Goal: Task Accomplishment & Management: Use online tool/utility

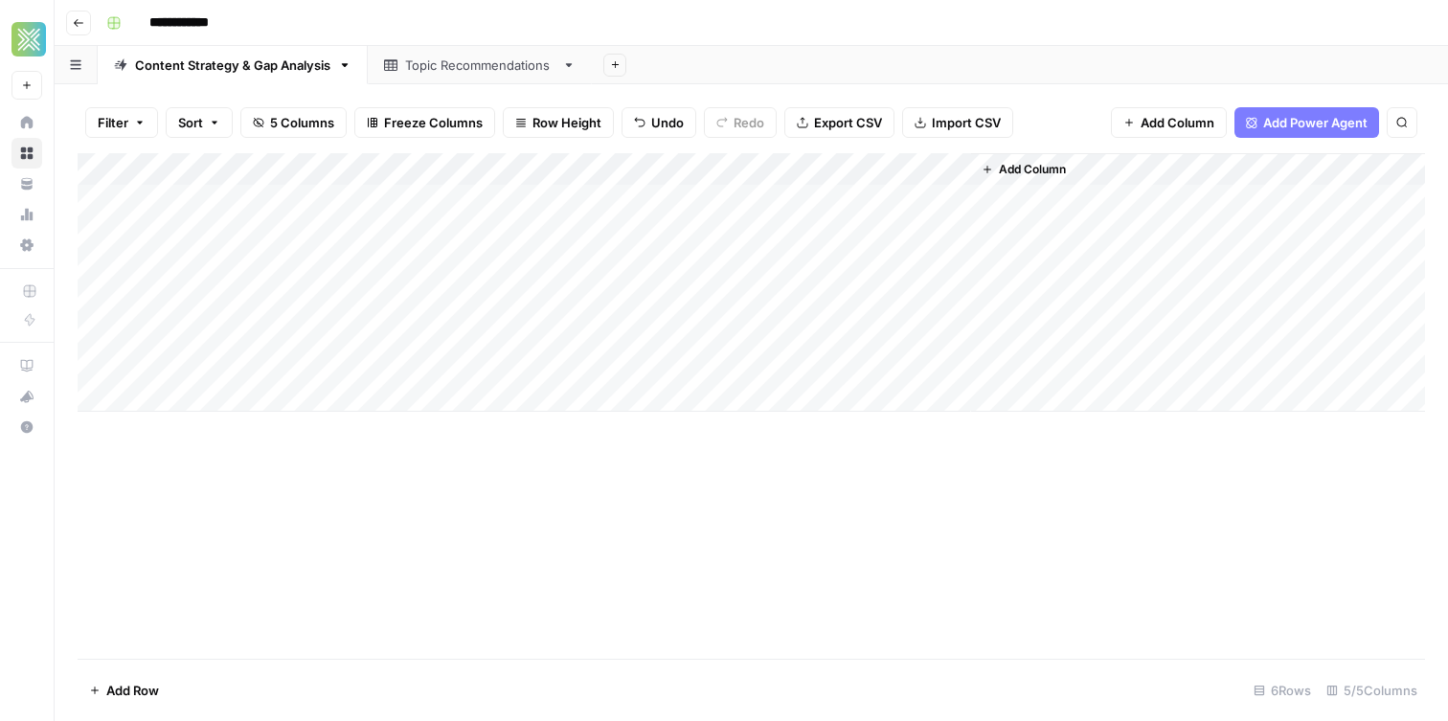
click at [893, 199] on div "Add Column" at bounding box center [751, 282] width 1347 height 259
click at [926, 205] on div "Add Column" at bounding box center [751, 282] width 1347 height 259
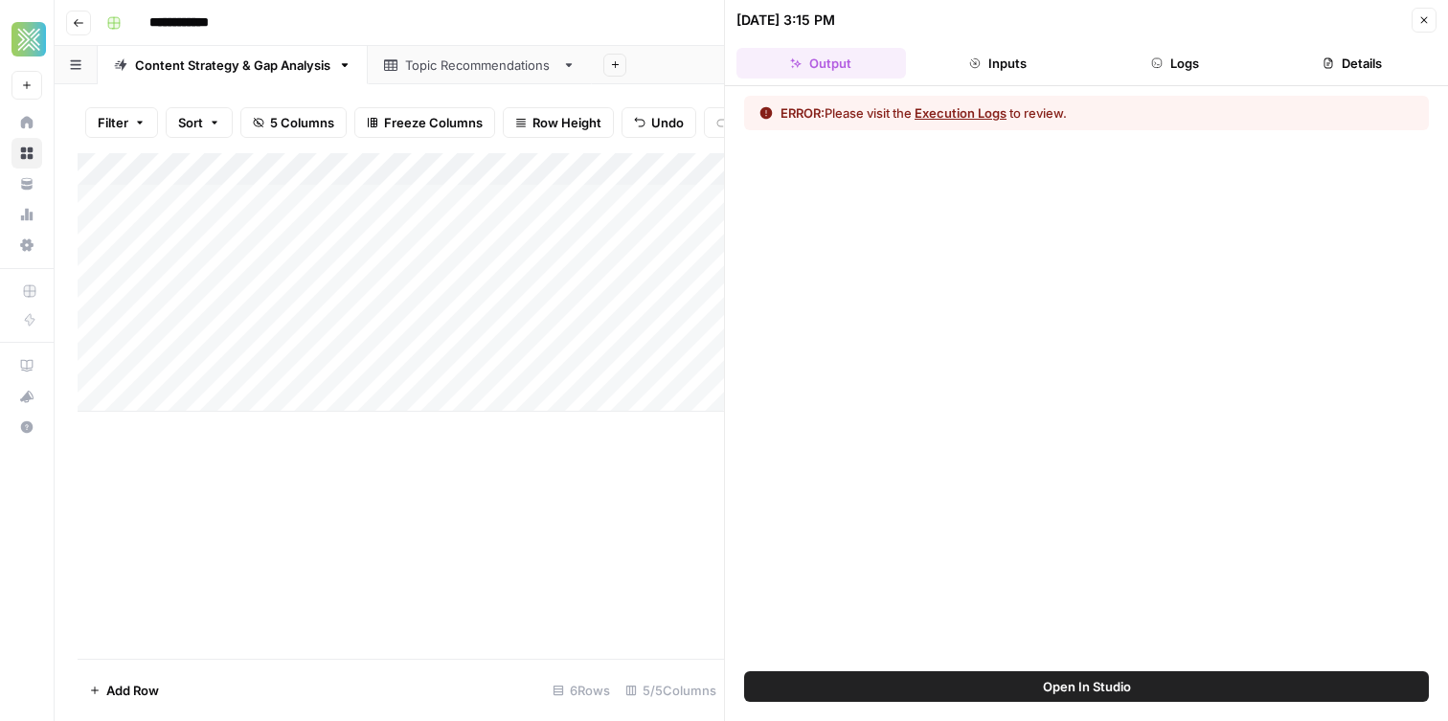
click at [954, 110] on button "Execution Logs" at bounding box center [961, 112] width 92 height 19
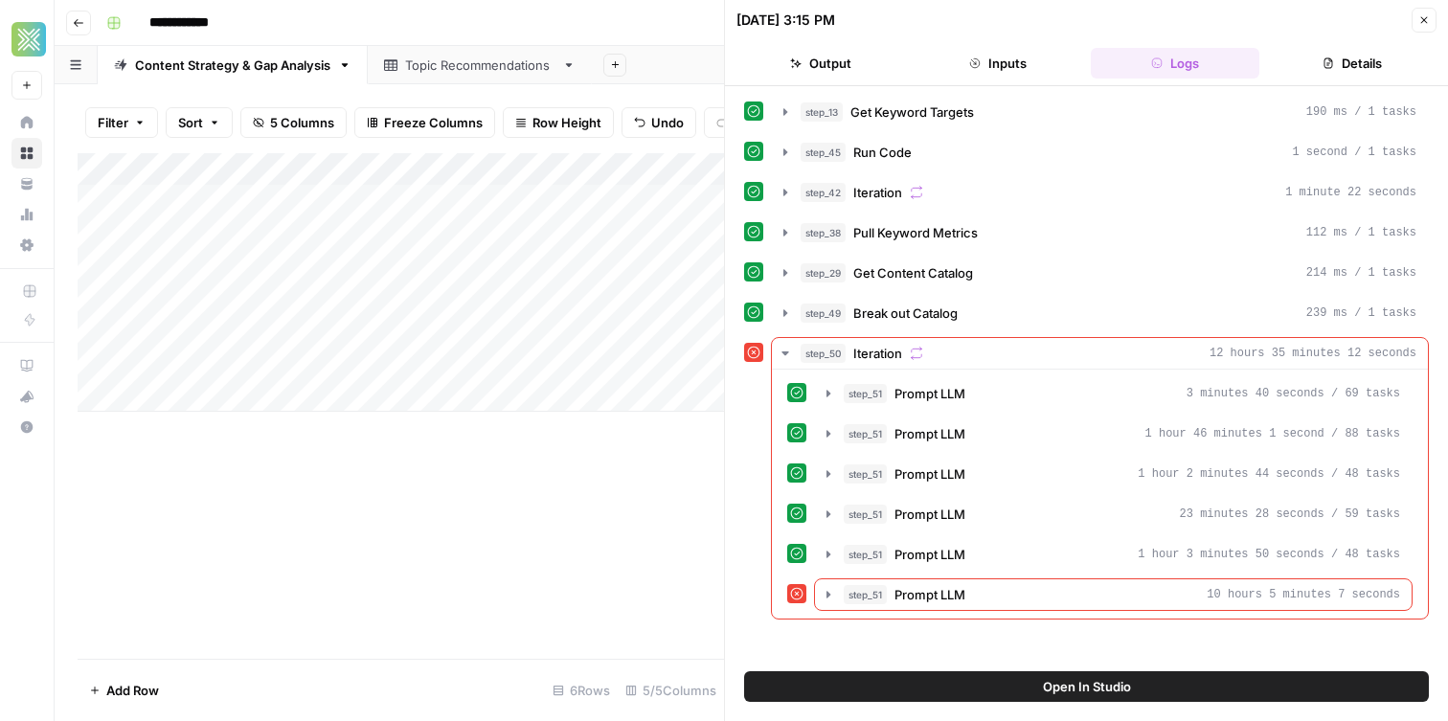
click at [1046, 692] on span "Open In Studio" at bounding box center [1087, 686] width 88 height 19
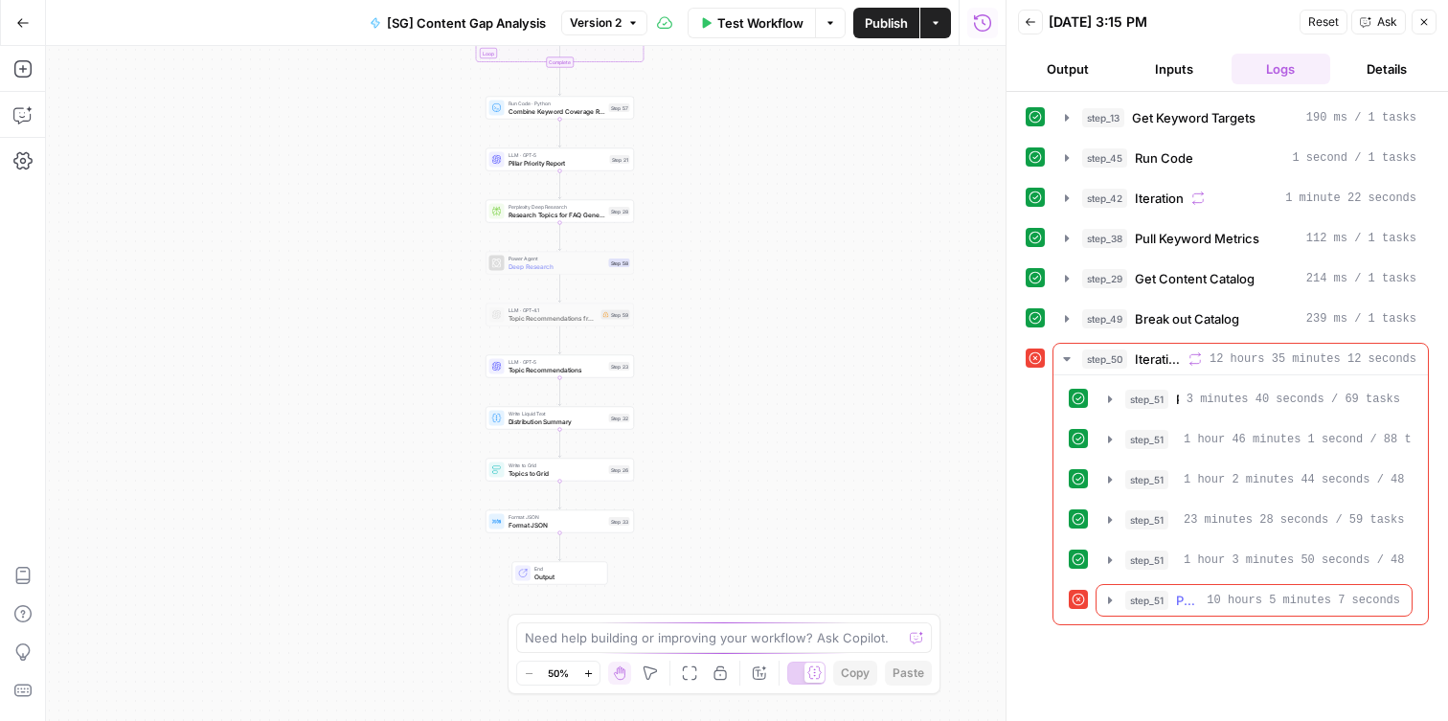
click at [1117, 597] on icon "button" at bounding box center [1109, 600] width 15 height 15
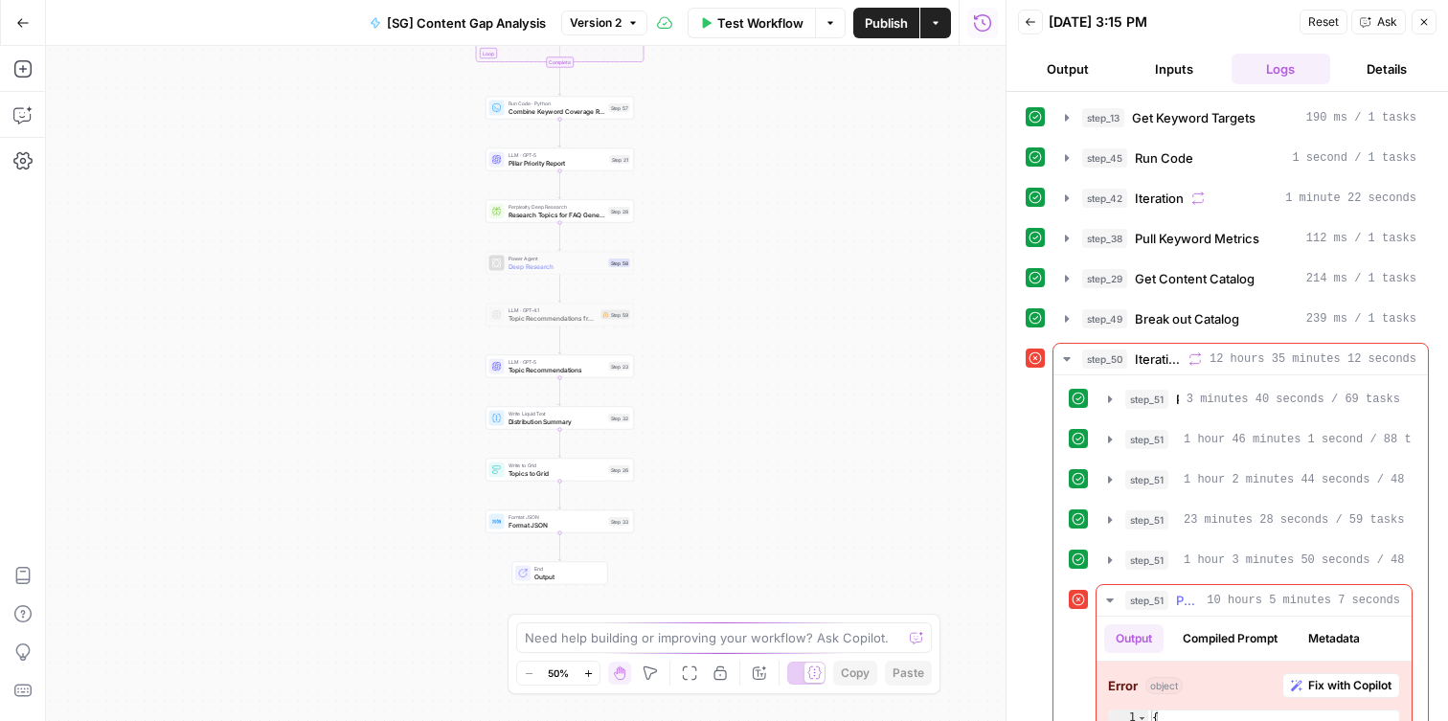
scroll to position [111, 0]
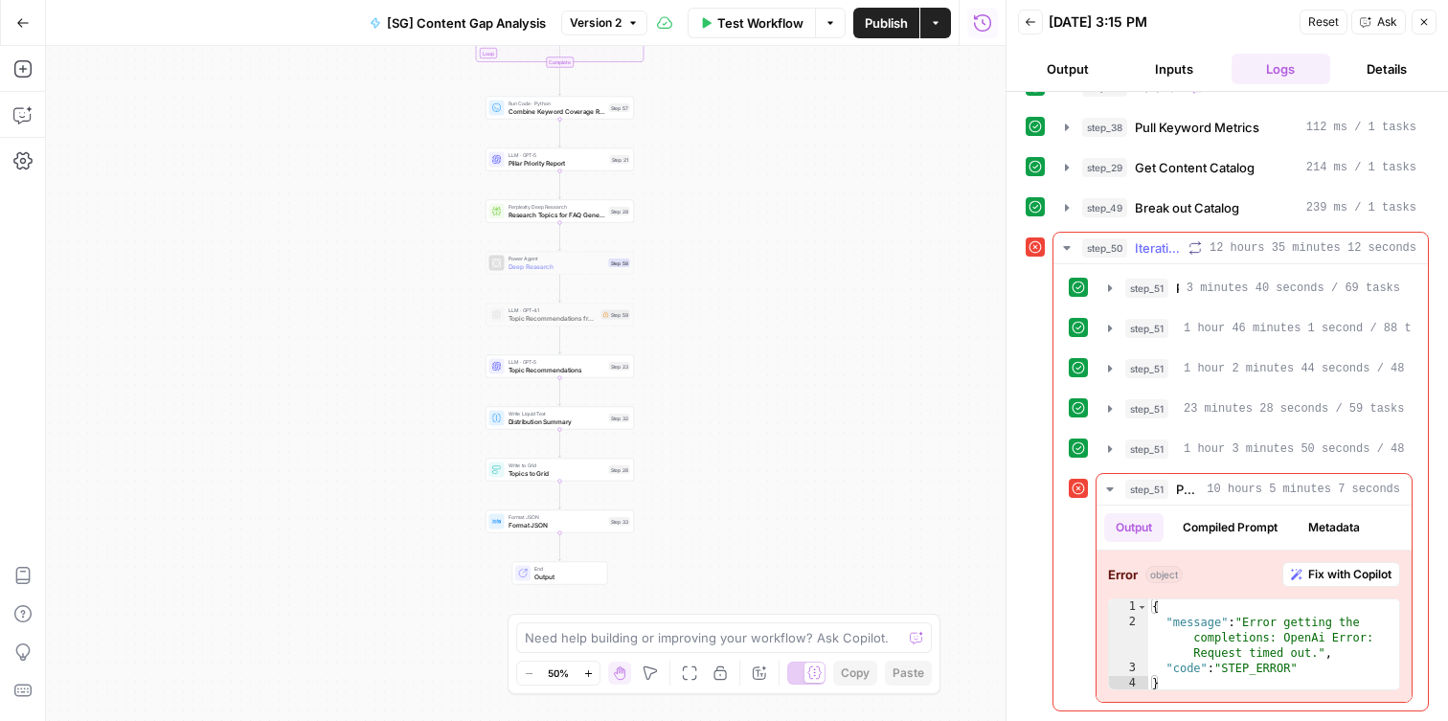
click at [1066, 248] on icon "button" at bounding box center [1066, 248] width 7 height 4
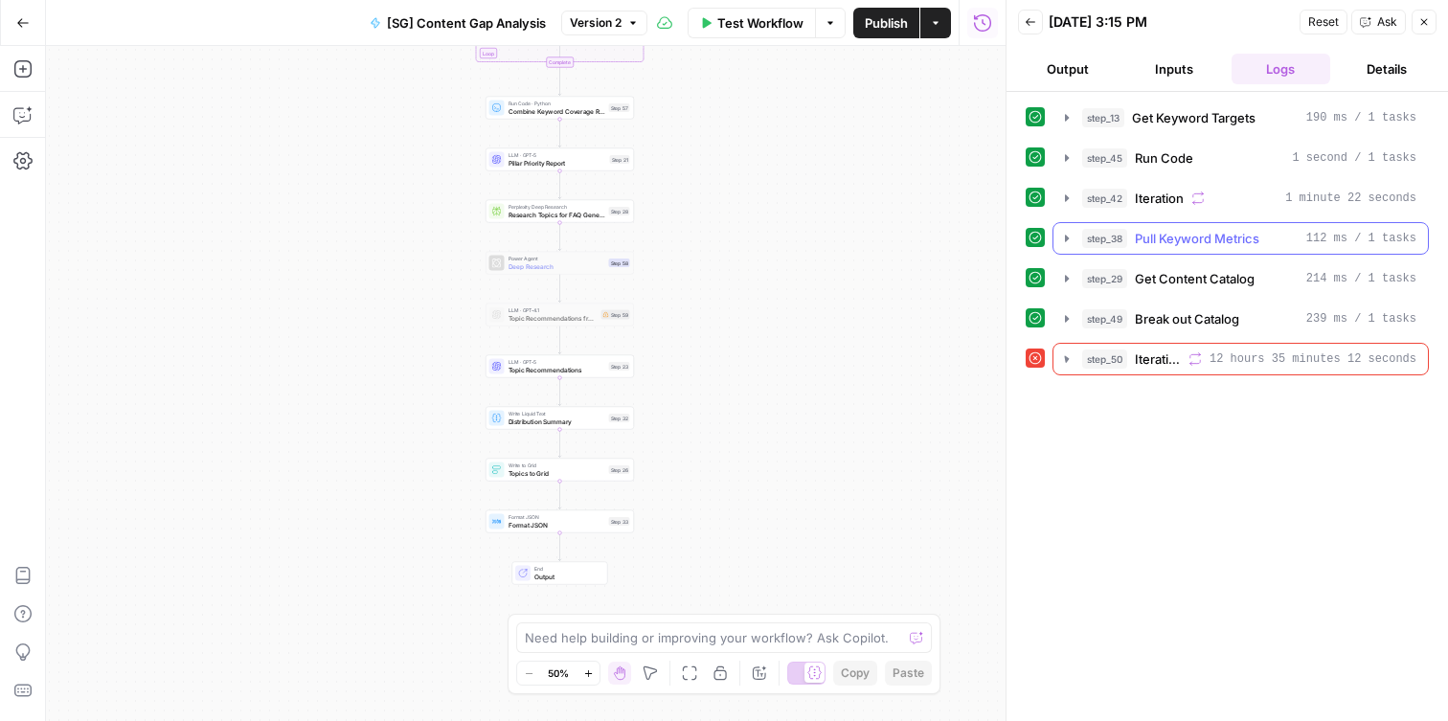
scroll to position [0, 0]
click at [719, 346] on div "Workflow Set Inputs Inputs Get Knowledge Base File Get Keyword Targets Step 13 …" at bounding box center [526, 383] width 960 height 675
click at [528, 324] on div "LLM · GPT-4.1 Topic Recommendations from Deep Research Step 59 Copy step Delete…" at bounding box center [560, 315] width 148 height 23
click at [618, 371] on div "LLM · GPT-5 Topic Recommendations Step 23 Copy step Delete step Add Note Test" at bounding box center [559, 366] width 141 height 16
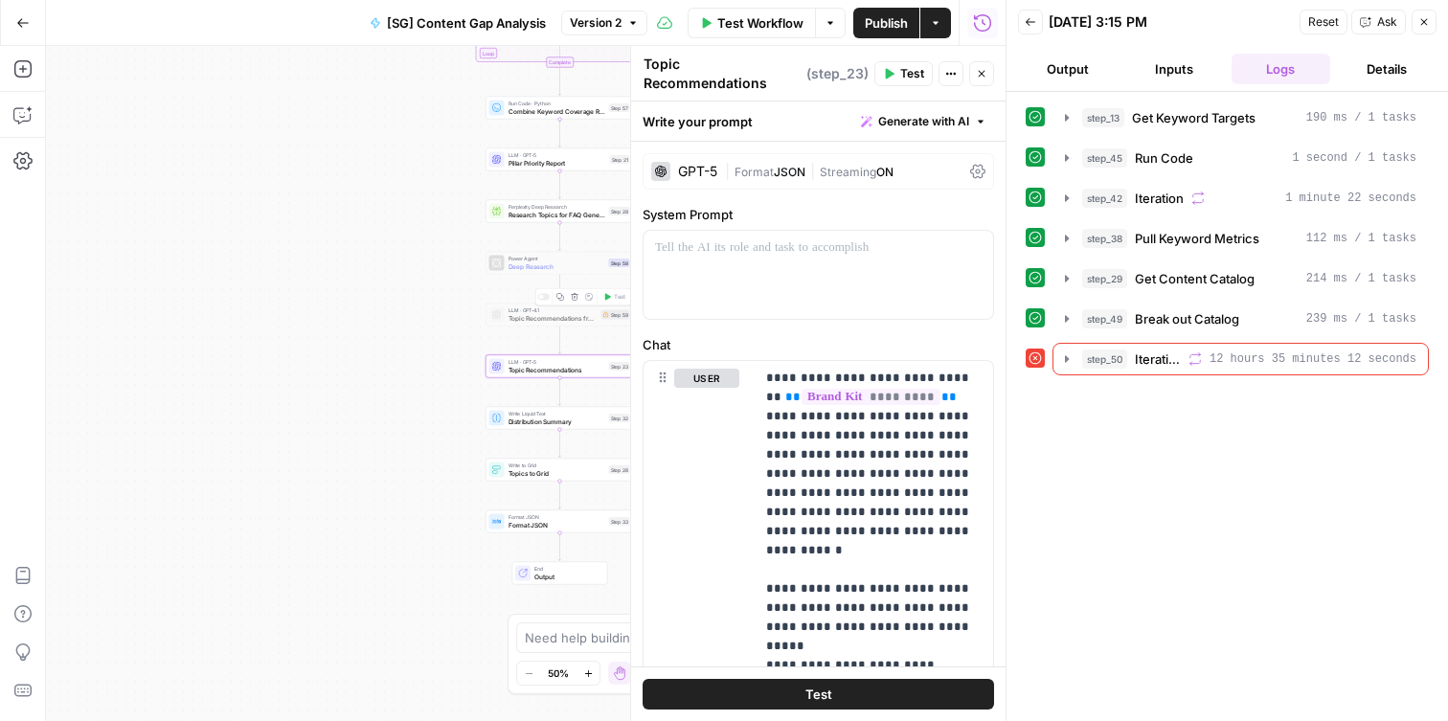
click at [498, 323] on div "LLM · GPT-4.1 Topic Recommendations from Deep Research Step 59 Copy step Delete…" at bounding box center [560, 315] width 148 height 23
click at [516, 365] on span "Topic Recommendations" at bounding box center [556, 370] width 97 height 10
click at [468, 234] on div "Workflow Set Inputs Inputs Get Knowledge Base File Get Keyword Targets Step 13 …" at bounding box center [526, 383] width 960 height 675
click at [553, 361] on span "LLM · GPT-5" at bounding box center [556, 362] width 97 height 8
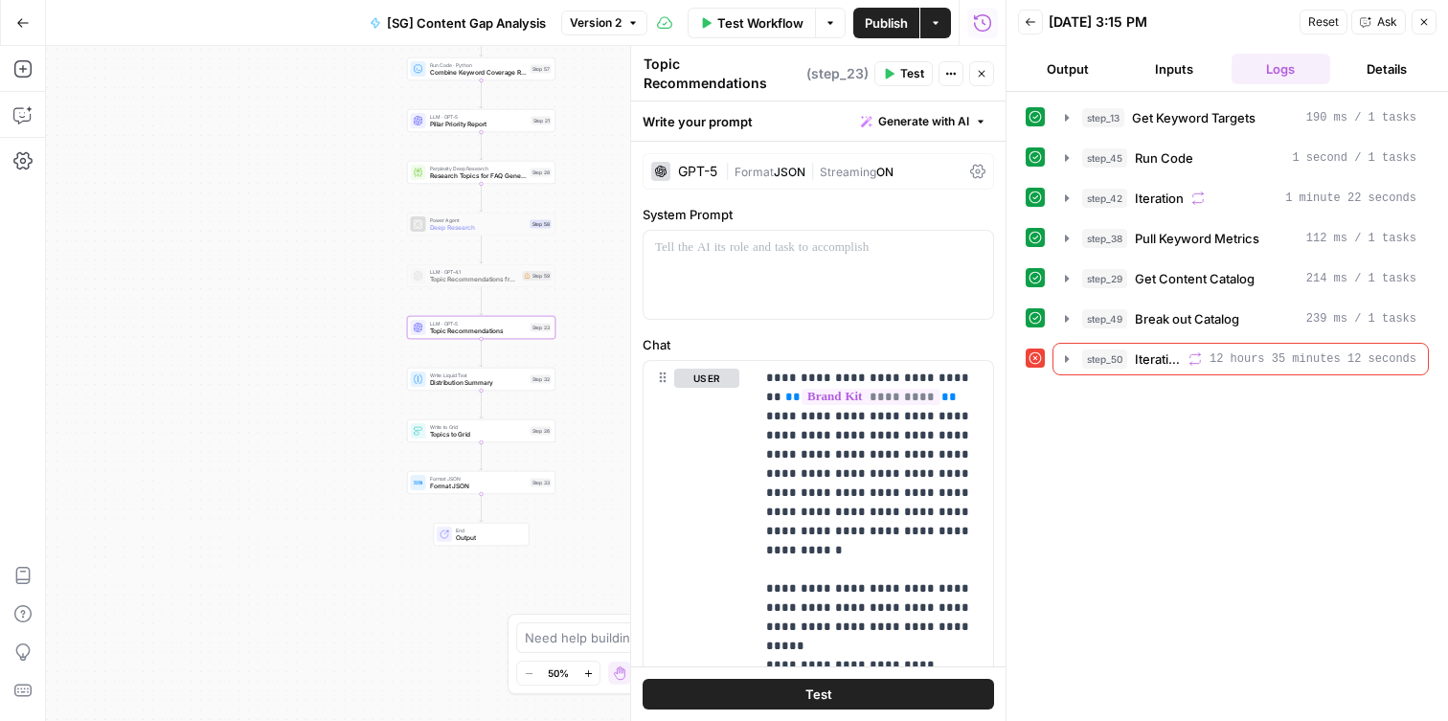
click at [33, 33] on button "Go Back" at bounding box center [23, 23] width 34 height 34
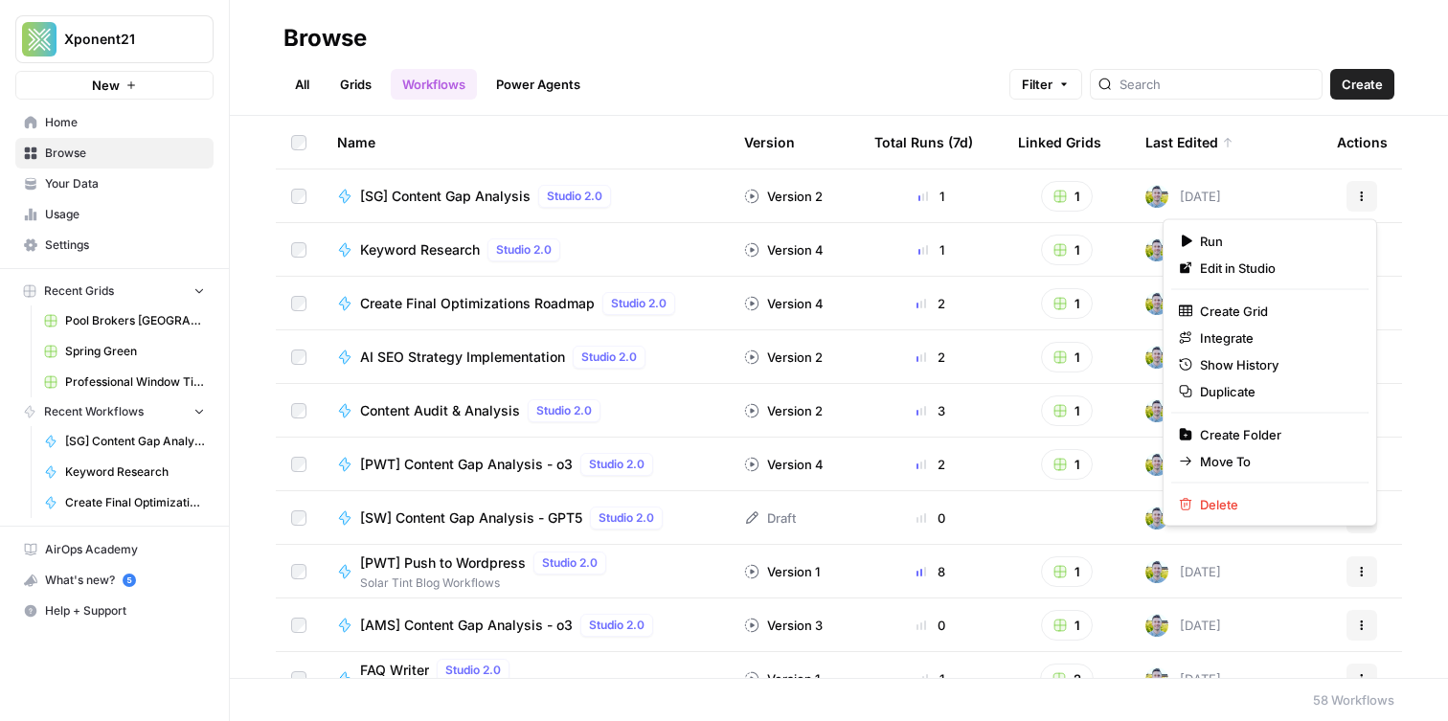
click at [1370, 202] on button "Actions" at bounding box center [1361, 196] width 31 height 31
click at [1273, 393] on span "Duplicate" at bounding box center [1276, 391] width 153 height 19
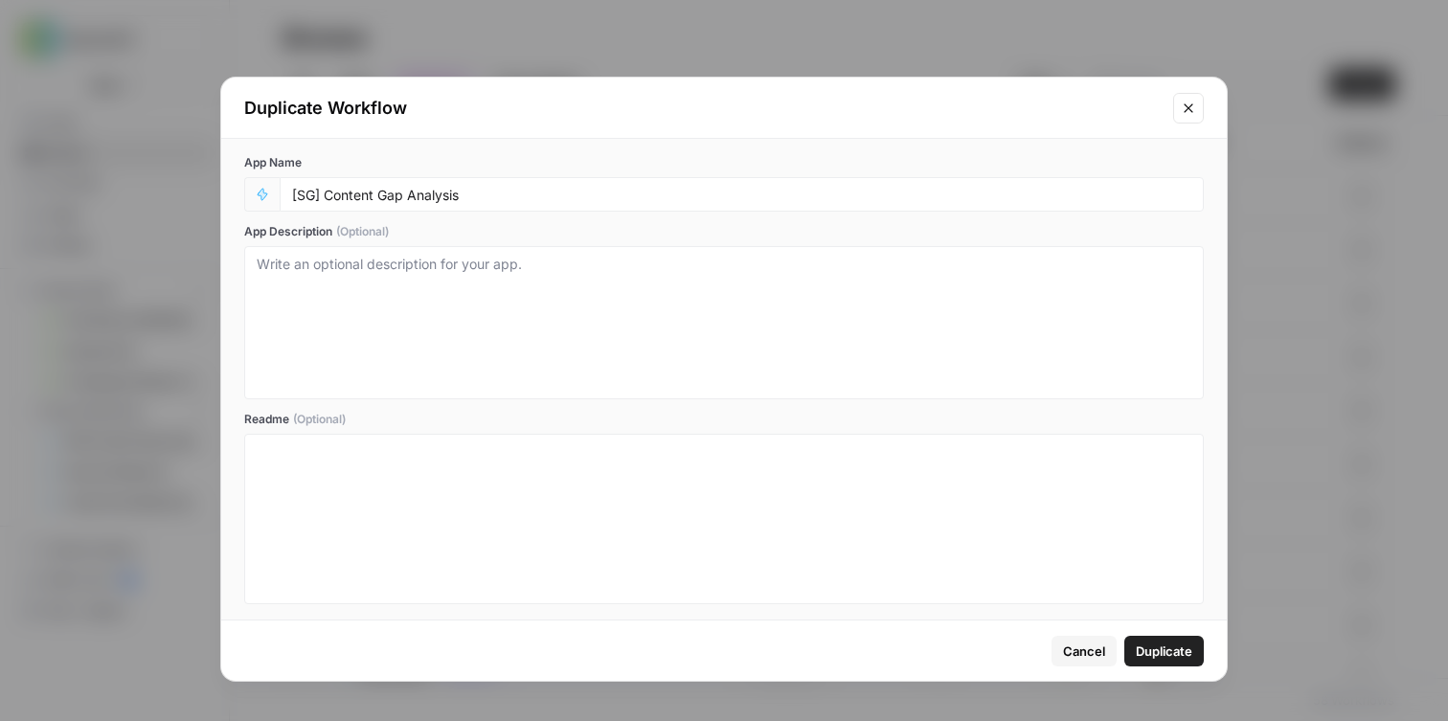
click at [504, 184] on div "[SG] Content Gap Analysis" at bounding box center [742, 194] width 924 height 34
click at [511, 194] on input "[SG] Content Gap Analysis" at bounding box center [741, 194] width 899 height 17
type input "[SG] Content Gap Analysis - V2"
click at [1167, 636] on button "Duplicate" at bounding box center [1163, 651] width 79 height 31
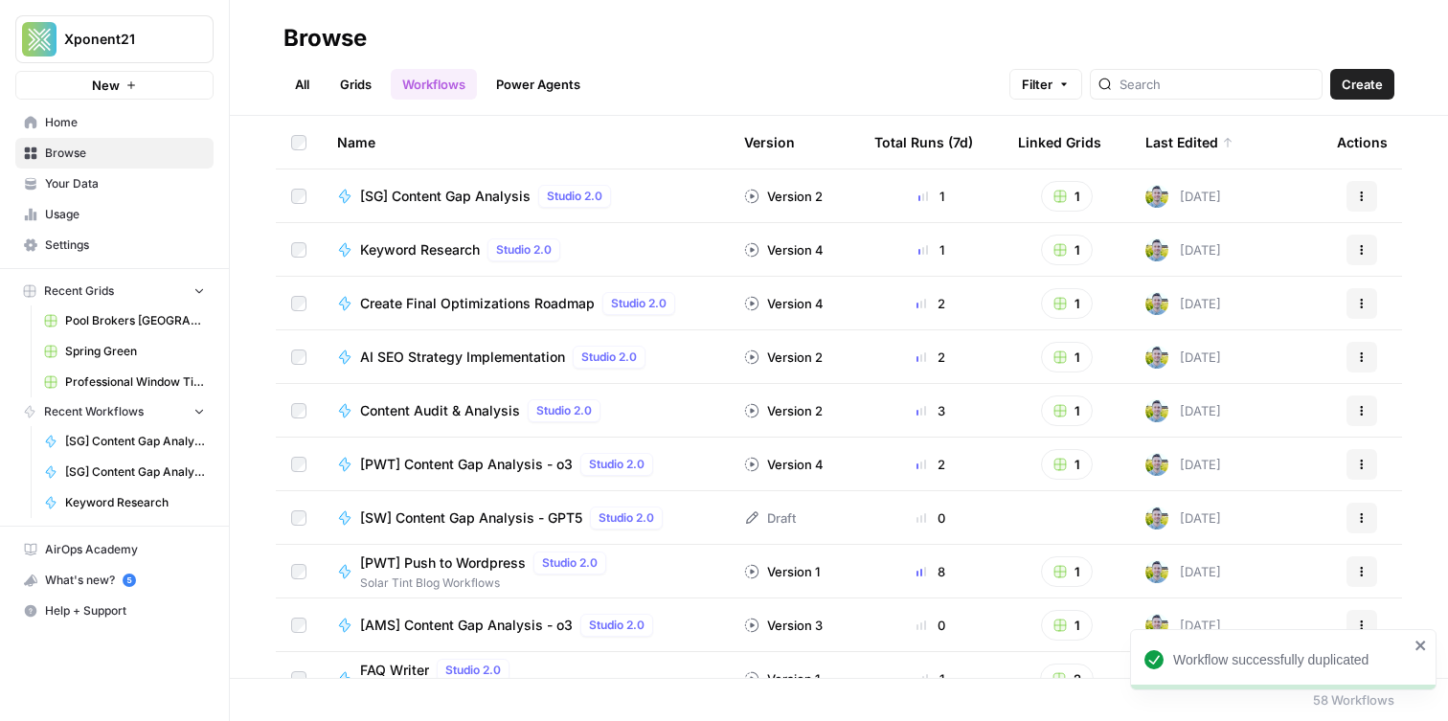
click at [1172, 647] on div "Workflow successfully duplicated Xponent21 New Home Browse Your Data Usage Sett…" at bounding box center [724, 360] width 1448 height 721
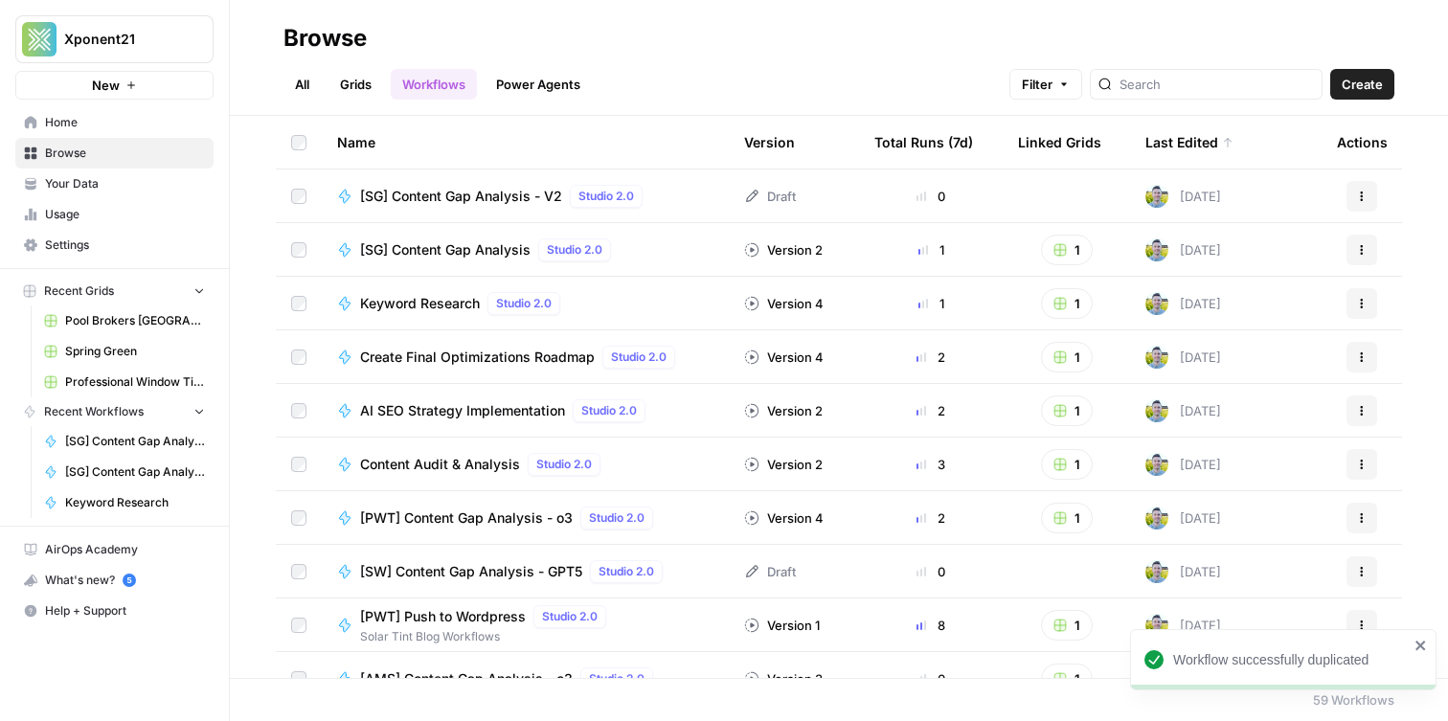
click at [431, 242] on span "[SG] Content Gap Analysis" at bounding box center [445, 249] width 170 height 19
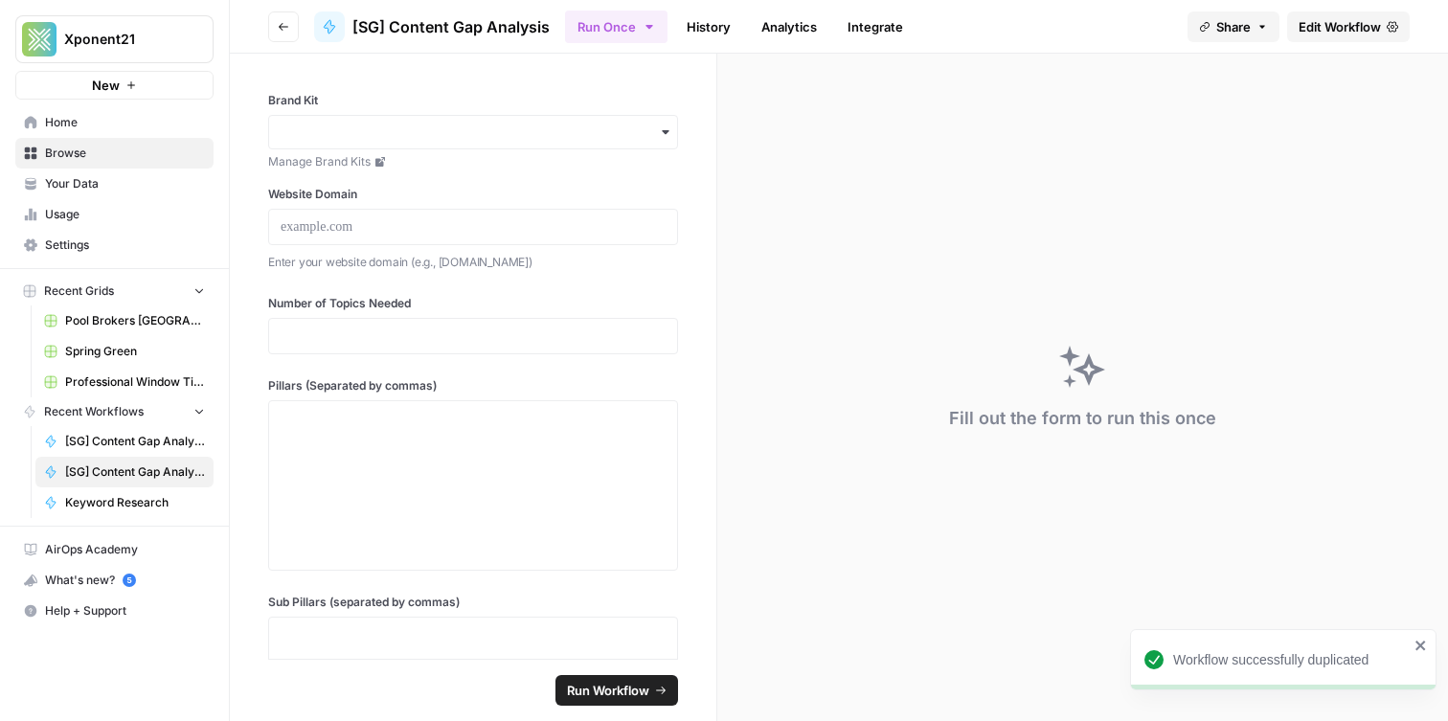
click at [1320, 21] on span "Edit Workflow" at bounding box center [1340, 26] width 82 height 19
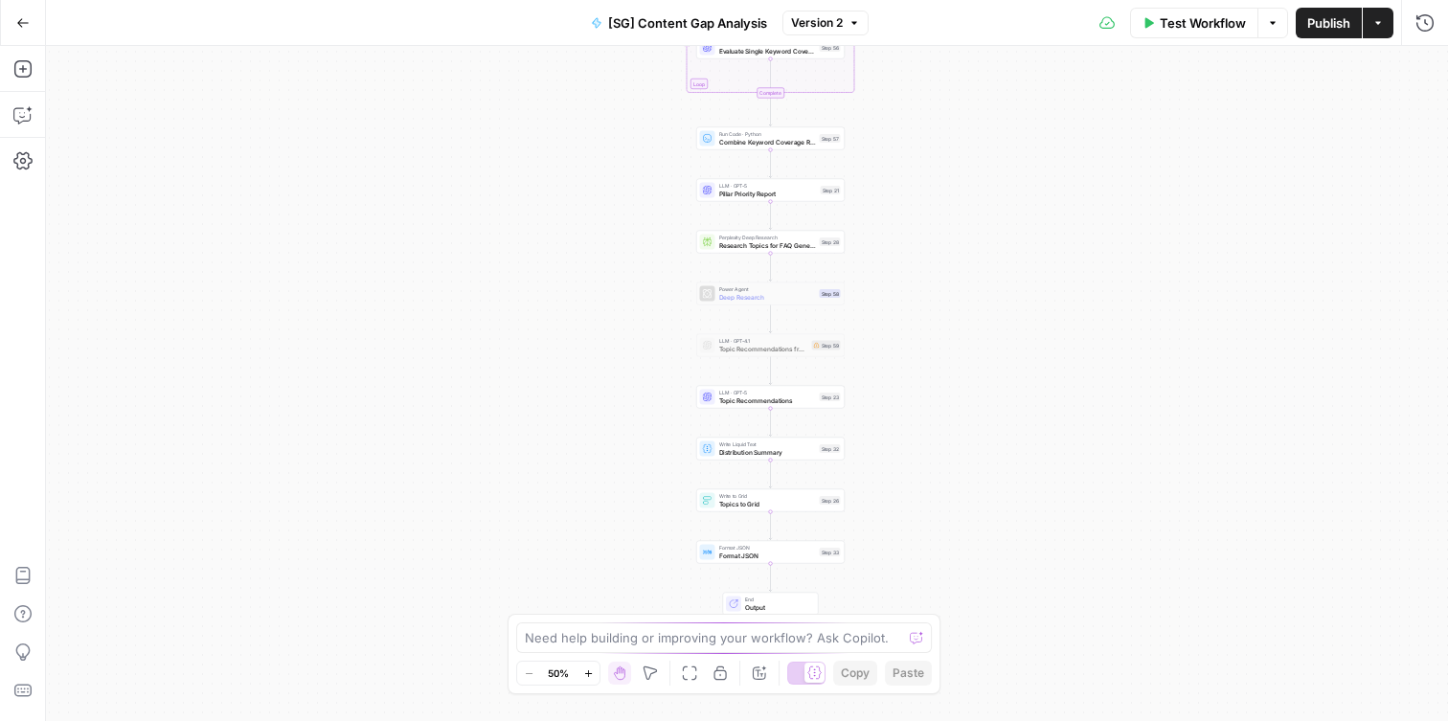
drag, startPoint x: 568, startPoint y: 406, endPoint x: 558, endPoint y: 238, distance: 167.9
click at [558, 238] on div "Workflow Set Inputs Inputs Get Knowledge Base File Get Keyword Targets Step 13 …" at bounding box center [747, 383] width 1402 height 675
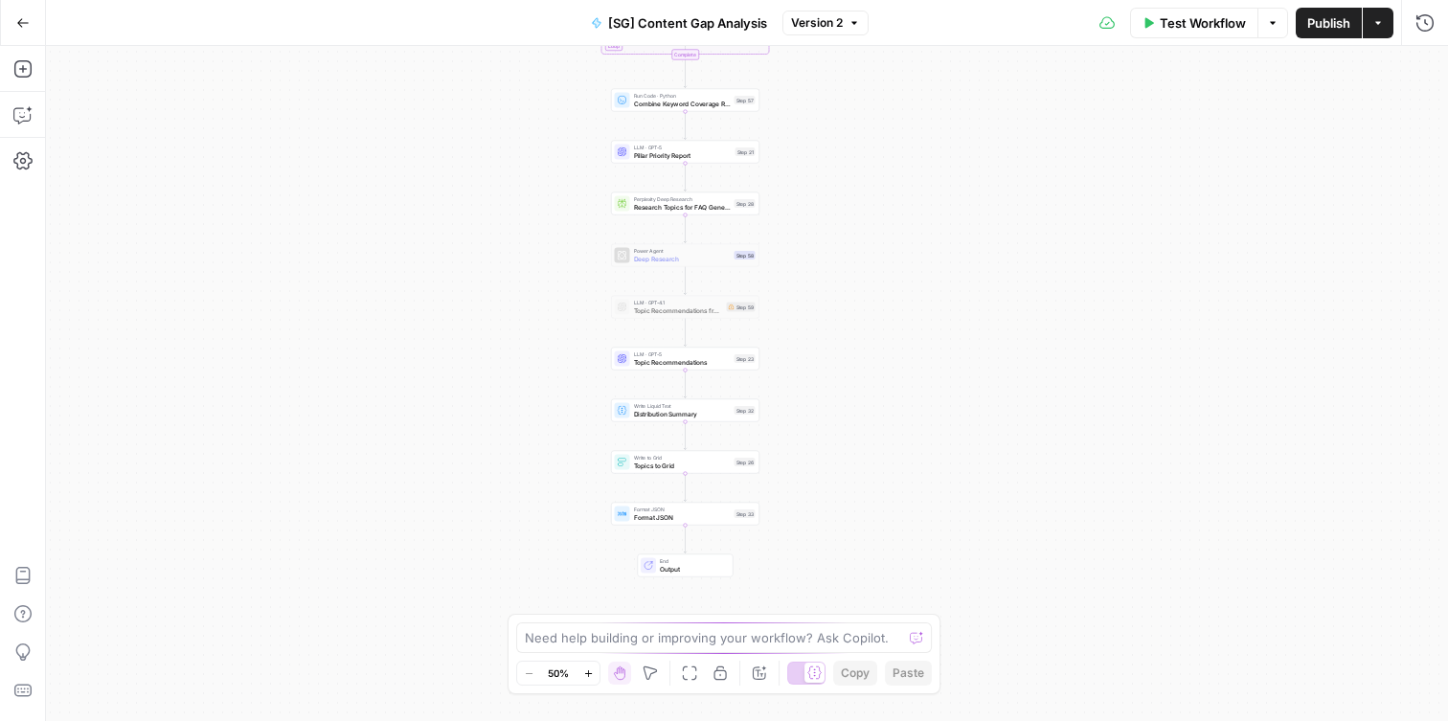
click at [676, 259] on span "Deep Research" at bounding box center [682, 259] width 97 height 10
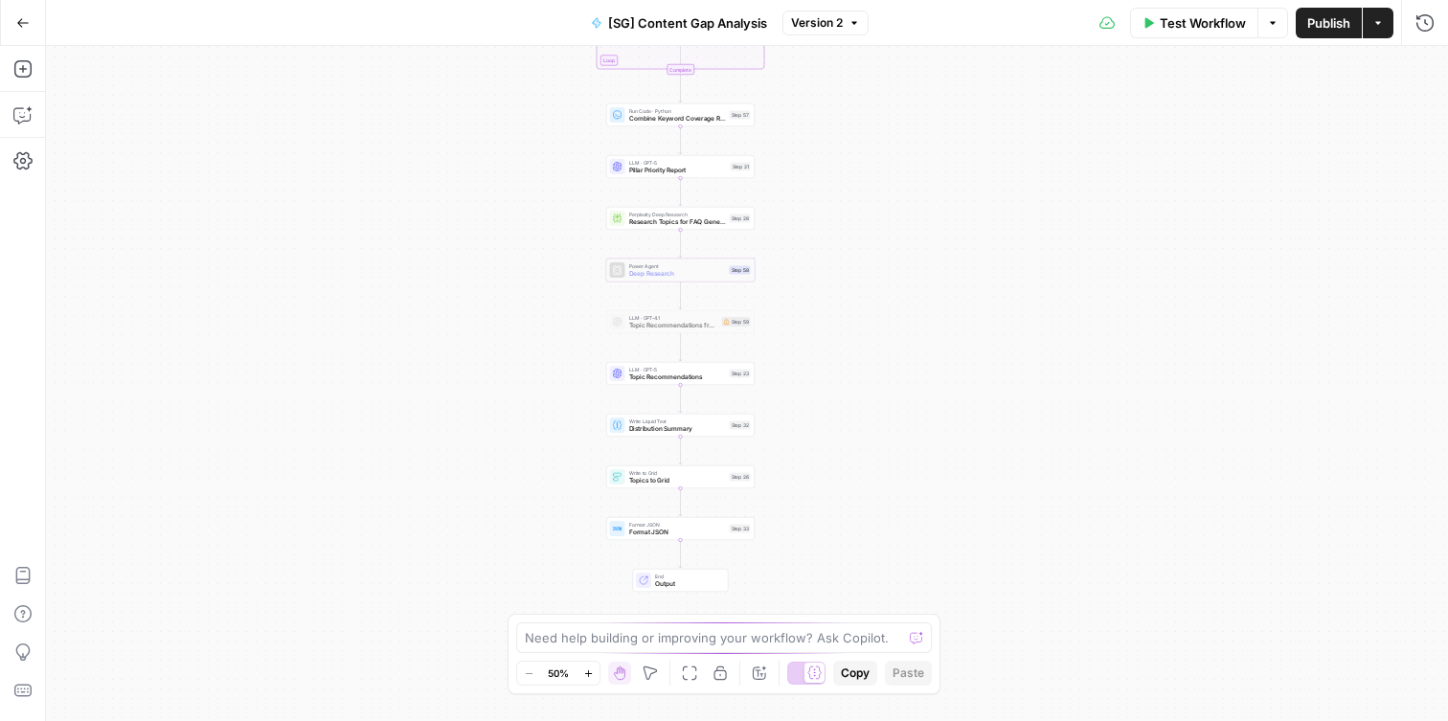
click at [839, 353] on div "Workflow Set Inputs Inputs Get Knowledge Base File Get Keyword Targets Step 13 …" at bounding box center [747, 383] width 1402 height 675
click at [715, 327] on span "Topic Recommendations from Deep Research" at bounding box center [673, 326] width 89 height 10
click at [694, 305] on icon "button" at bounding box center [695, 305] width 8 height 8
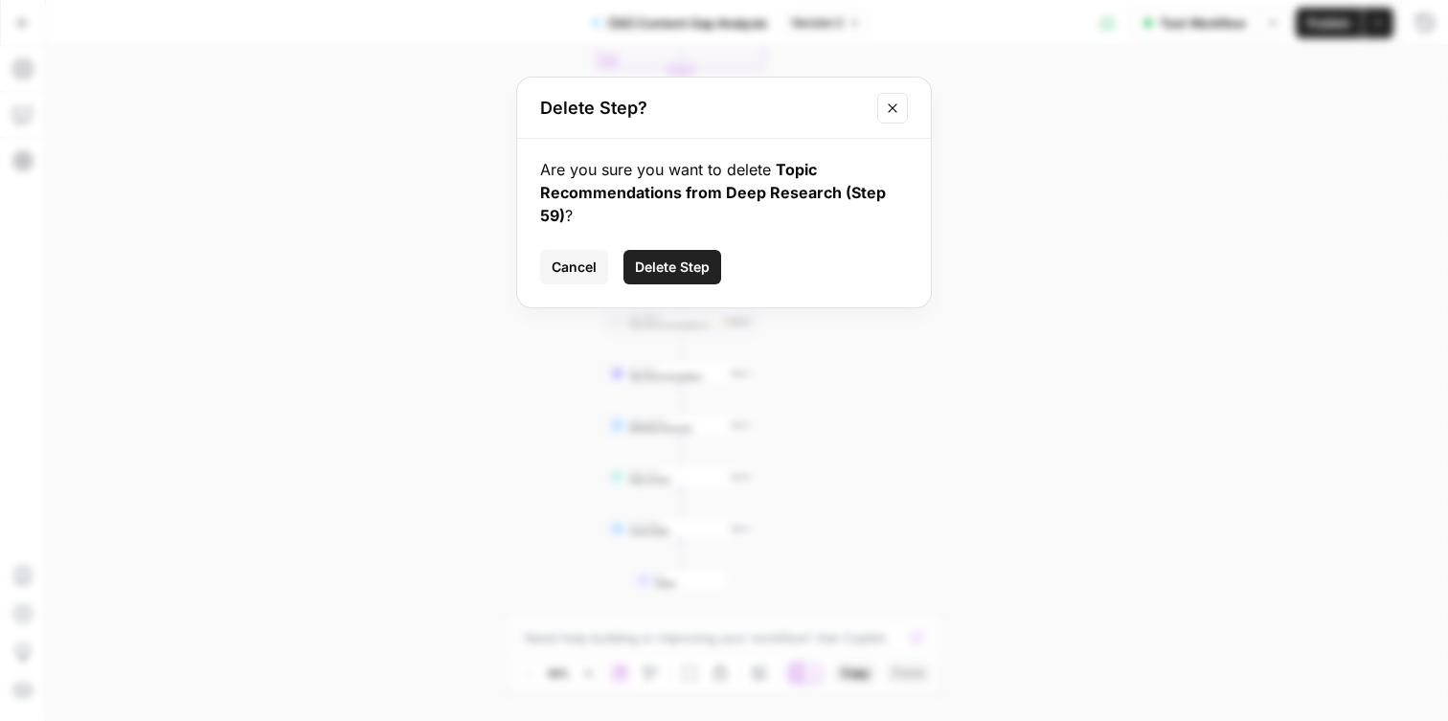
click at [667, 260] on span "Delete Step" at bounding box center [672, 267] width 75 height 19
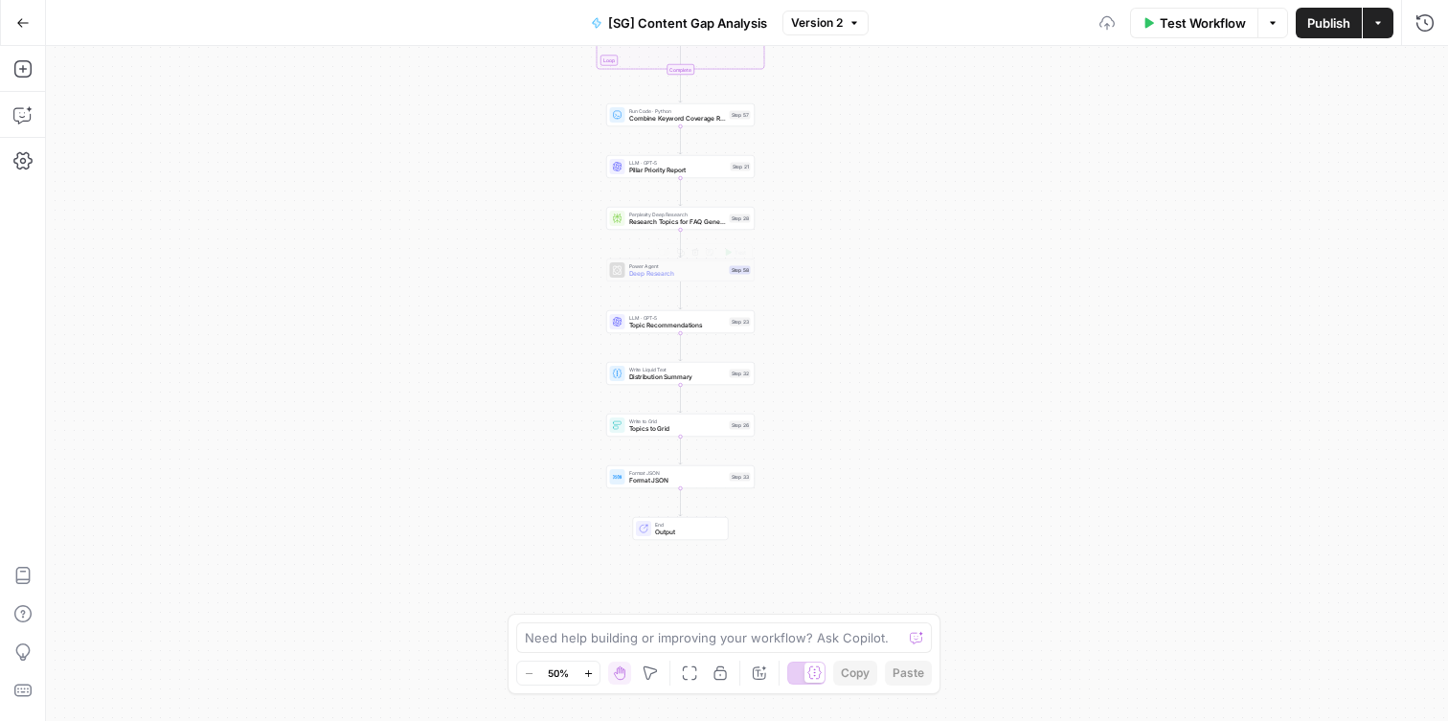
click at [672, 266] on span "Power Agent" at bounding box center [677, 266] width 97 height 8
click at [695, 253] on icon "button" at bounding box center [695, 253] width 8 height 8
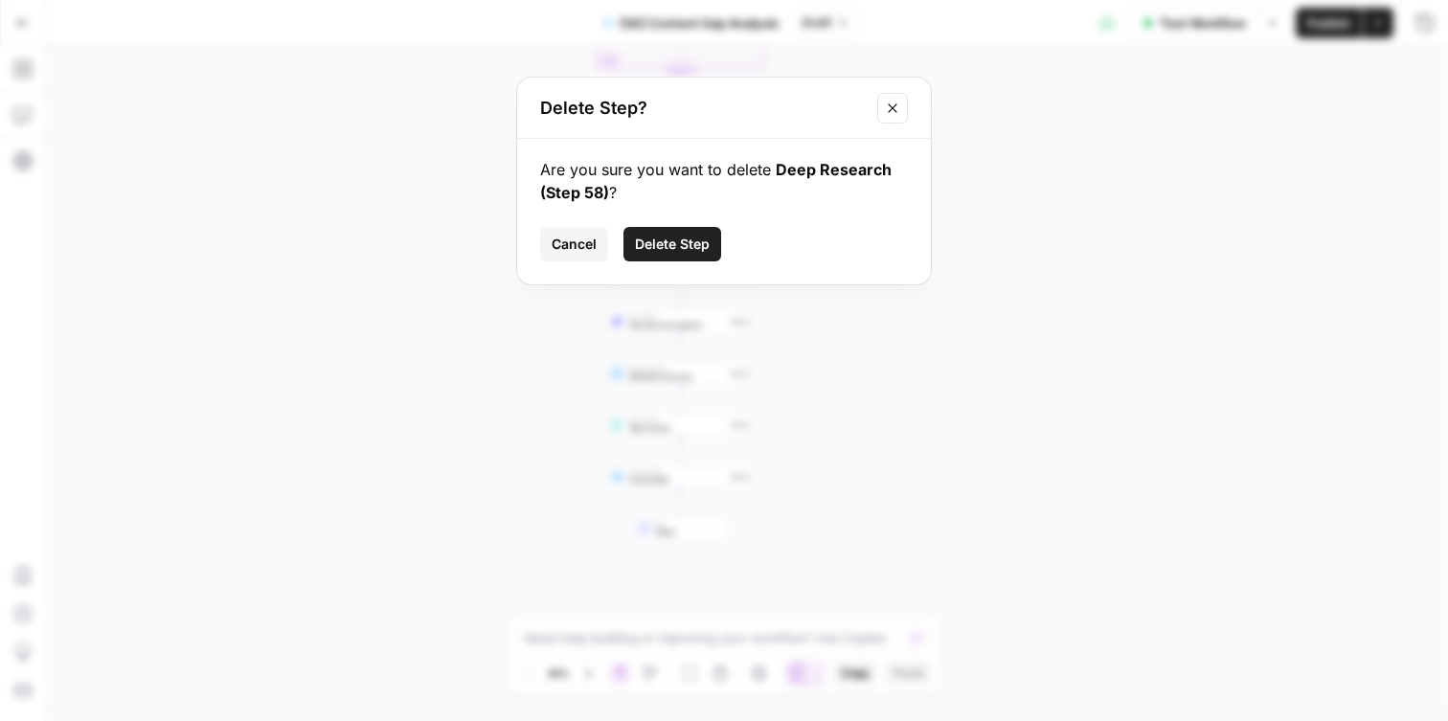
click at [676, 237] on span "Delete Step" at bounding box center [672, 244] width 75 height 19
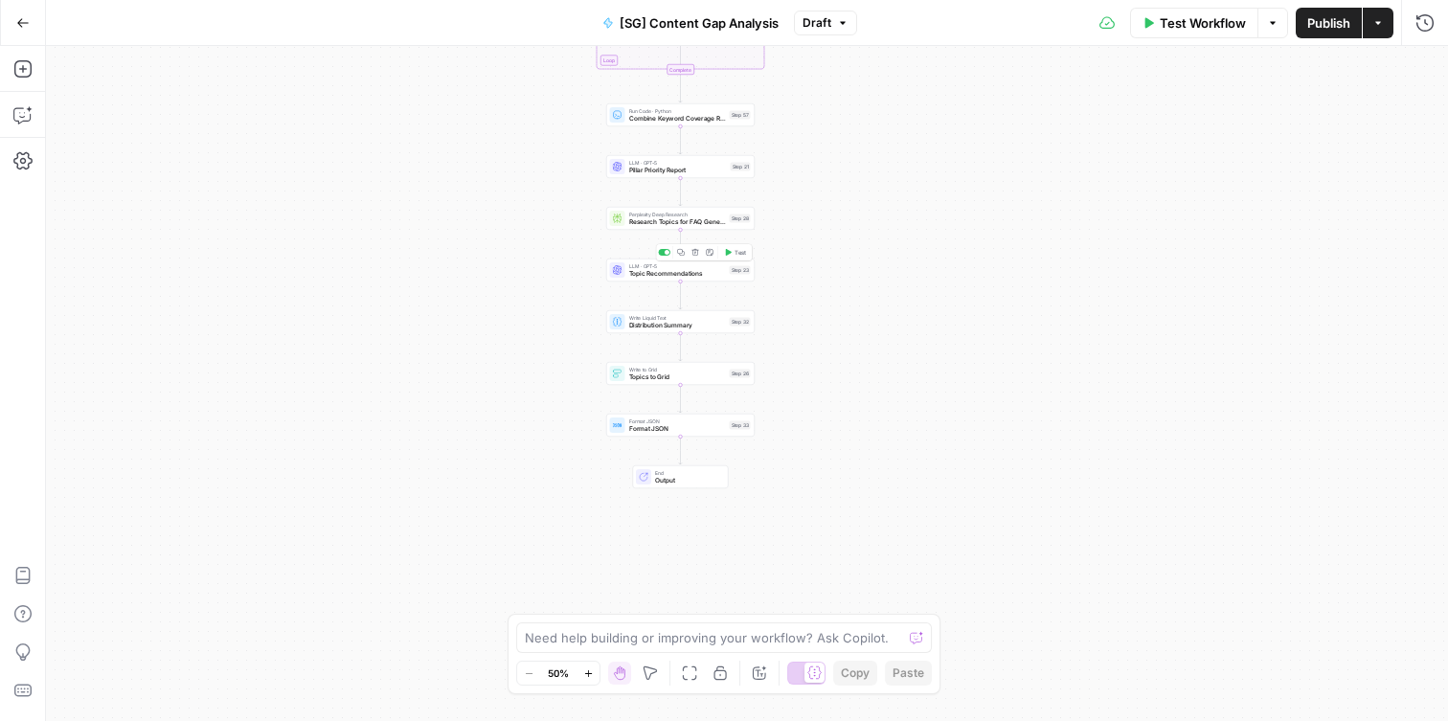
click at [676, 274] on span "Topic Recommendations" at bounding box center [677, 274] width 97 height 10
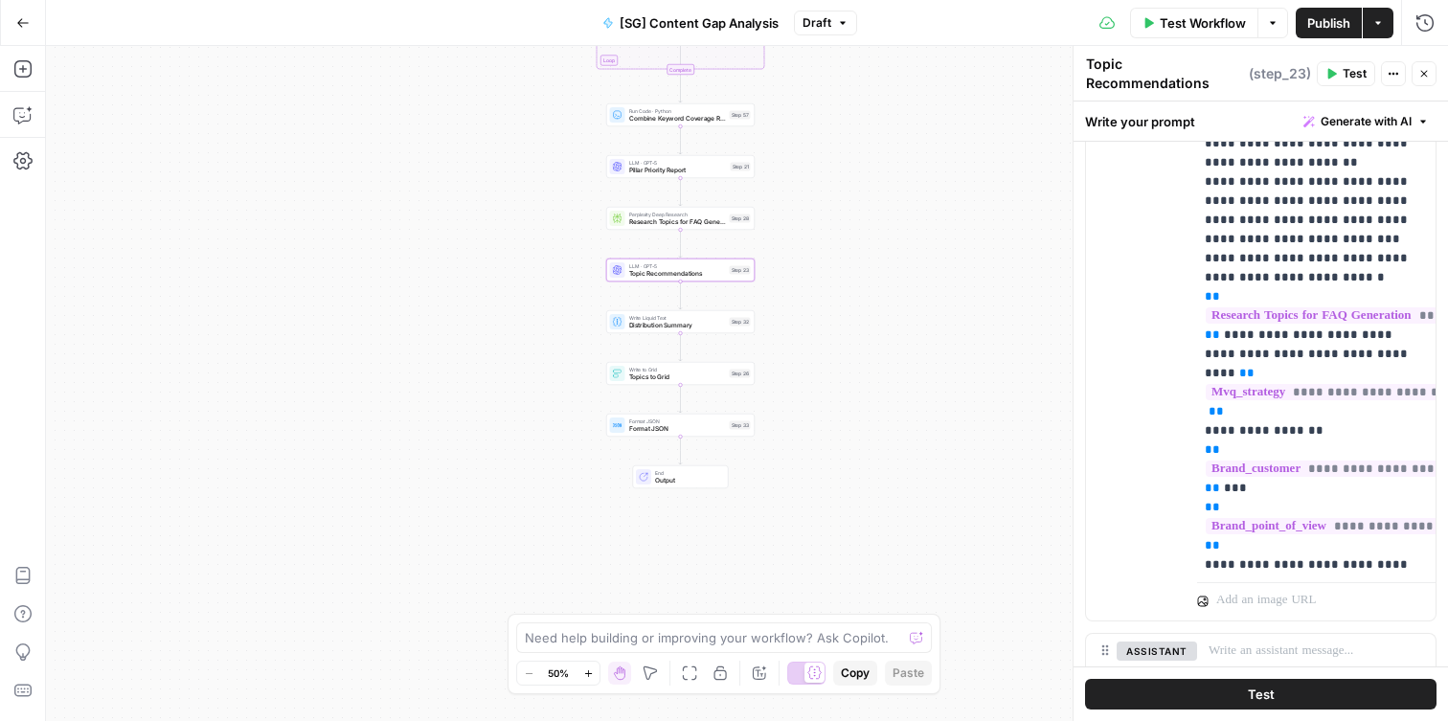
scroll to position [582, 4]
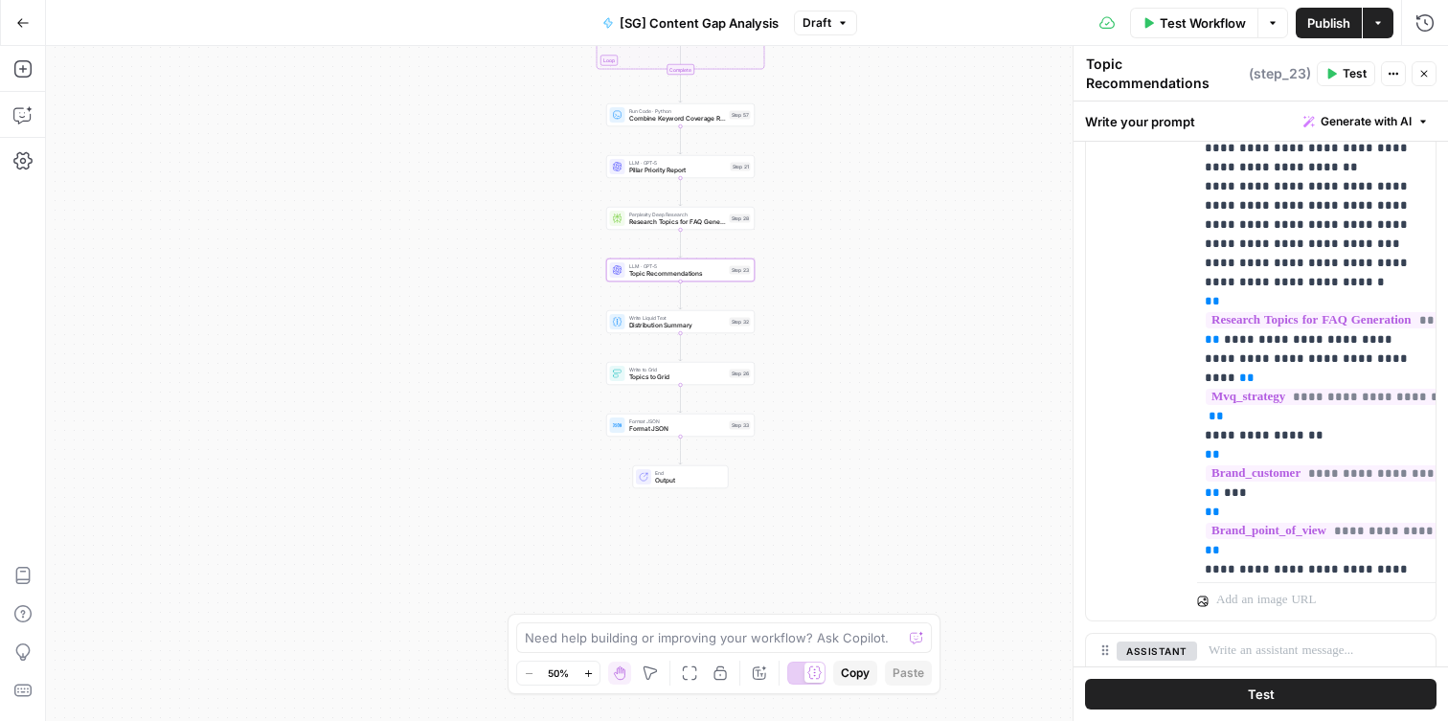
click at [1315, 13] on span "Publish" at bounding box center [1328, 22] width 43 height 19
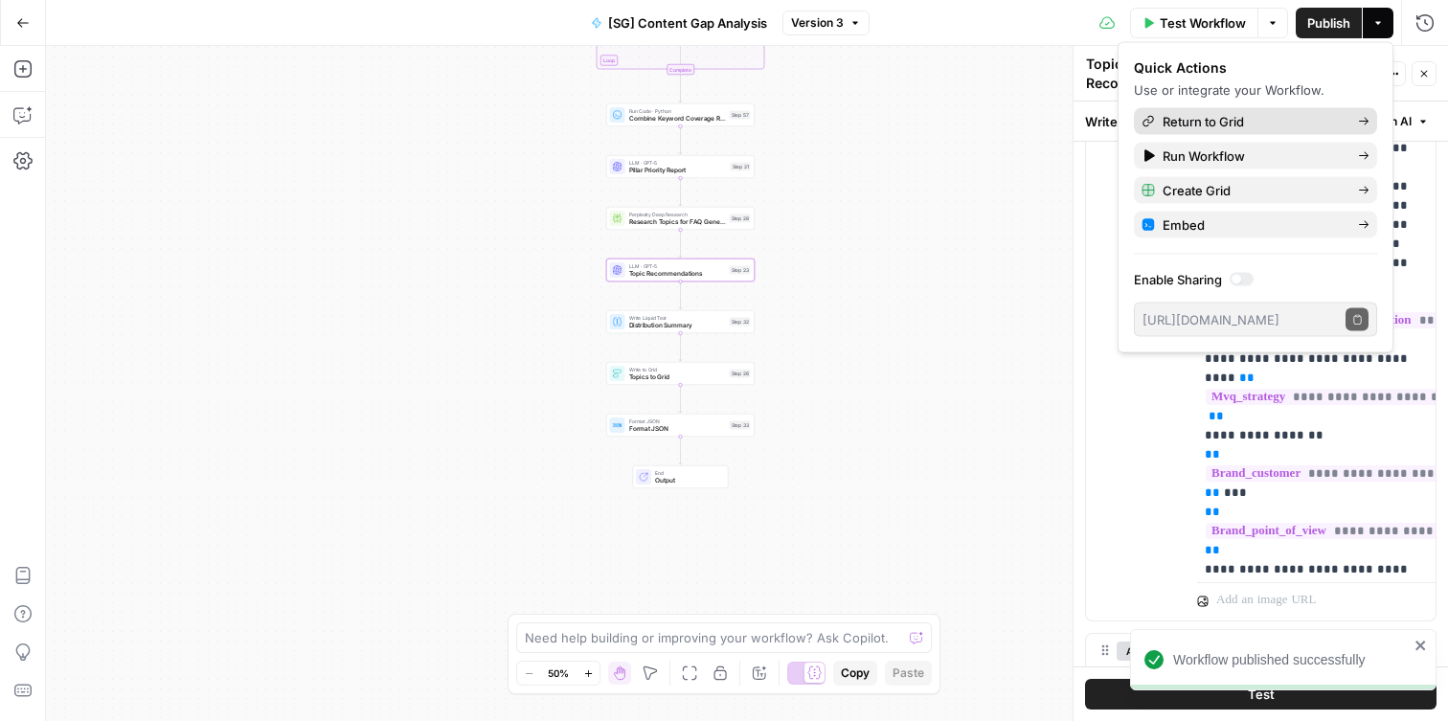
click at [1227, 125] on span "Return to Grid" at bounding box center [1253, 121] width 180 height 19
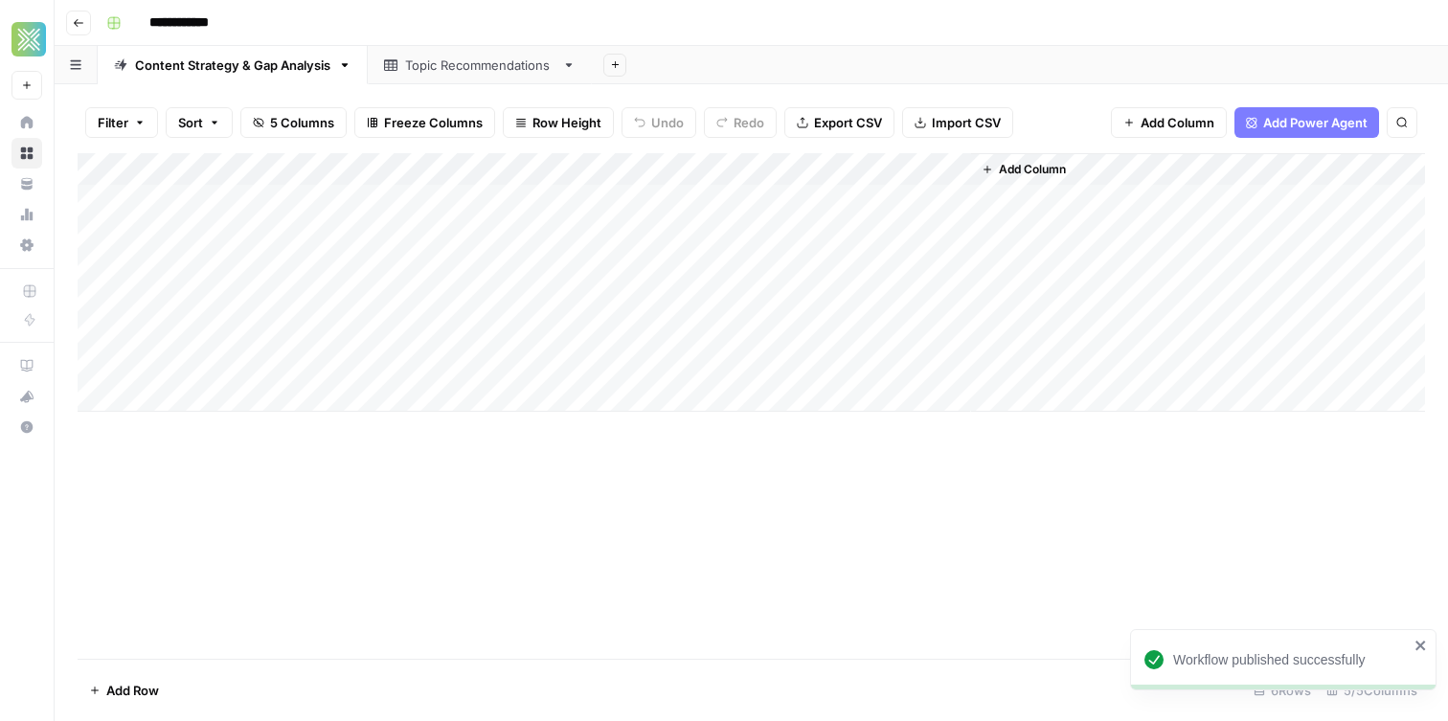
click at [206, 191] on div "Add Column" at bounding box center [751, 282] width 1347 height 259
click at [171, 206] on div "Add Column" at bounding box center [751, 282] width 1347 height 259
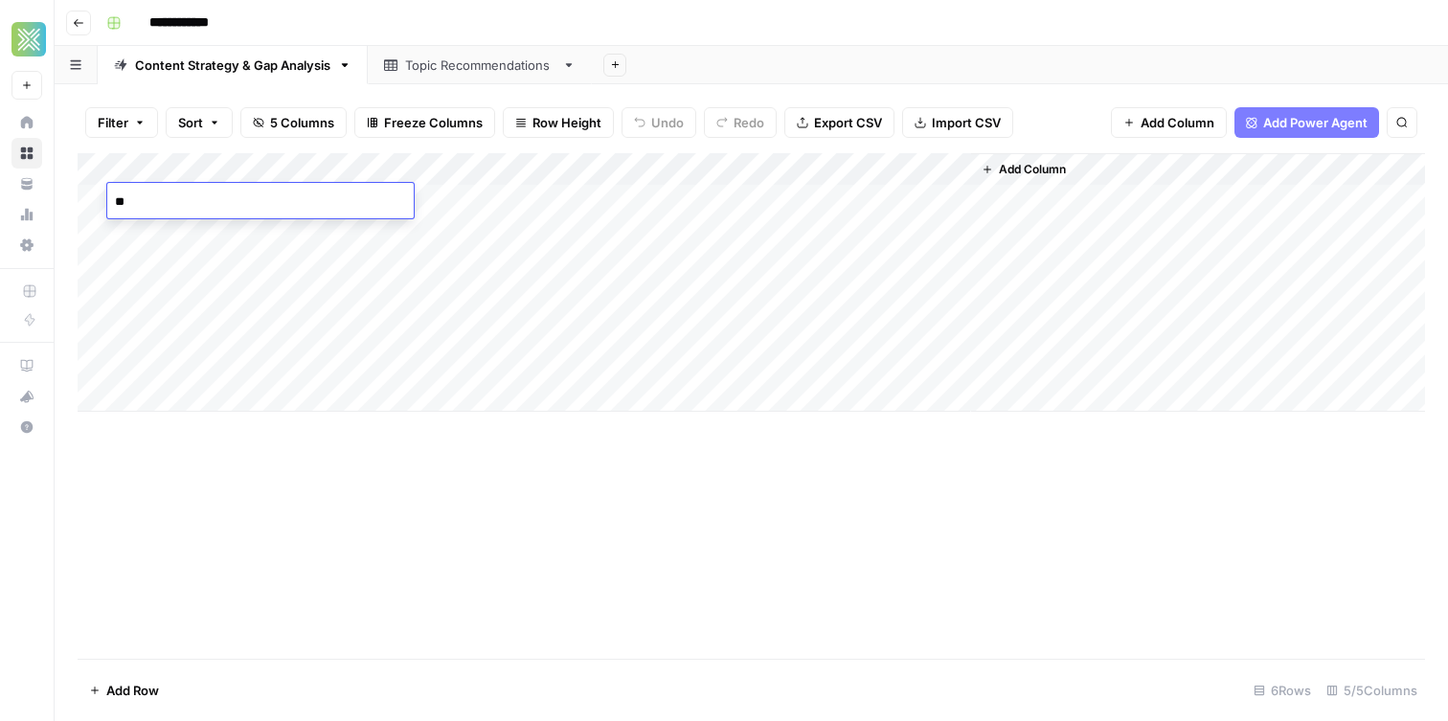
click at [132, 200] on textarea "**" at bounding box center [260, 202] width 306 height 27
type textarea "**"
click at [301, 276] on div "Add Column" at bounding box center [751, 282] width 1347 height 259
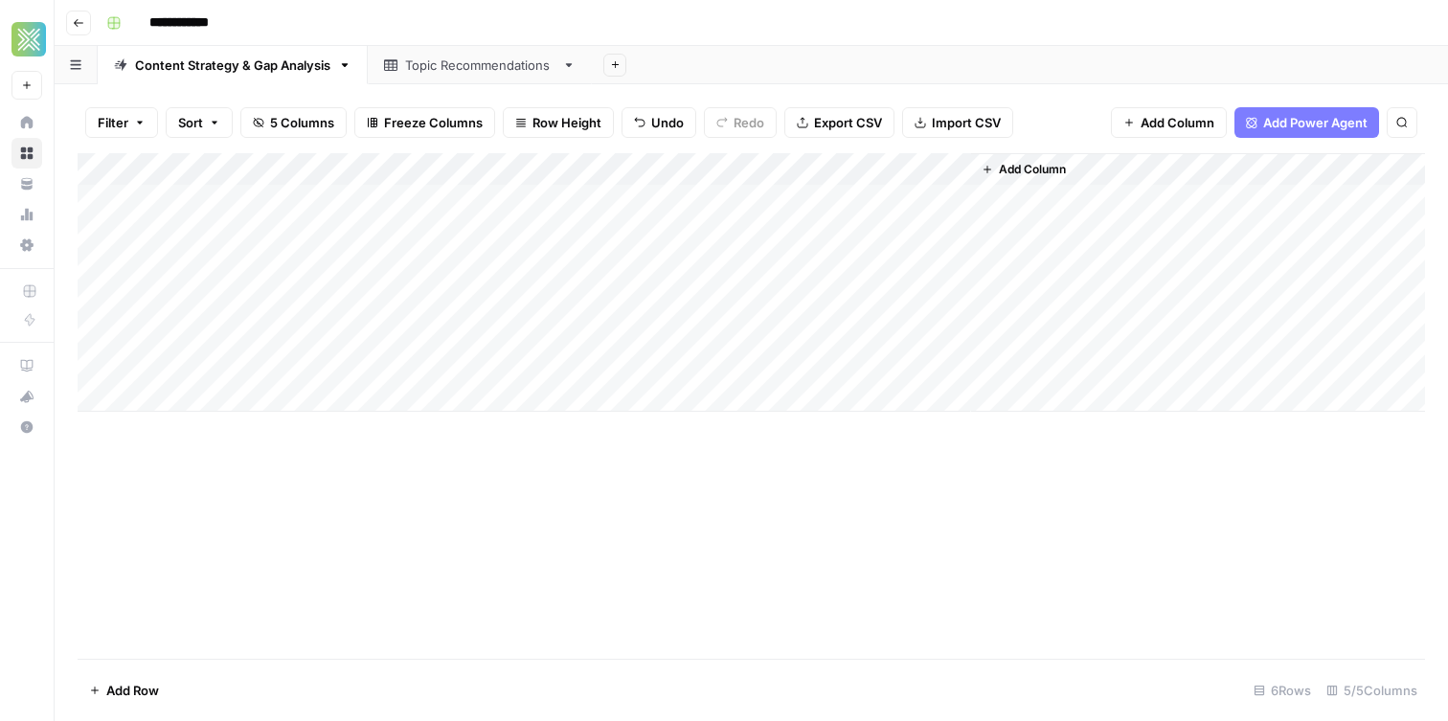
click at [952, 203] on div "Add Column" at bounding box center [751, 282] width 1347 height 259
click at [489, 54] on link "Topic Recommendations" at bounding box center [480, 65] width 224 height 38
click at [573, 74] on link "Topic Recommendations" at bounding box center [480, 65] width 224 height 38
click at [569, 63] on icon "button" at bounding box center [569, 65] width 7 height 4
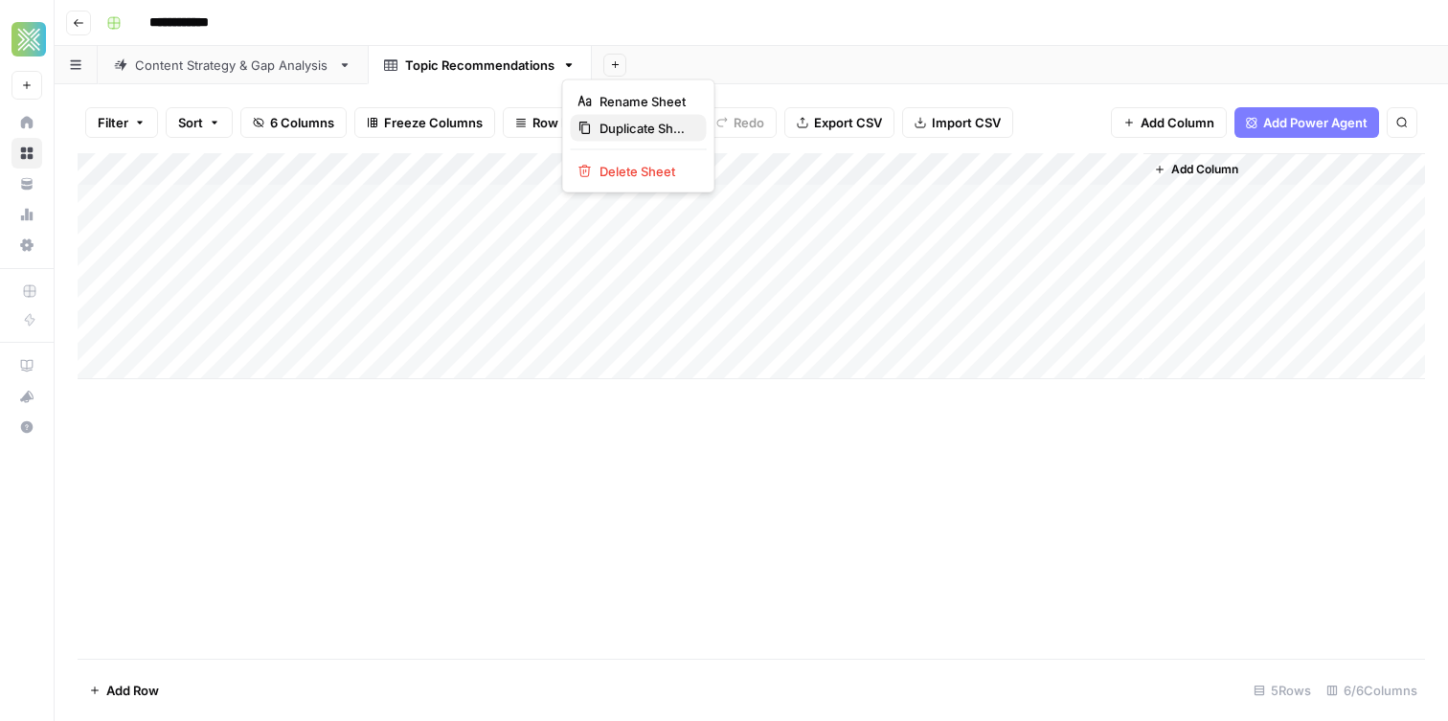
click at [634, 130] on span "Duplicate Sheet" at bounding box center [645, 128] width 92 height 19
click at [762, 70] on div "Topic Recommendations" at bounding box center [703, 65] width 149 height 19
click at [775, 68] on input "**********" at bounding box center [704, 65] width 150 height 25
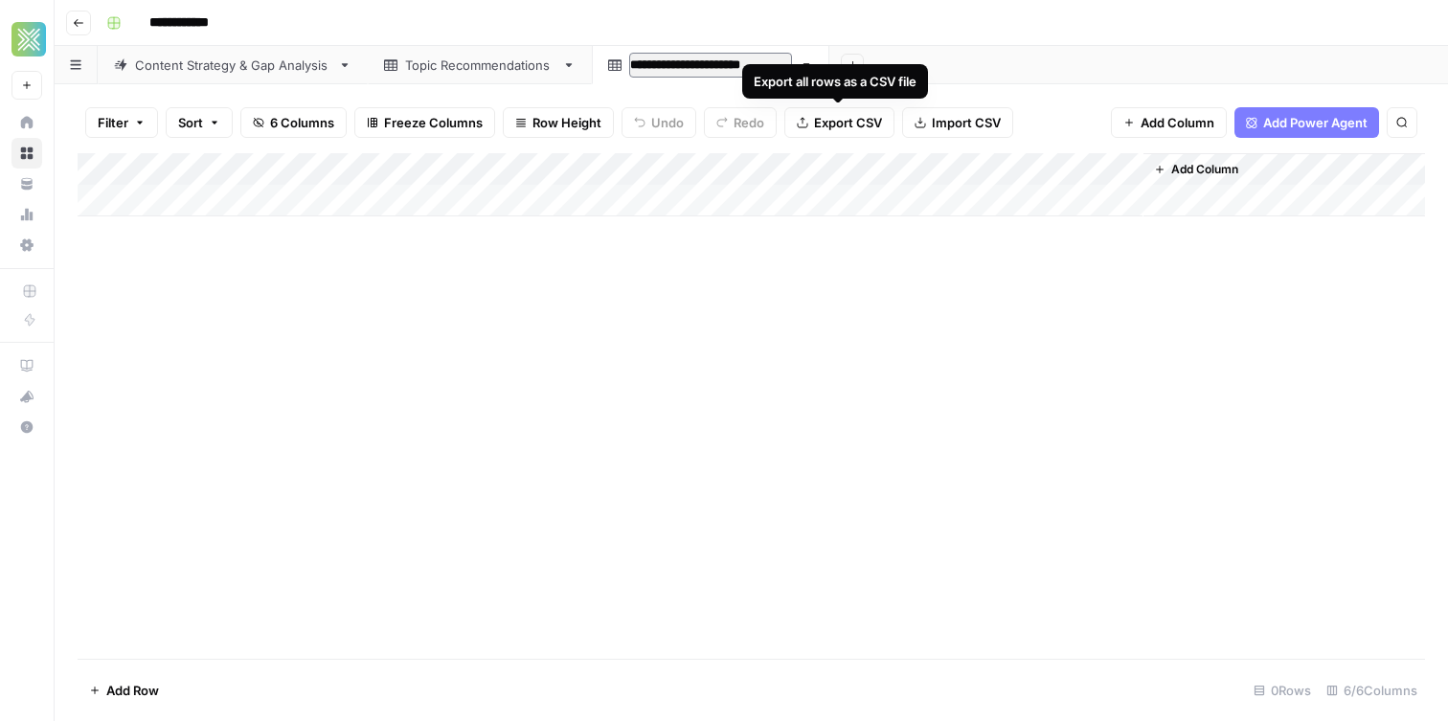
type input "**********"
click at [307, 67] on div "Content Strategy & Gap Analysis" at bounding box center [232, 65] width 195 height 19
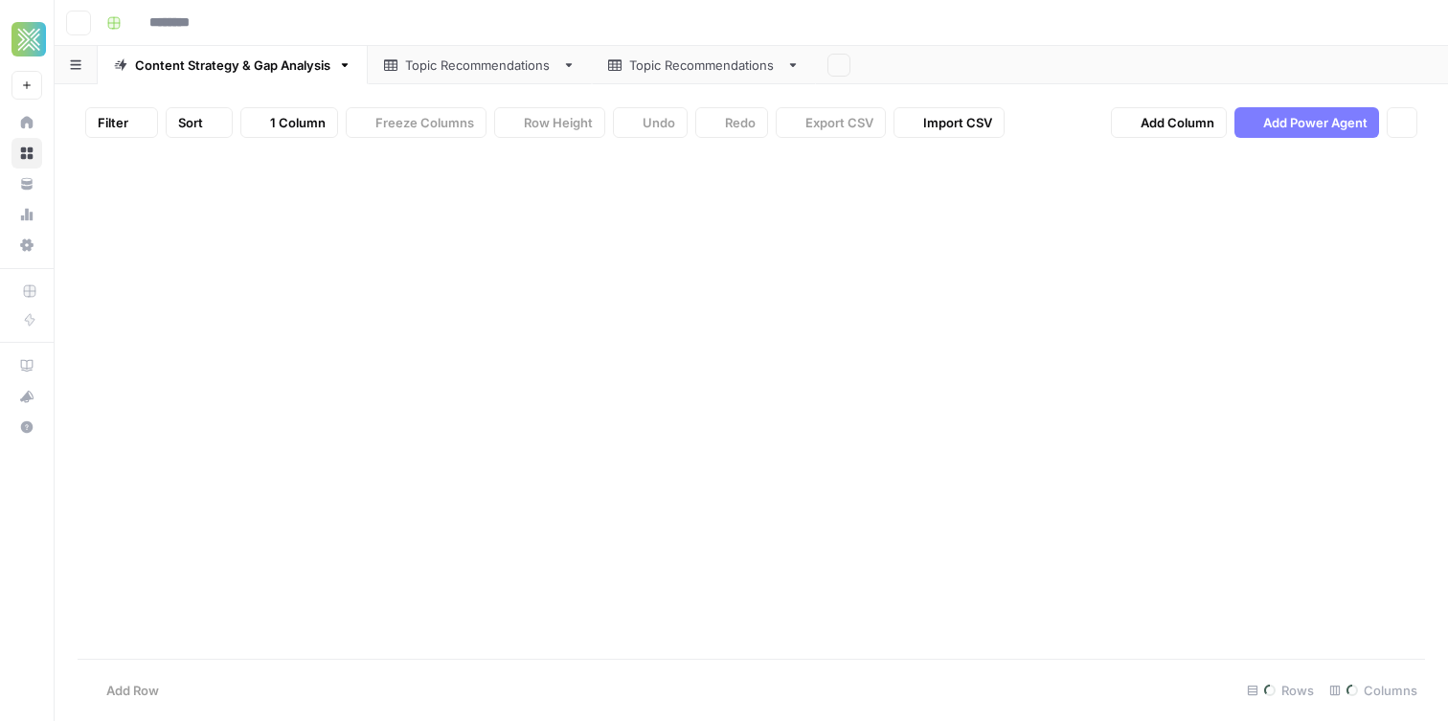
type input "**********"
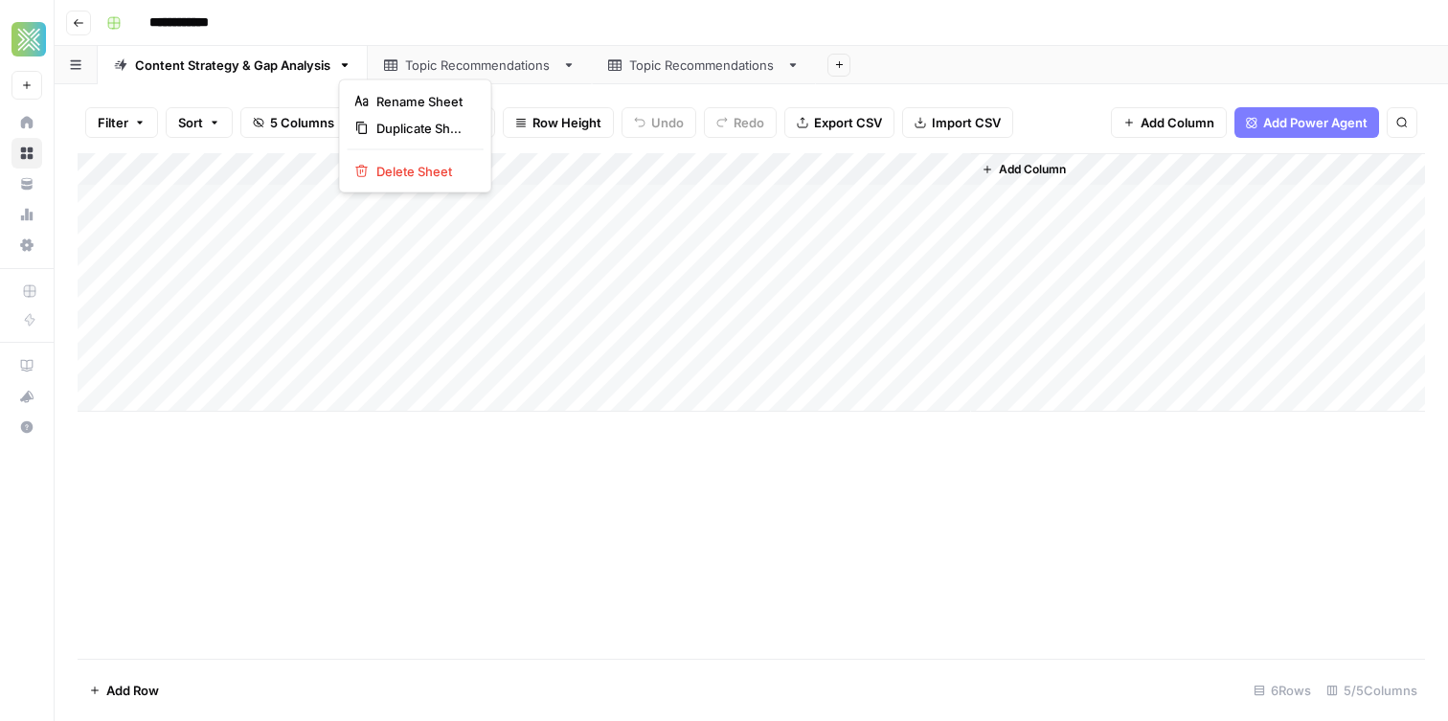
click at [344, 64] on icon "button" at bounding box center [345, 65] width 7 height 4
click at [372, 129] on div "Duplicate Sheet" at bounding box center [415, 128] width 121 height 19
drag, startPoint x: 920, startPoint y: 64, endPoint x: 729, endPoint y: 66, distance: 191.5
click at [729, 66] on div "Content Strategy & Gap Analysis Topic Recommendations Topic Recommendations V2 …" at bounding box center [751, 65] width 1393 height 38
click at [733, 62] on div "Content Strategy & Gap Analysis" at bounding box center [726, 65] width 195 height 19
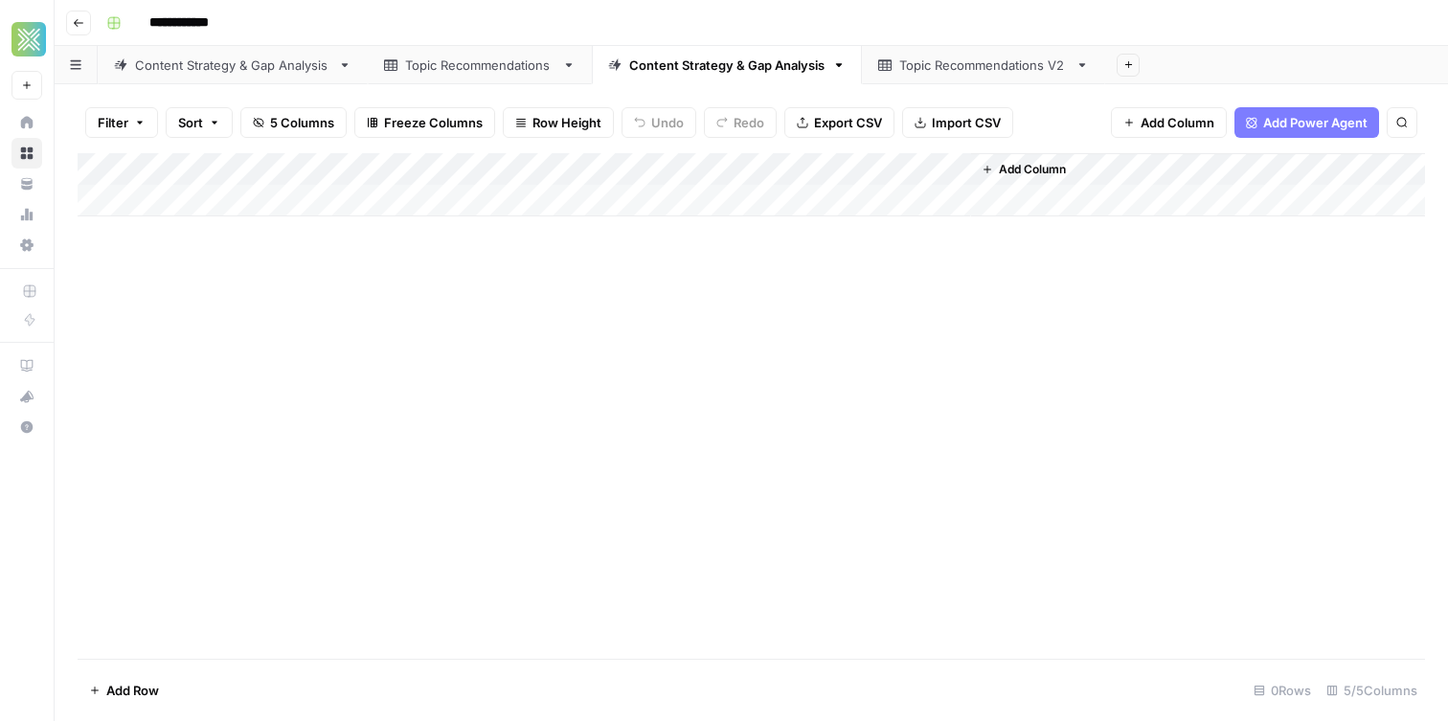
click at [733, 62] on div "Content Strategy & Gap Analysis" at bounding box center [726, 65] width 195 height 19
click at [810, 70] on input "**********" at bounding box center [728, 65] width 198 height 25
click at [631, 68] on input "**********" at bounding box center [728, 65] width 198 height 25
type input "**********"
click at [1005, 62] on div "Topic Recommendations V2" at bounding box center [1015, 65] width 169 height 19
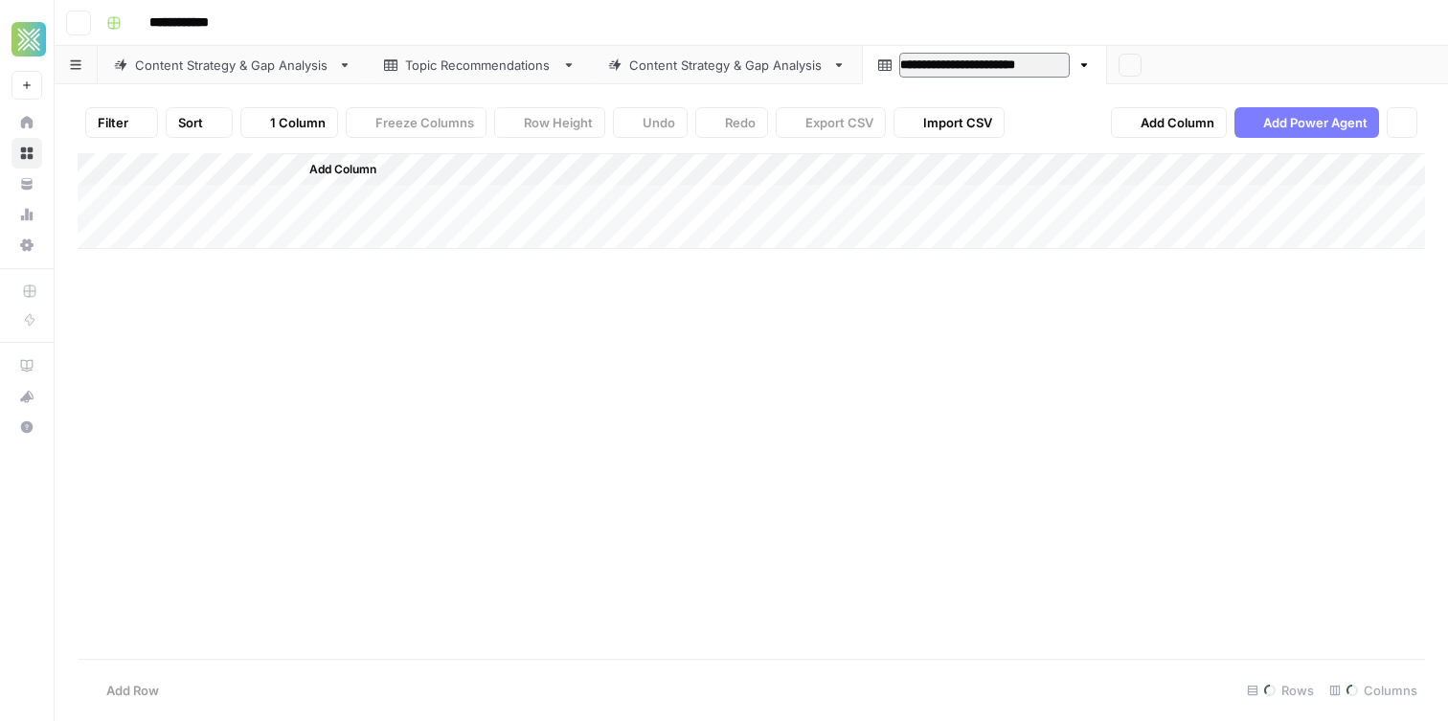
click at [1005, 62] on input "**********" at bounding box center [984, 65] width 170 height 25
click at [1062, 68] on input "**********" at bounding box center [984, 65] width 170 height 25
drag, startPoint x: 1049, startPoint y: 64, endPoint x: 1135, endPoint y: 69, distance: 86.3
click at [1119, 69] on div "**********" at bounding box center [751, 65] width 1393 height 38
click at [903, 65] on input "**********" at bounding box center [974, 65] width 150 height 25
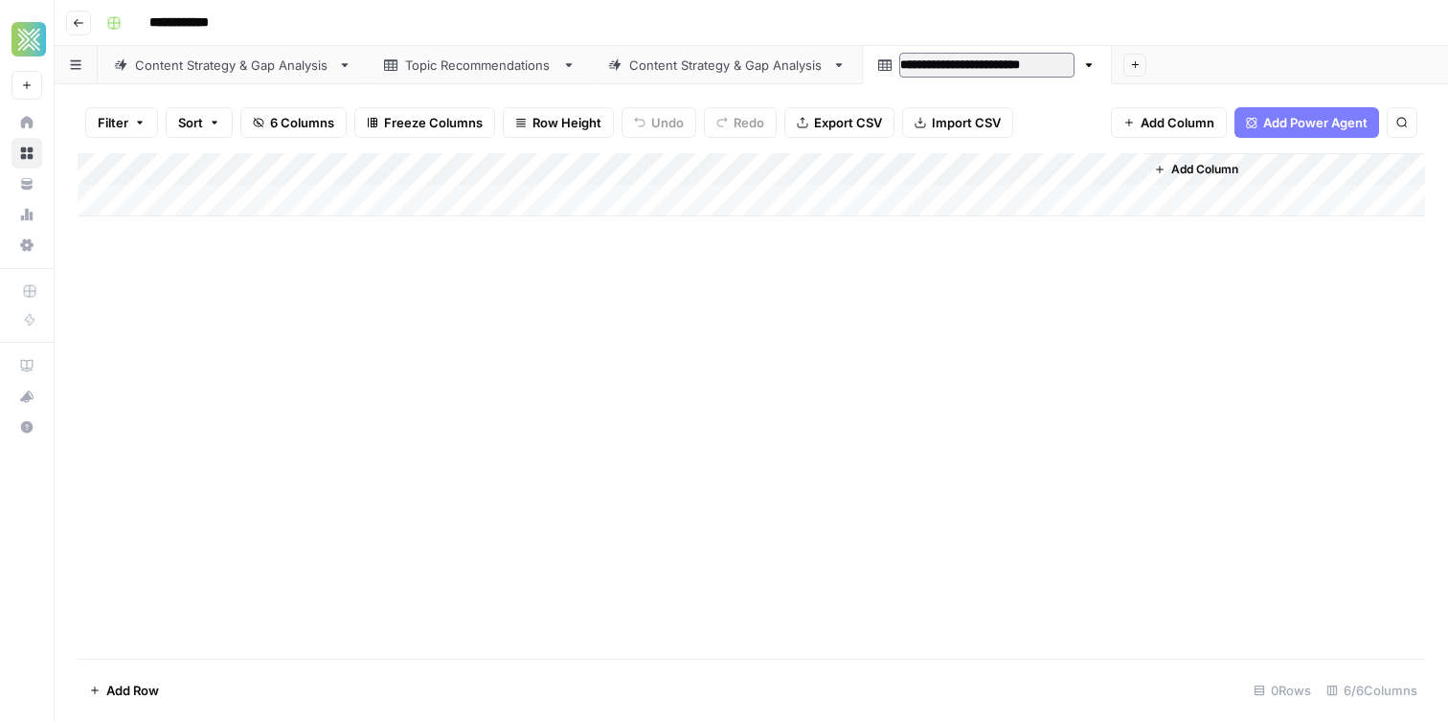
type input "**********"
click at [731, 61] on div "Content Strategy & Gap Analysis" at bounding box center [726, 65] width 195 height 19
click at [925, 161] on div "Add Column" at bounding box center [751, 184] width 1347 height 63
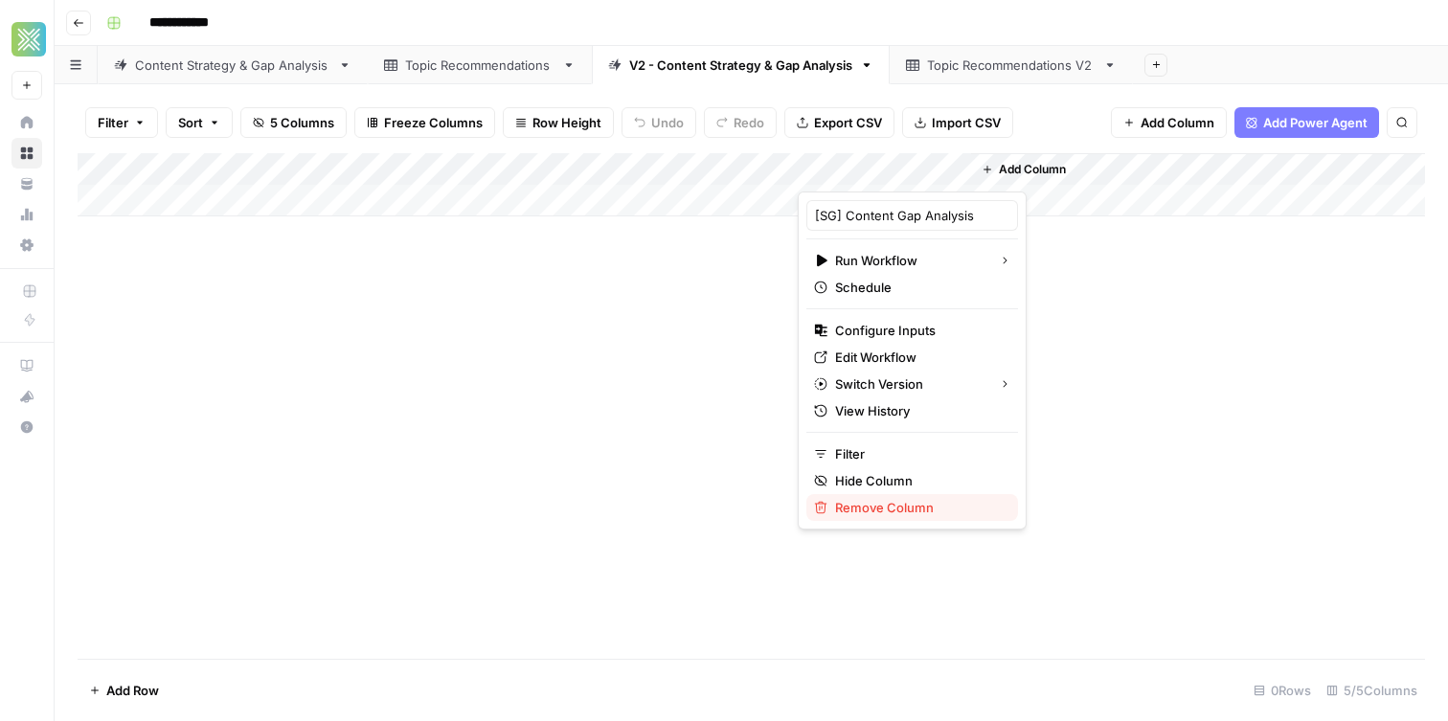
click at [878, 512] on span "Remove Column" at bounding box center [919, 507] width 168 height 19
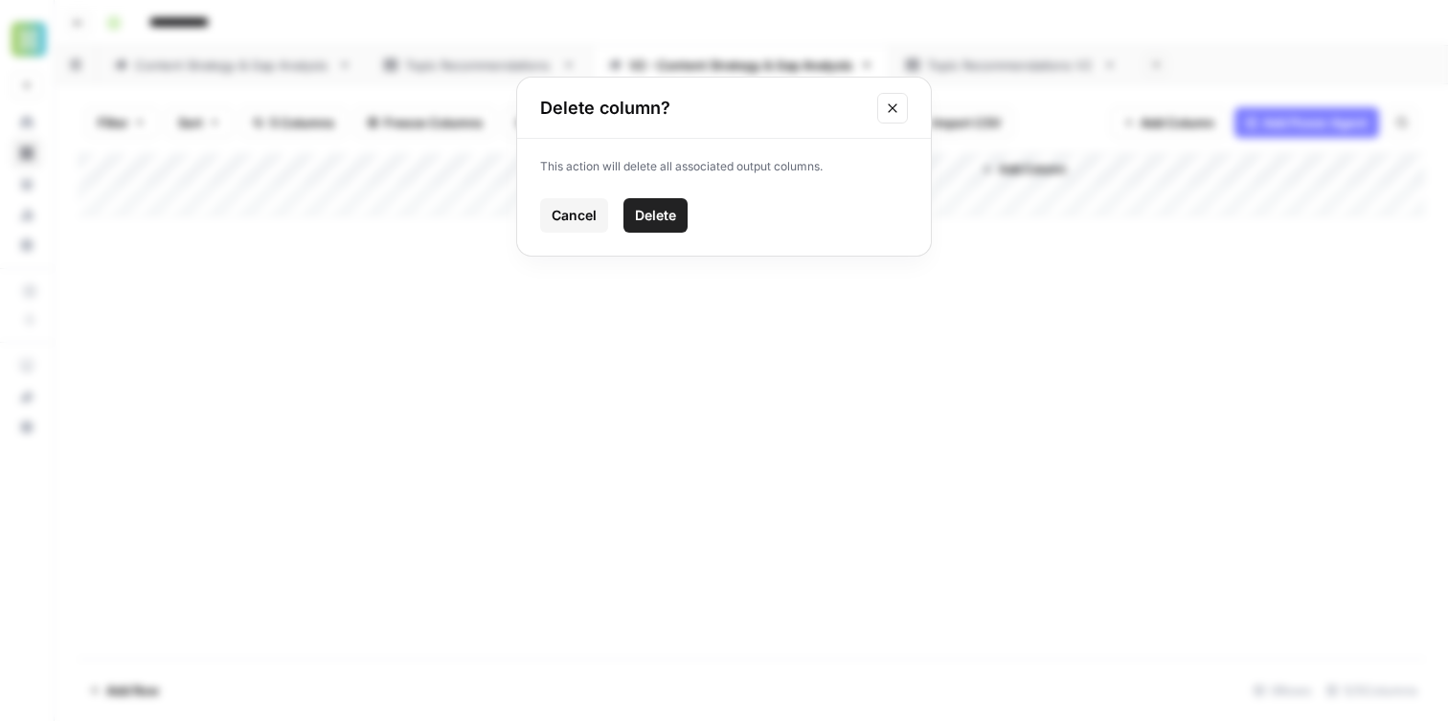
click at [649, 200] on button "Delete" at bounding box center [655, 215] width 64 height 34
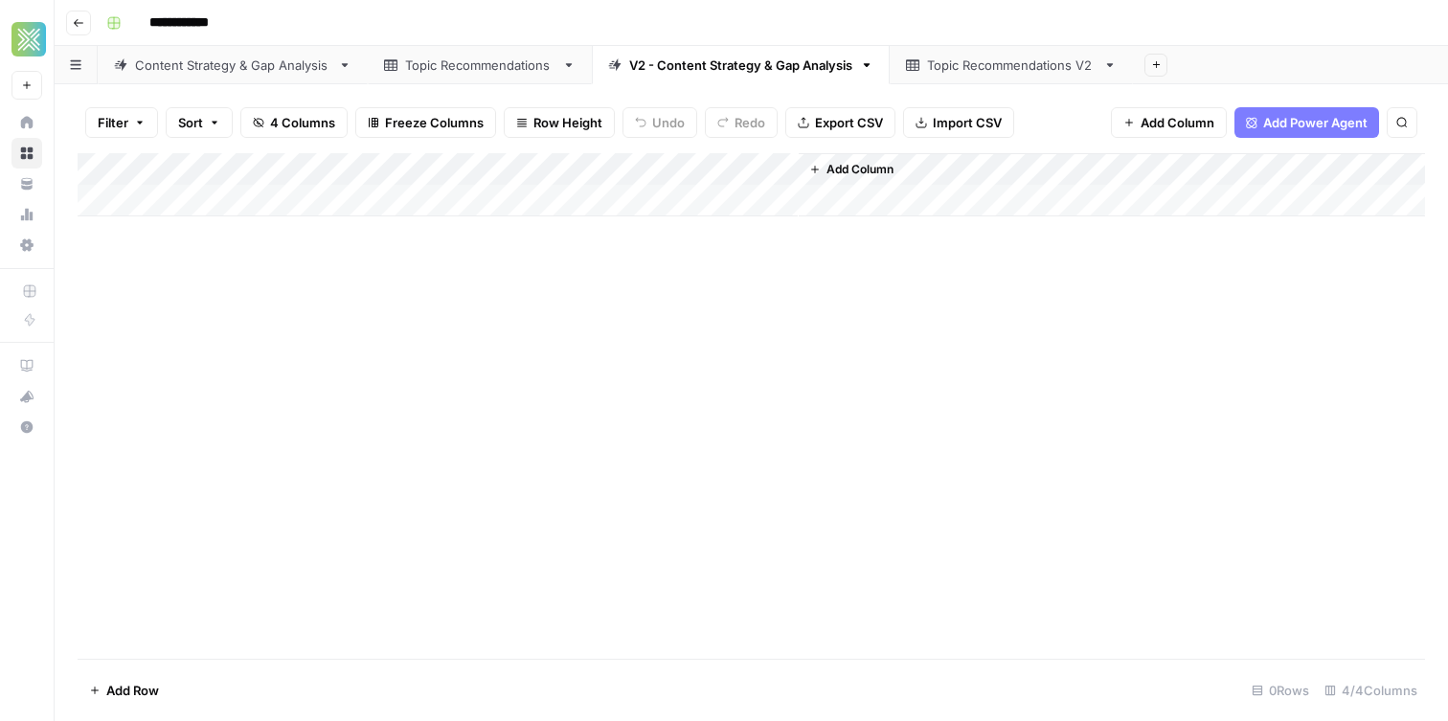
click at [852, 169] on span "Add Column" at bounding box center [859, 169] width 67 height 17
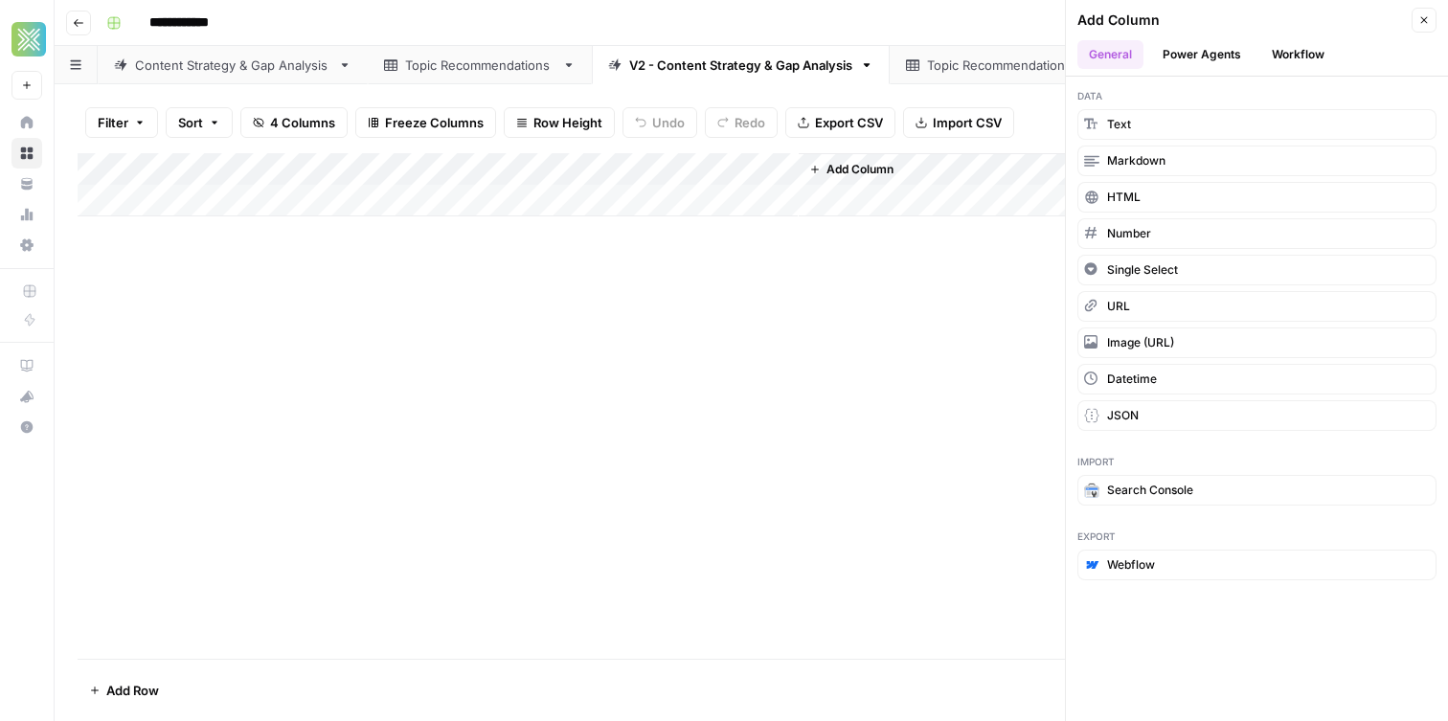
click at [1274, 48] on button "Workflow" at bounding box center [1298, 54] width 76 height 29
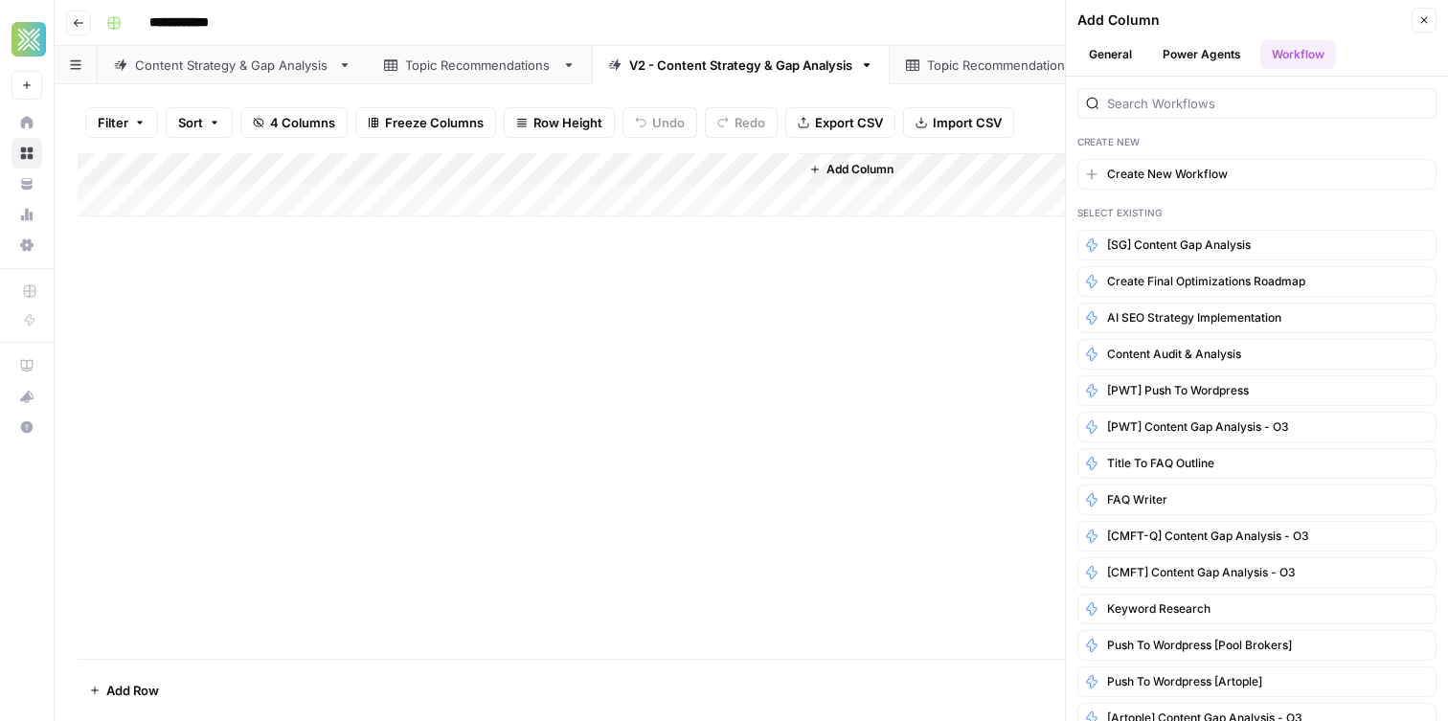
click at [239, 56] on div "Content Strategy & Gap Analysis" at bounding box center [232, 65] width 195 height 19
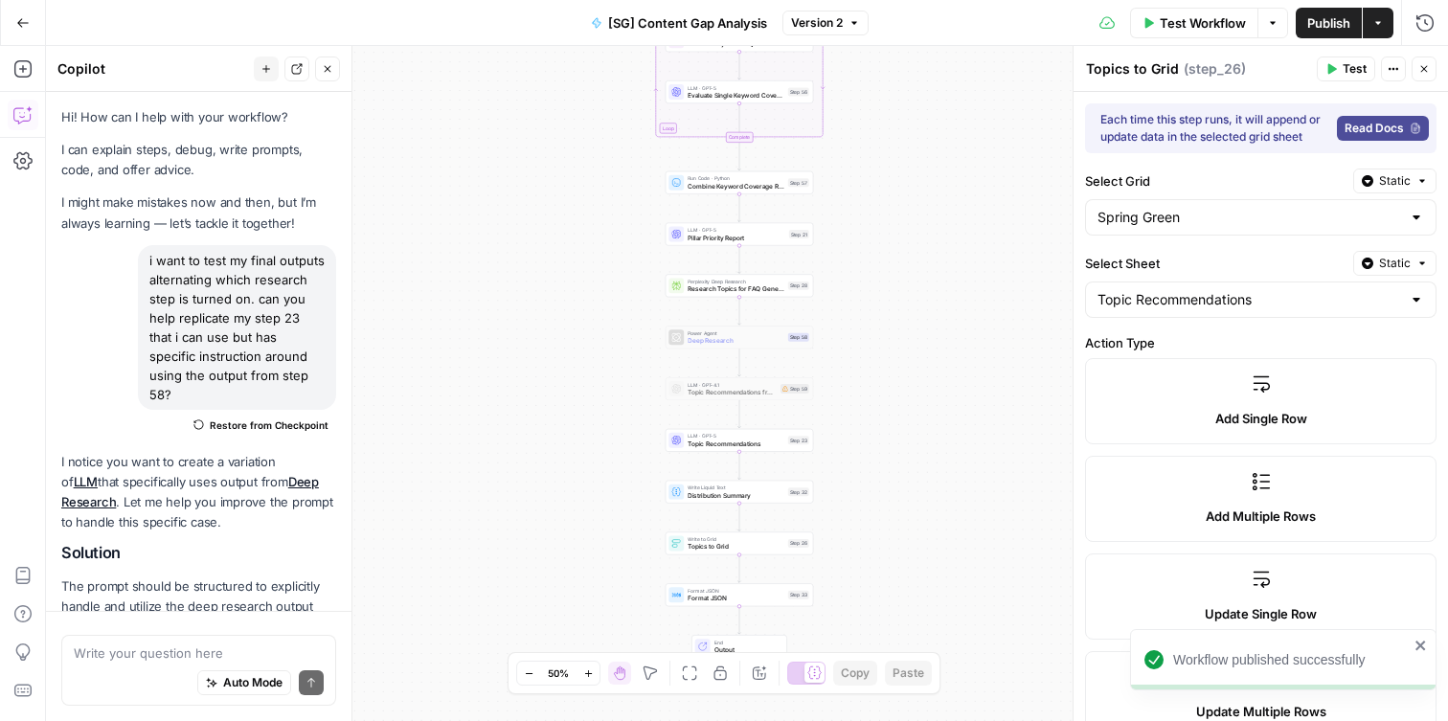
scroll to position [1216, 0]
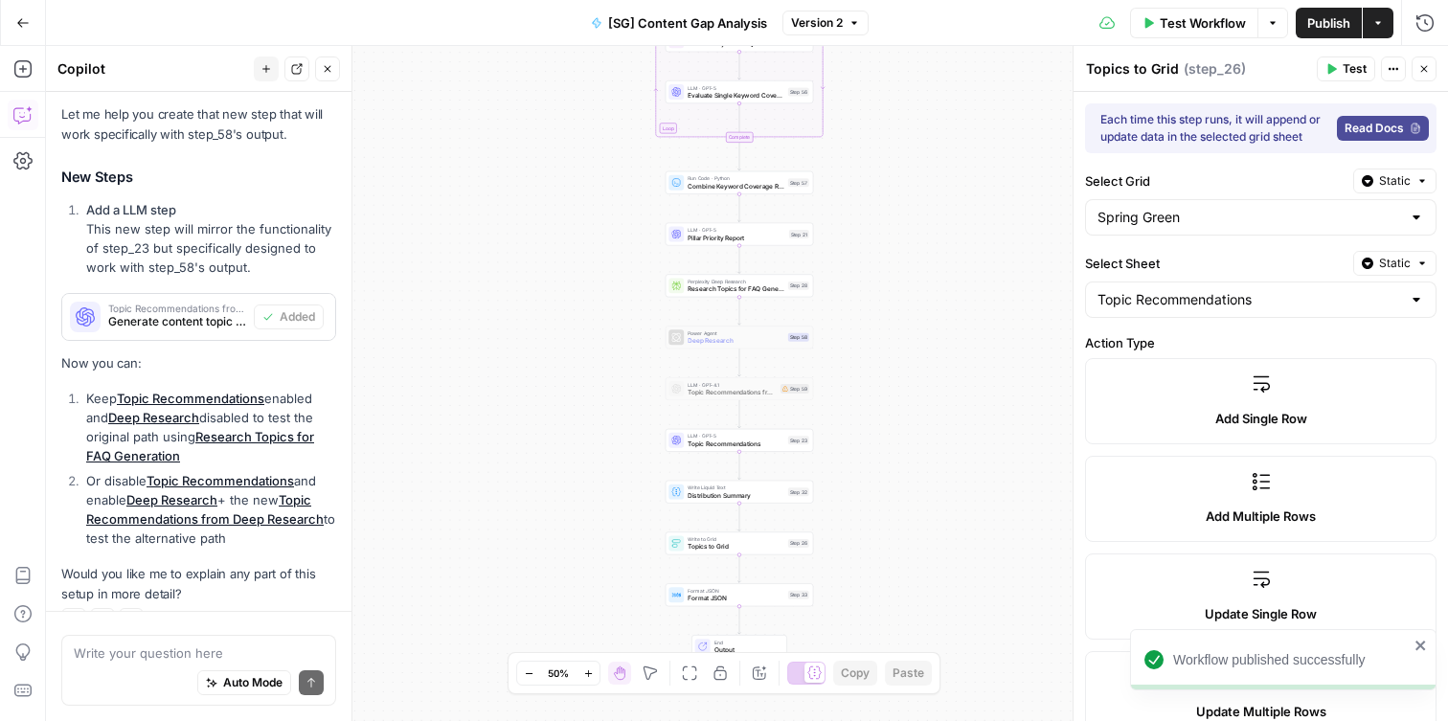
click at [14, 14] on button "Go Back" at bounding box center [23, 23] width 34 height 34
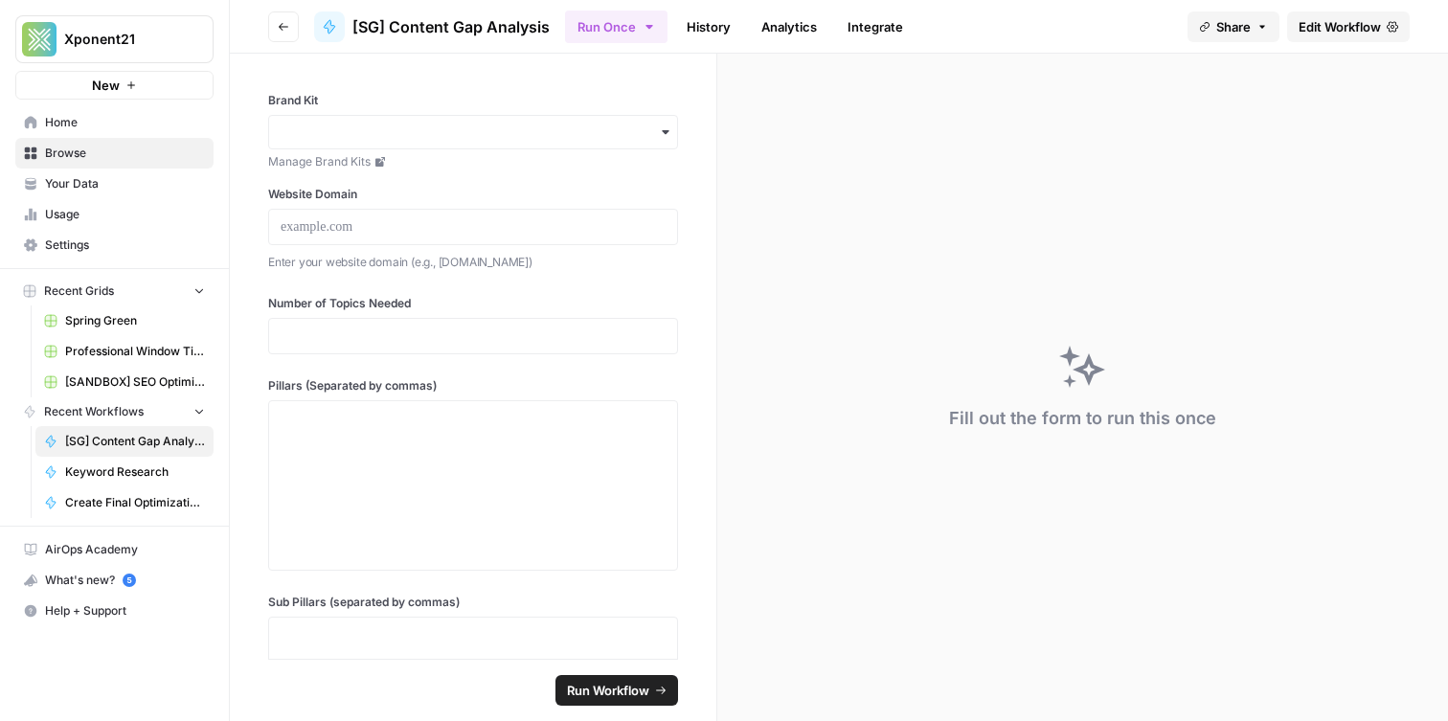
click at [101, 161] on span "Browse" at bounding box center [125, 153] width 160 height 17
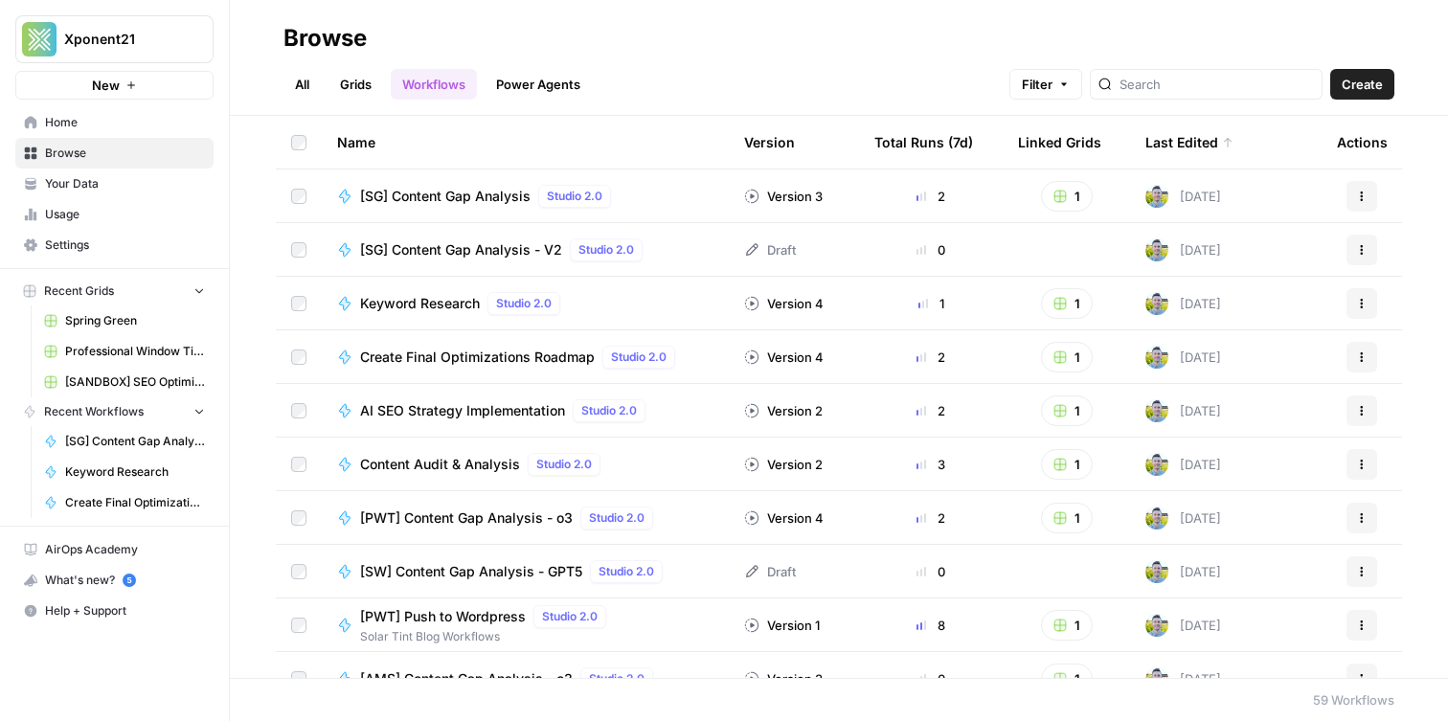
click at [524, 246] on span "[SG] Content Gap Analysis - V2" at bounding box center [461, 249] width 202 height 19
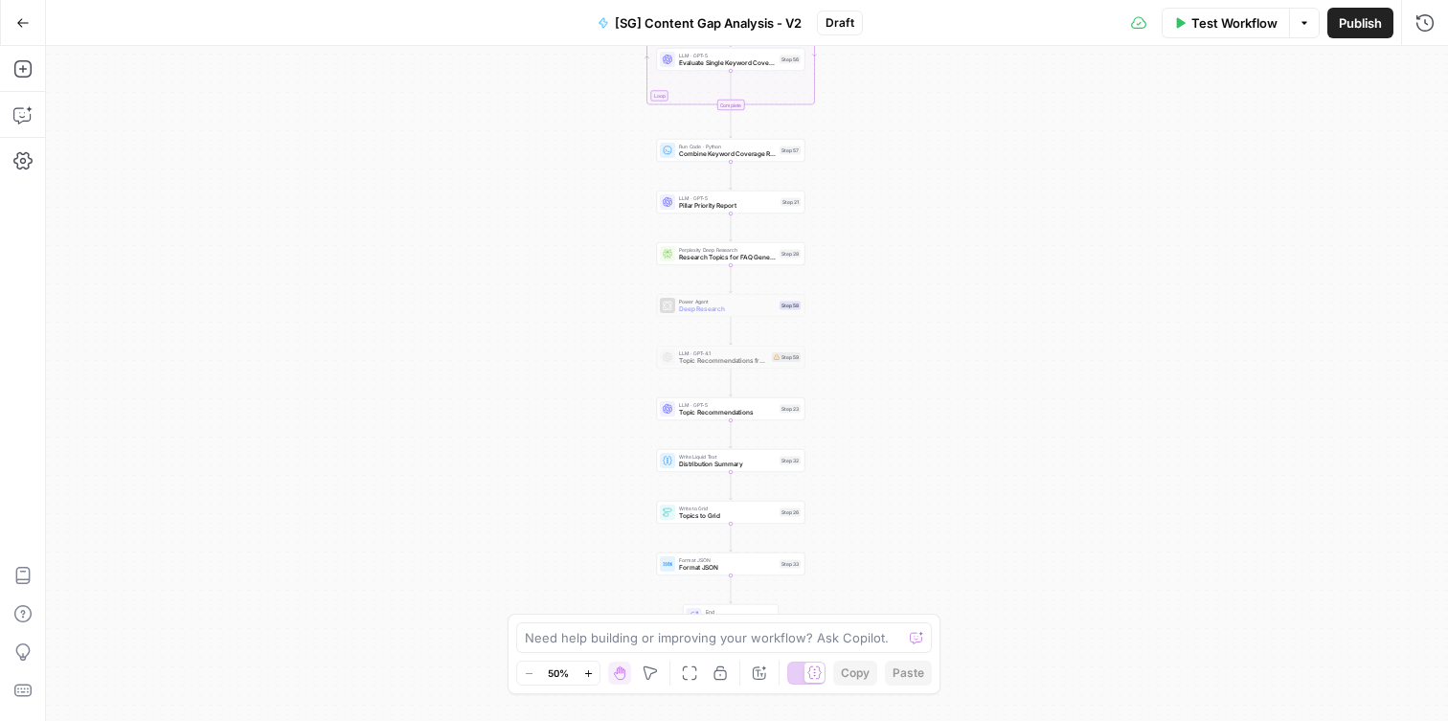
click at [709, 312] on span "Deep Research" at bounding box center [727, 310] width 97 height 10
click at [715, 208] on span "Pillar Priority Report" at bounding box center [728, 206] width 98 height 10
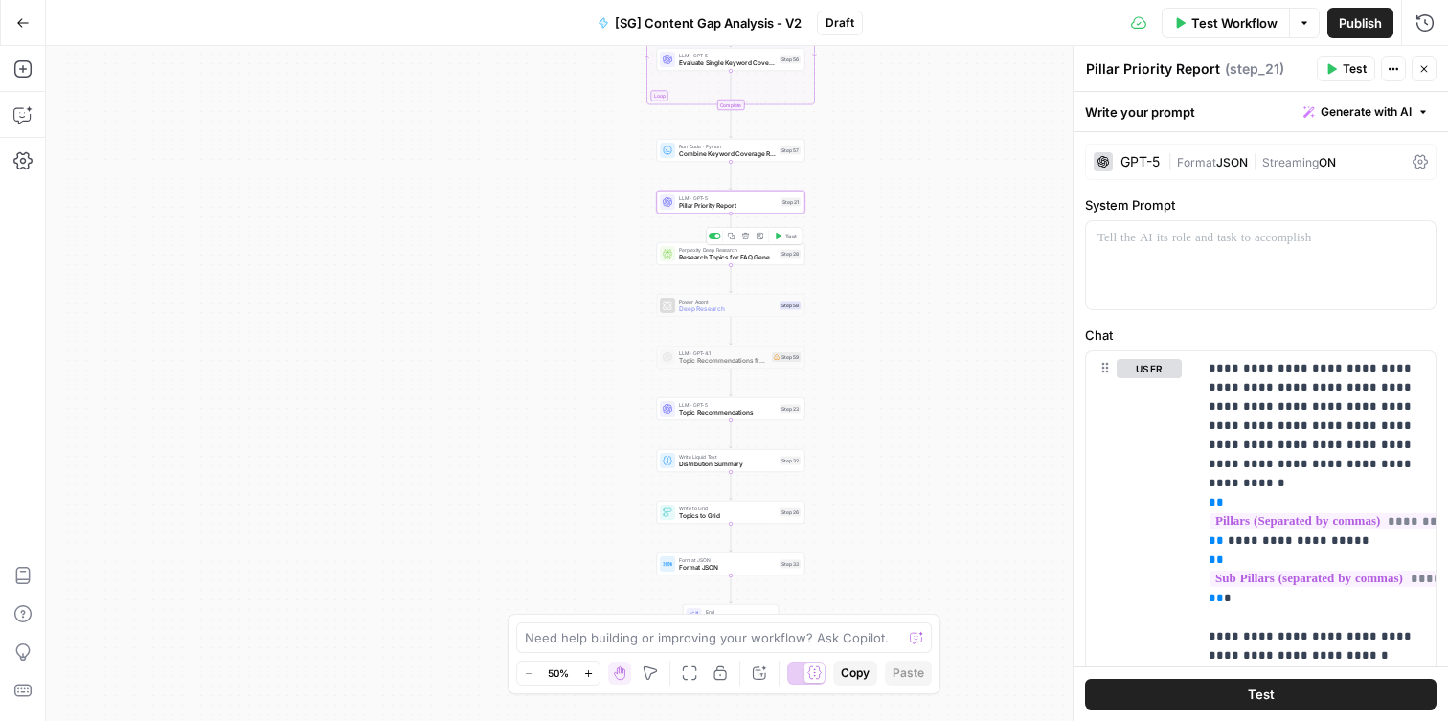
click at [732, 253] on span "Research Topics for FAQ Generation" at bounding box center [727, 258] width 97 height 10
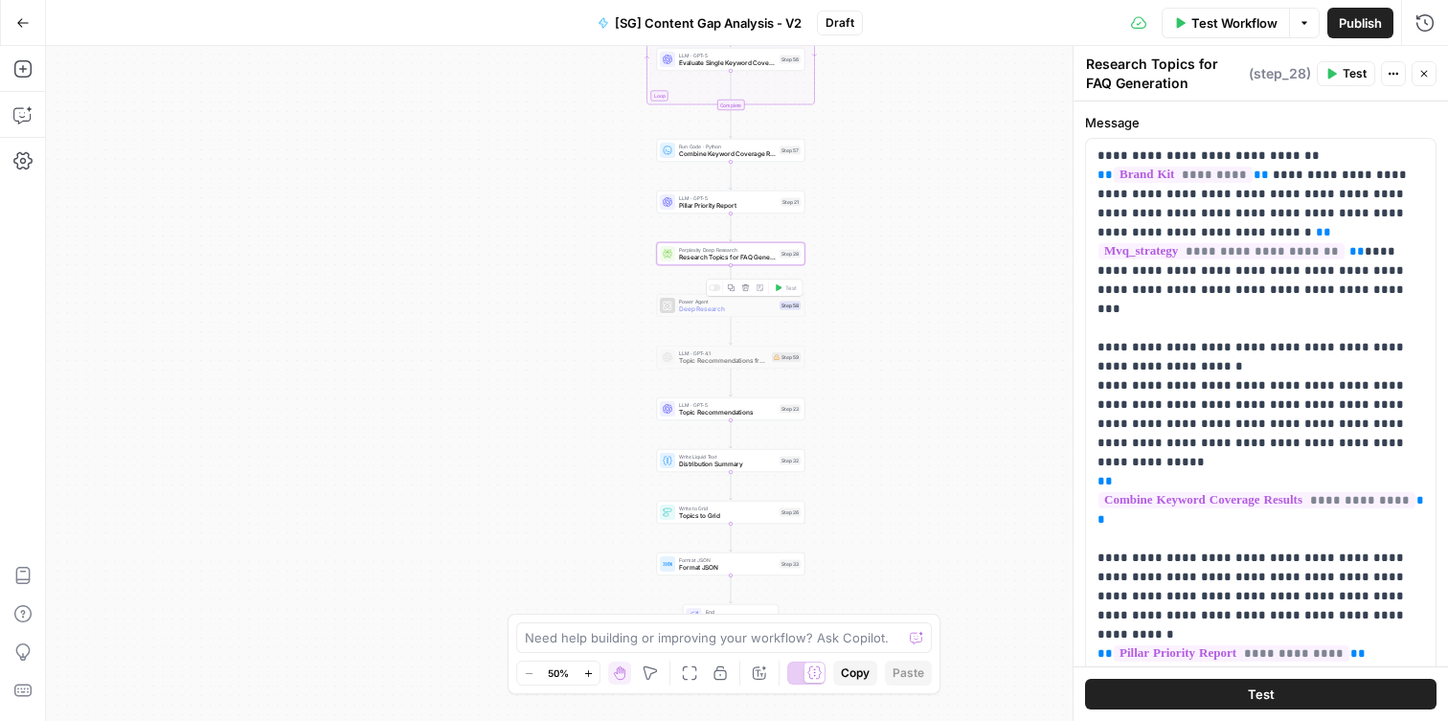
click at [712, 316] on div "Power Agent Deep Research Step 58 Copy step Delete step Add Note Test" at bounding box center [731, 305] width 148 height 23
click at [711, 256] on span "Research Topics for FAQ Generation" at bounding box center [727, 258] width 97 height 10
click at [742, 237] on icon "button" at bounding box center [746, 237] width 8 height 8
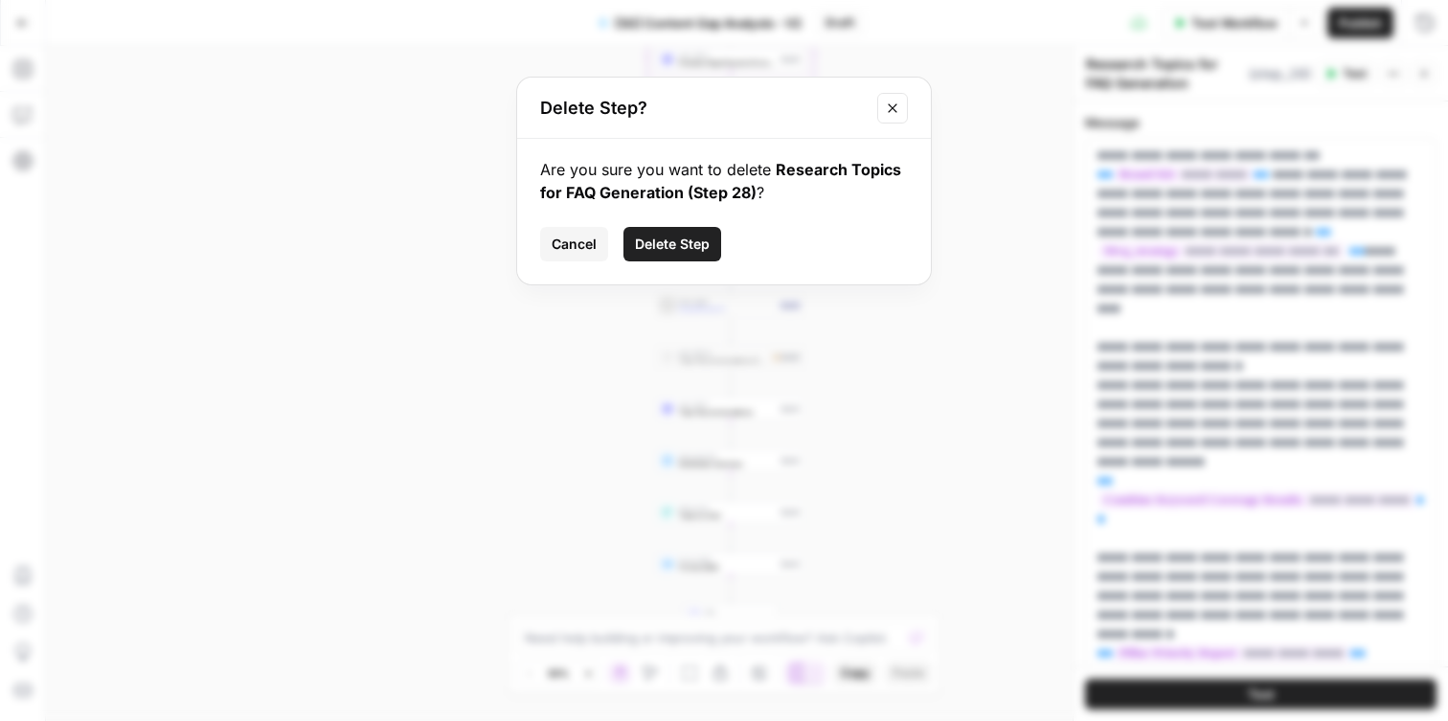
click at [677, 247] on span "Delete Step" at bounding box center [672, 244] width 75 height 19
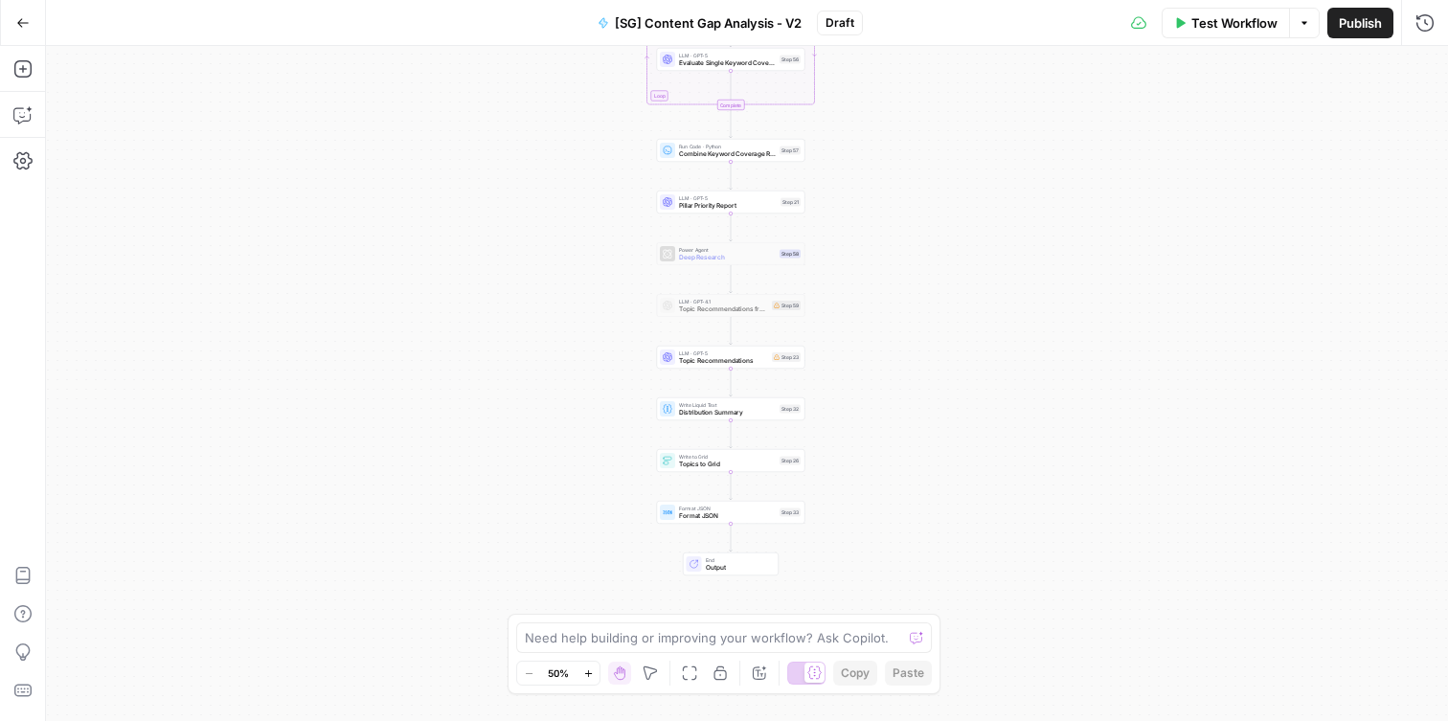
click at [717, 256] on span "Deep Research" at bounding box center [727, 258] width 97 height 10
click at [716, 231] on div "Copy step Delete step Add Note Test" at bounding box center [754, 236] width 97 height 17
click at [715, 237] on div at bounding box center [715, 236] width 12 height 7
click at [701, 309] on span "Topic Recommendations from Deep Research" at bounding box center [727, 310] width 97 height 10
click at [714, 290] on div at bounding box center [715, 287] width 12 height 7
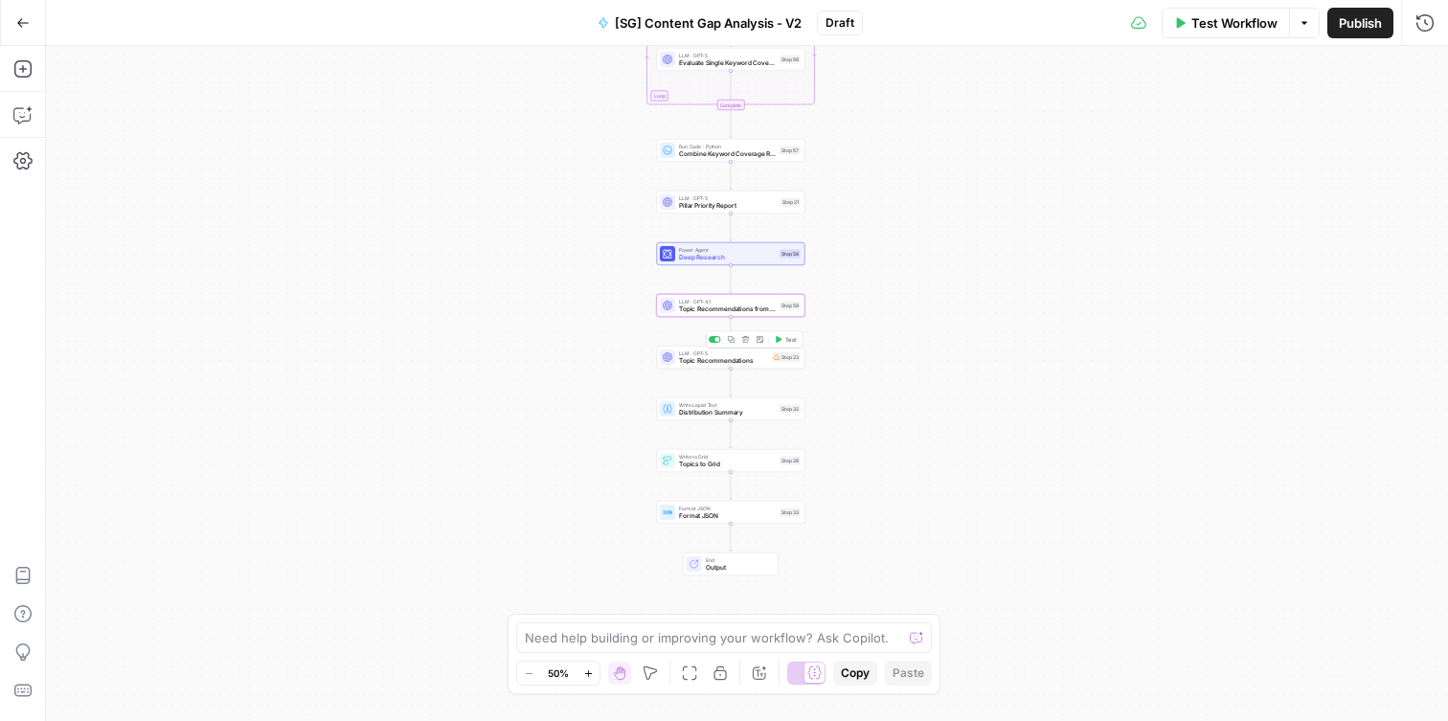
click at [692, 362] on span "Topic Recommendations" at bounding box center [723, 361] width 89 height 10
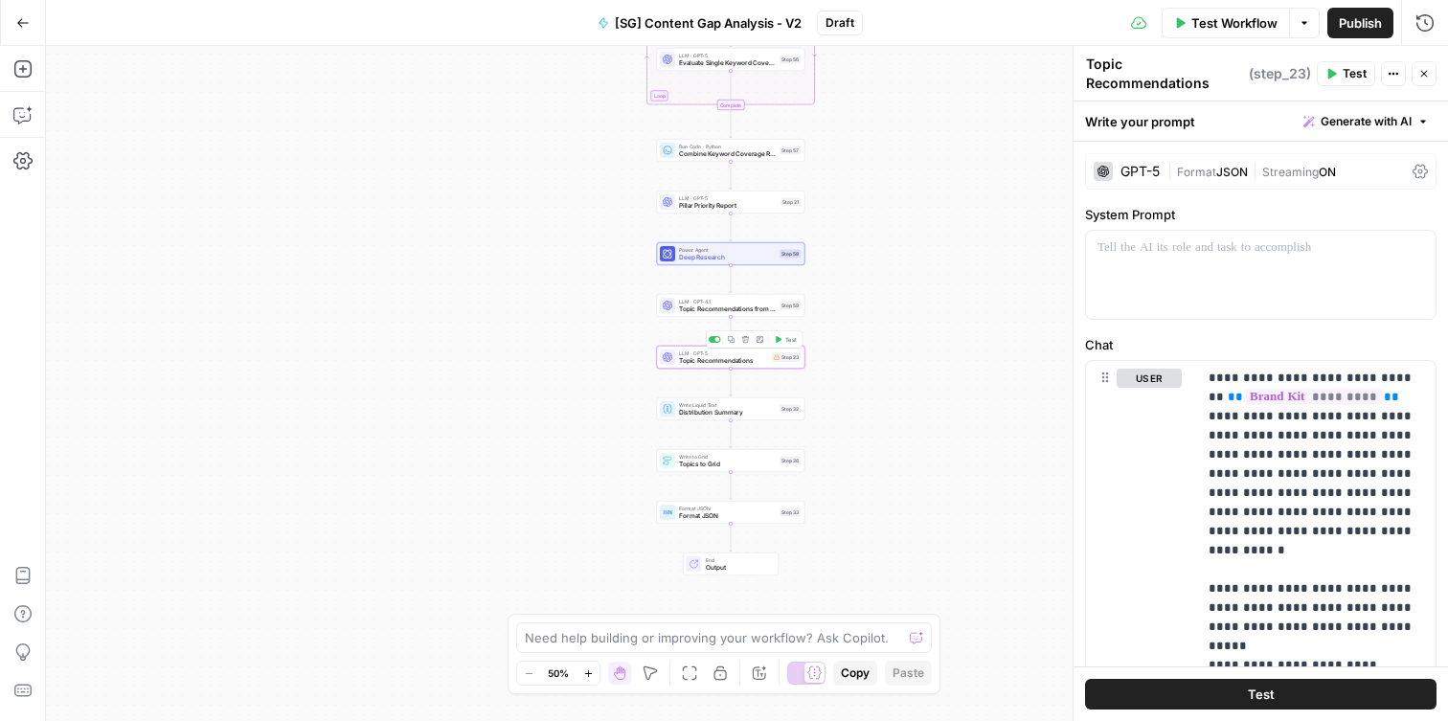
click at [743, 340] on icon "button" at bounding box center [746, 340] width 8 height 8
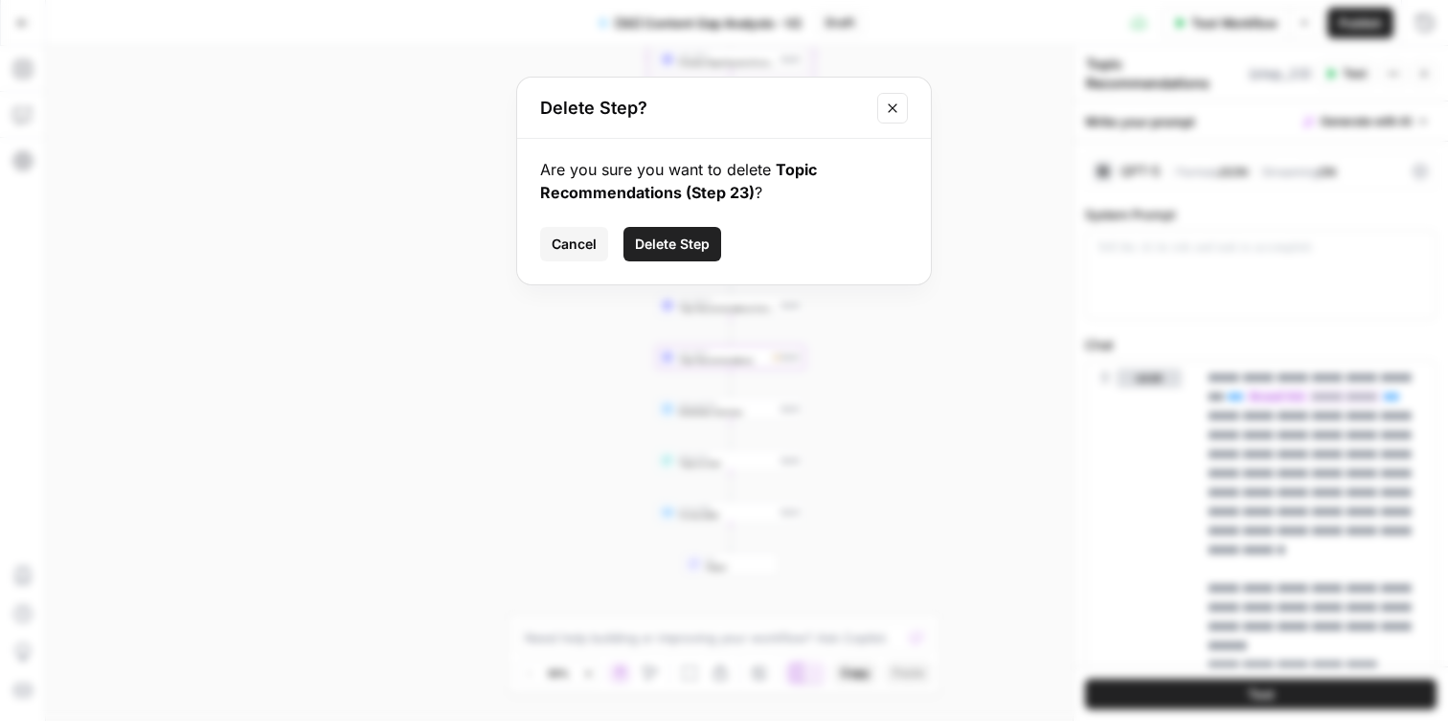
drag, startPoint x: 684, startPoint y: 262, endPoint x: 684, endPoint y: 252, distance: 10.5
click at [684, 262] on div "Are you sure you want to delete Topic Recommendations (Step 23) ? Cancel Delete…" at bounding box center [724, 212] width 414 height 146
click at [683, 232] on button "Delete Step" at bounding box center [672, 244] width 98 height 34
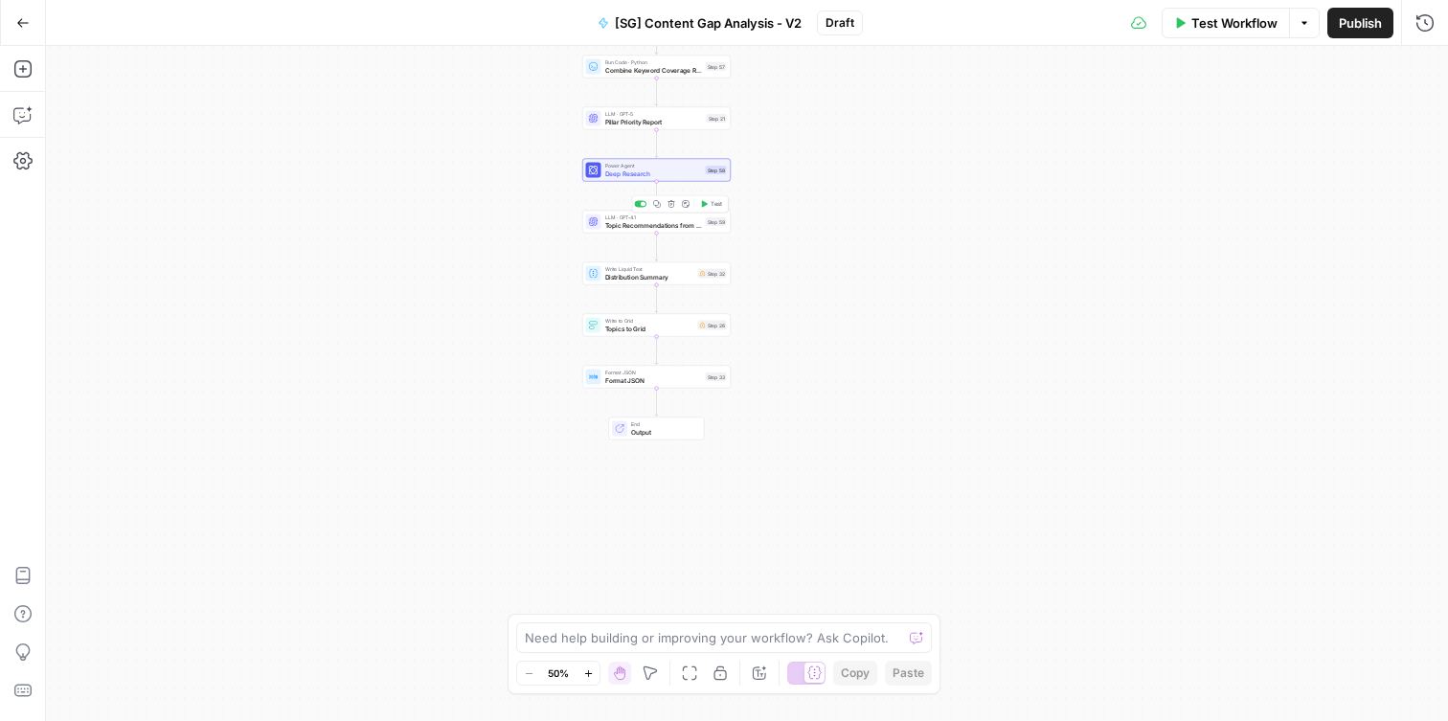
click at [629, 223] on span "Topic Recommendations from Deep Research" at bounding box center [653, 225] width 97 height 10
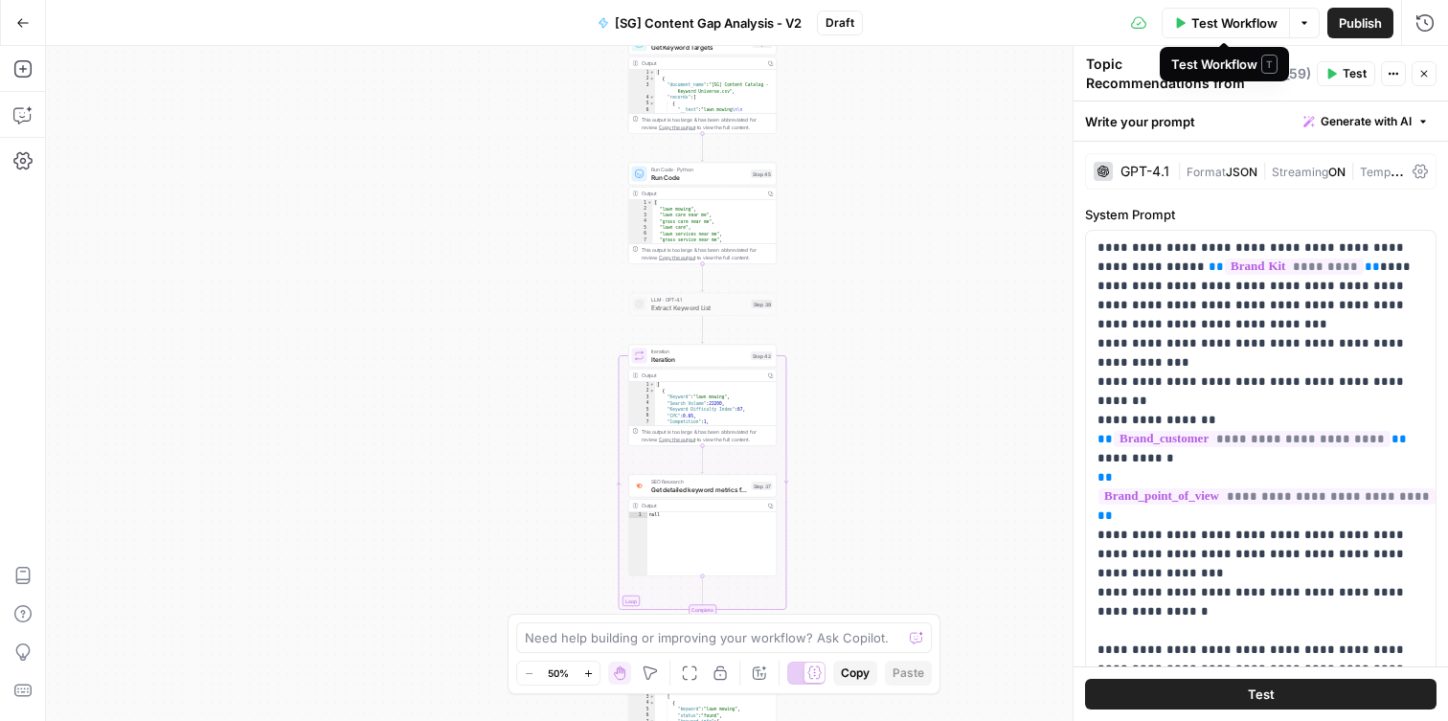
click at [1248, 25] on span "Test Workflow" at bounding box center [1234, 22] width 86 height 19
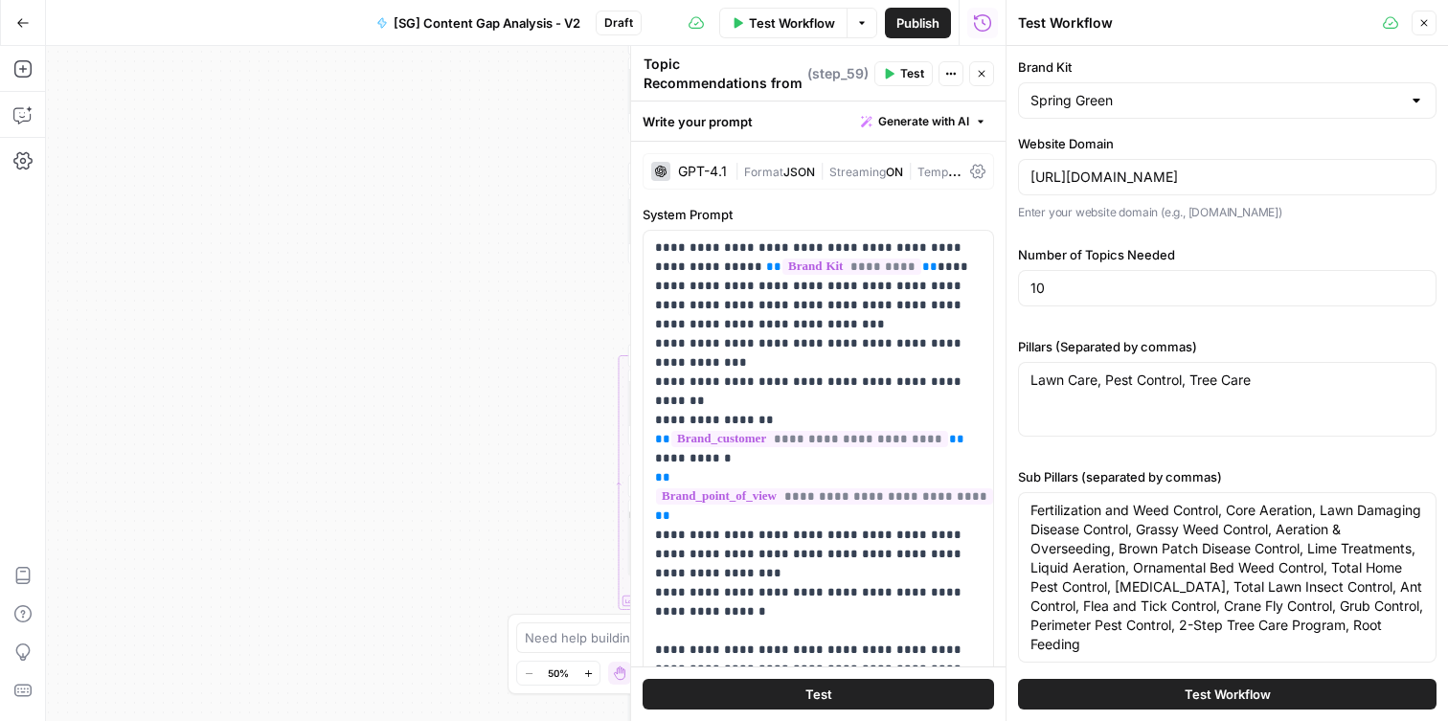
click at [1199, 689] on span "Test Workflow" at bounding box center [1228, 694] width 86 height 19
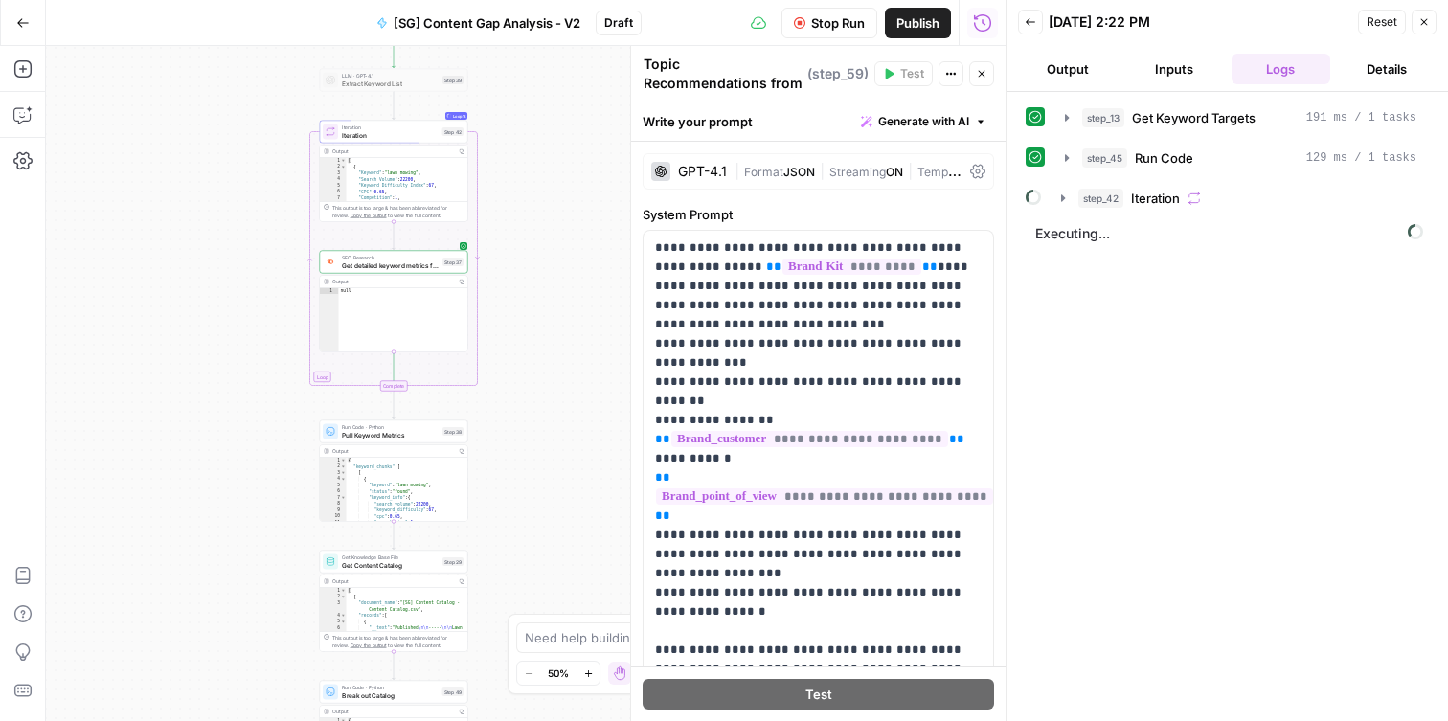
click at [811, 31] on span "Stop Run" at bounding box center [838, 22] width 54 height 19
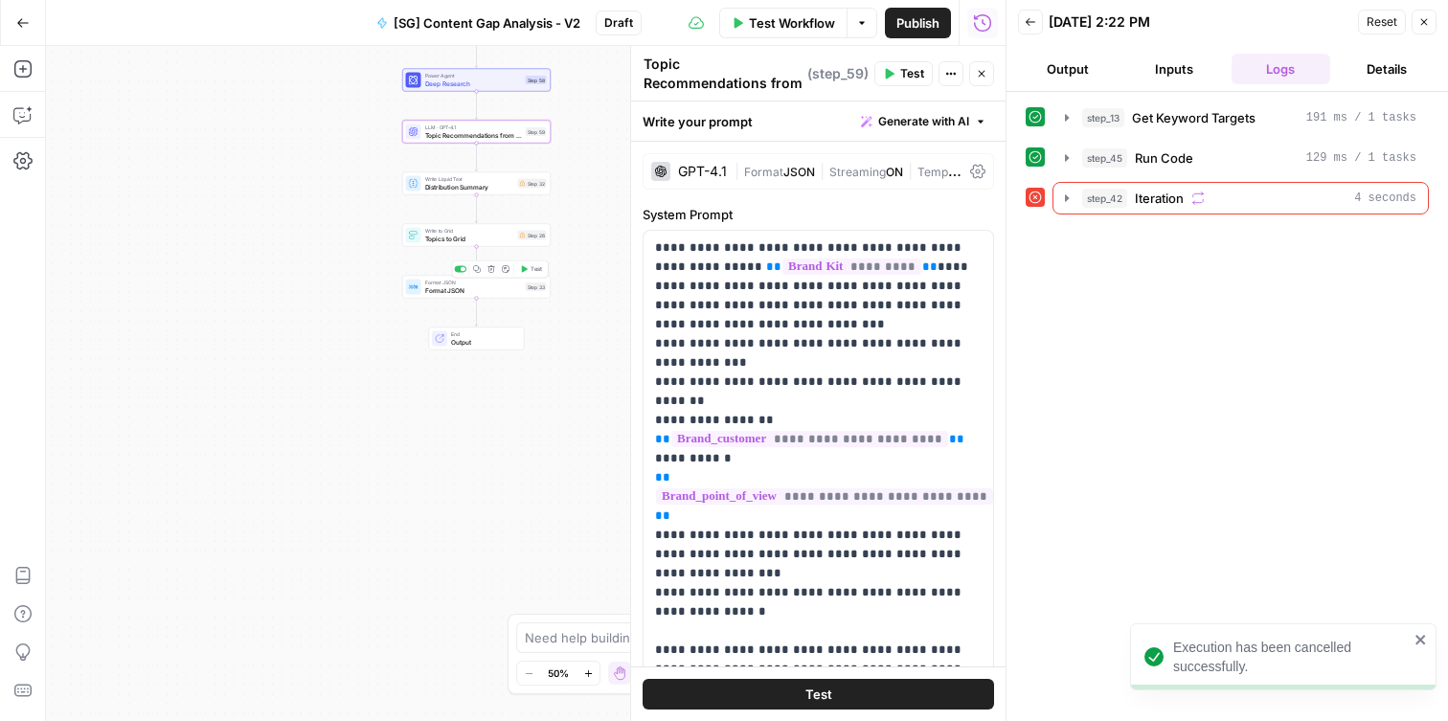
click at [468, 298] on div "Workflow Set Inputs Inputs Get Knowledge Base File Get Keyword Targets Step 13 …" at bounding box center [526, 383] width 960 height 675
click at [475, 237] on span "Topics to Grid" at bounding box center [469, 239] width 89 height 10
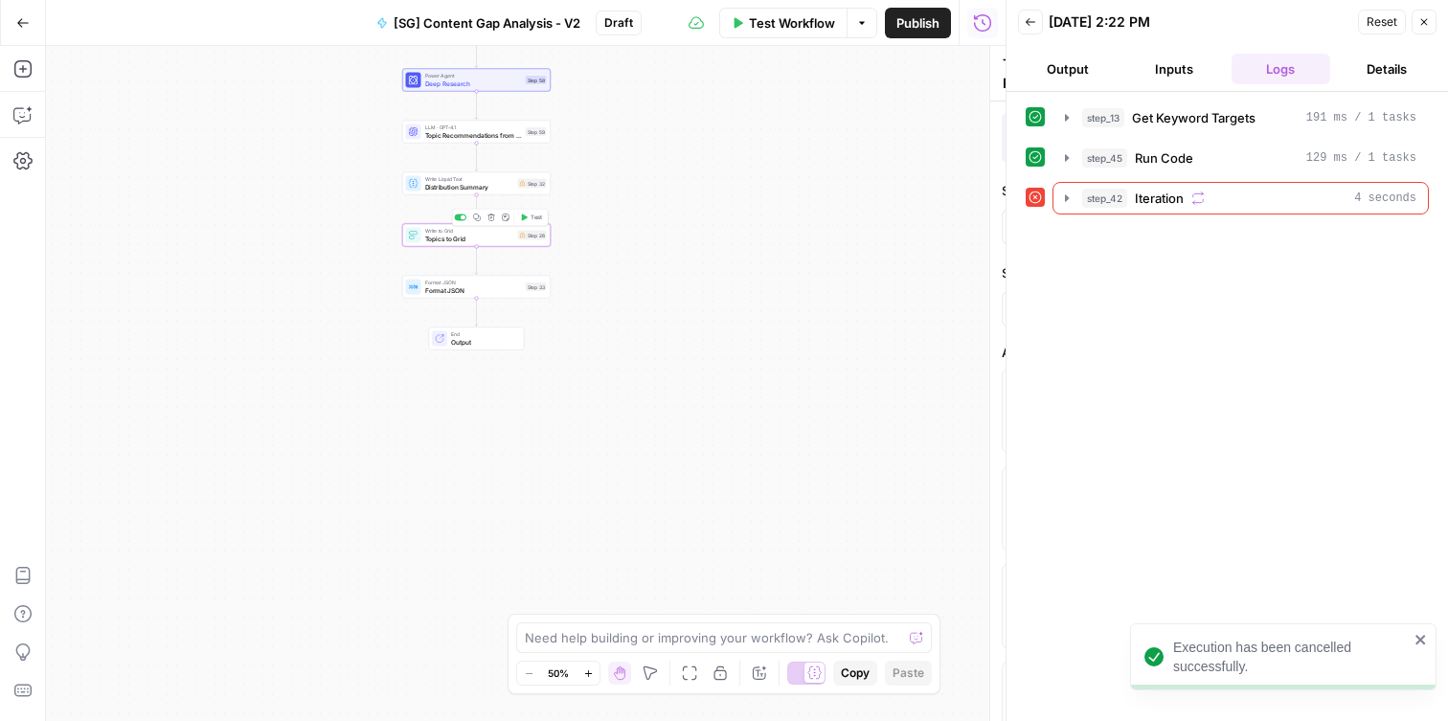
type textarea "Topics to Grid"
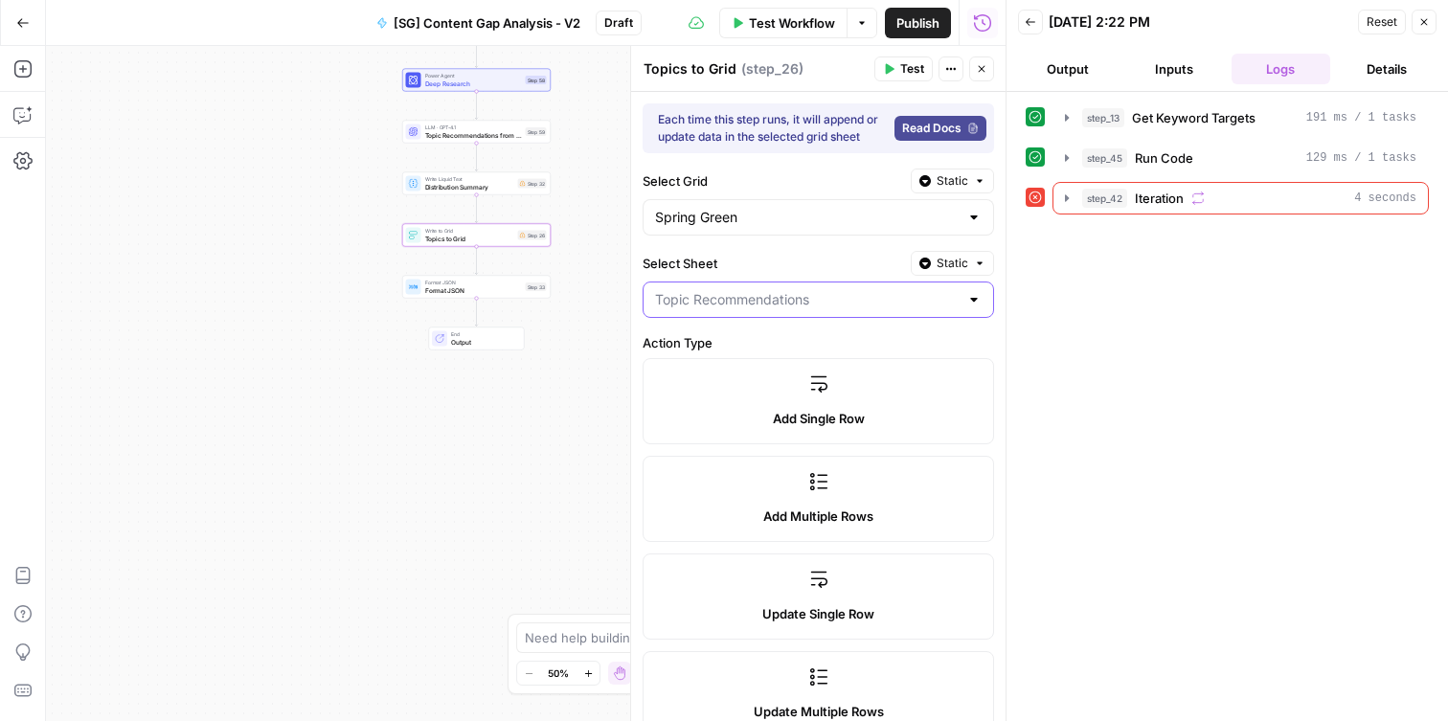
click at [757, 304] on input "Select Sheet" at bounding box center [807, 299] width 304 height 19
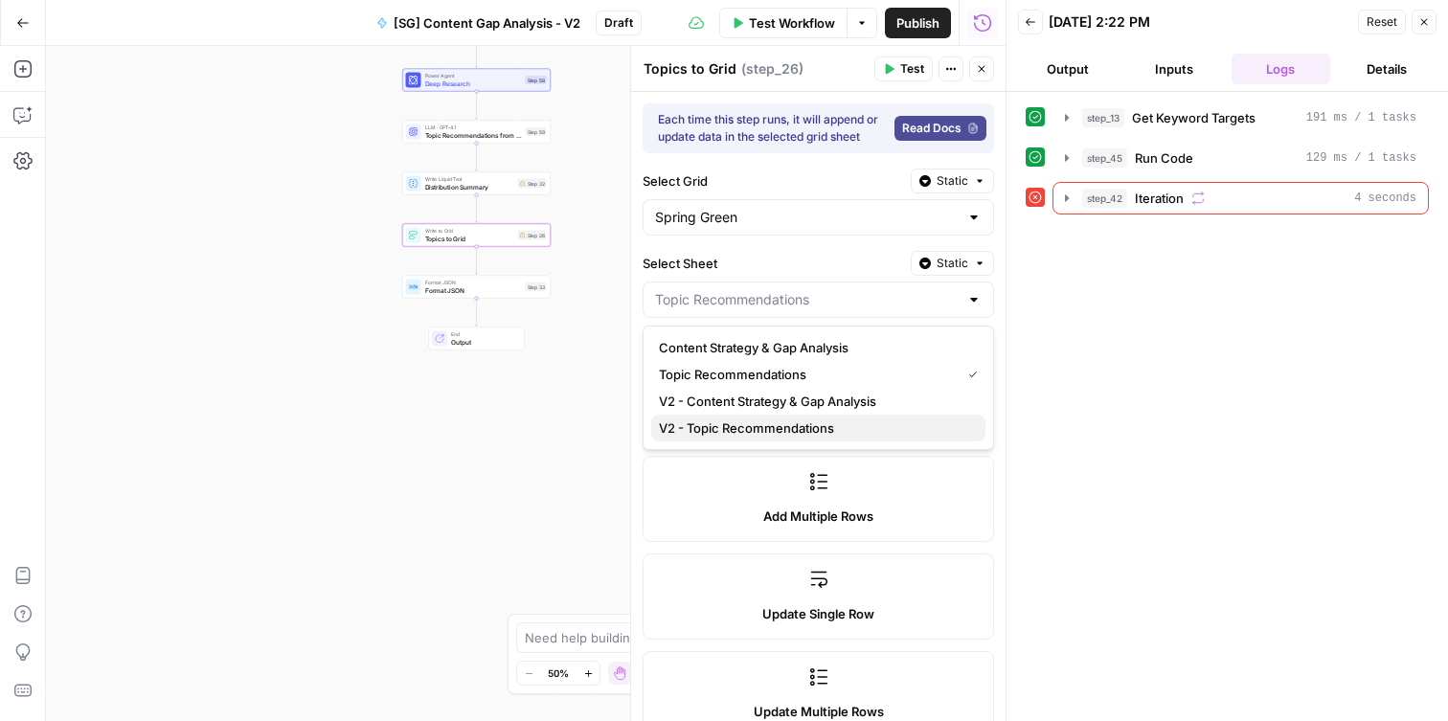
click at [741, 432] on span "V2 - Topic Recommendations" at bounding box center [814, 427] width 311 height 19
type input "V2 - Topic Recommendations"
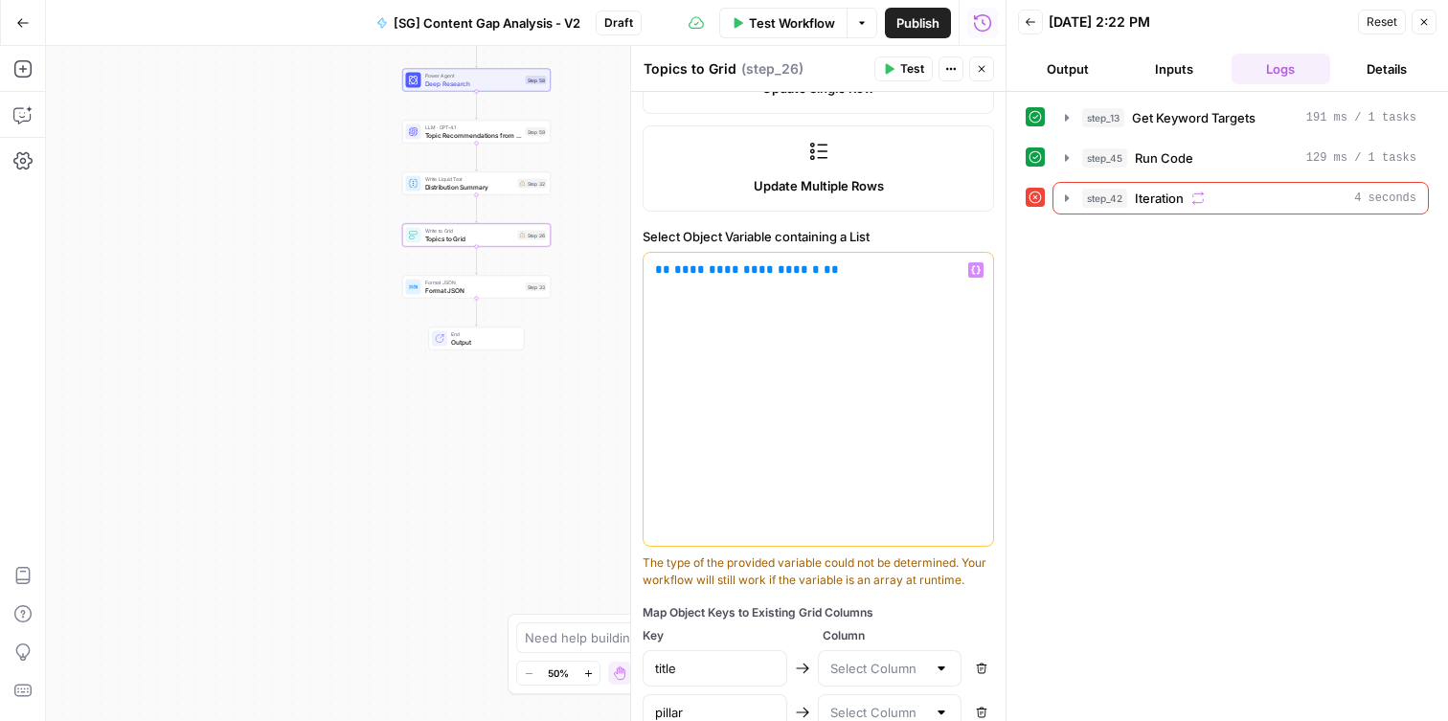
scroll to position [522, 0]
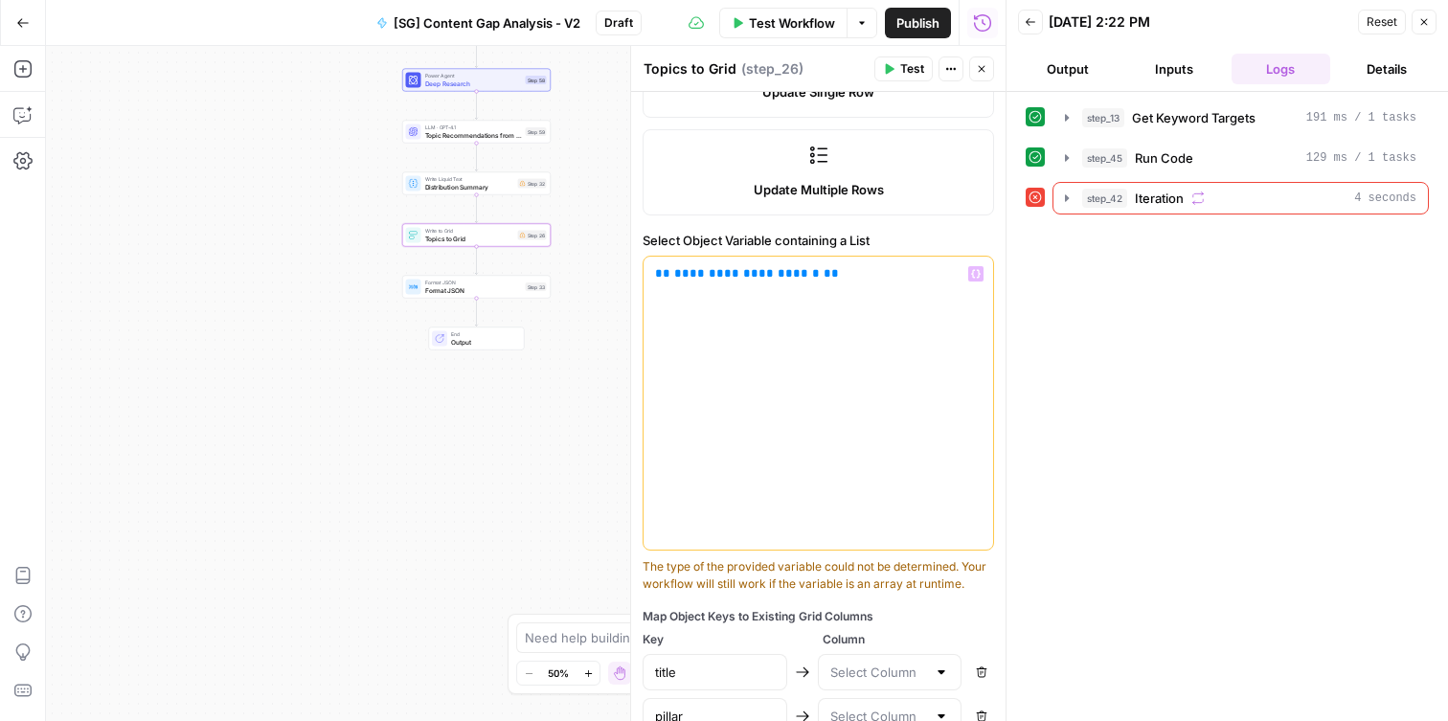
click at [721, 270] on span "**********" at bounding box center [747, 273] width 146 height 12
click at [470, 140] on div "LLM · GPT-4.1 Topic Recommendations from Deep Research Step 59 Copy step Delete…" at bounding box center [476, 132] width 148 height 23
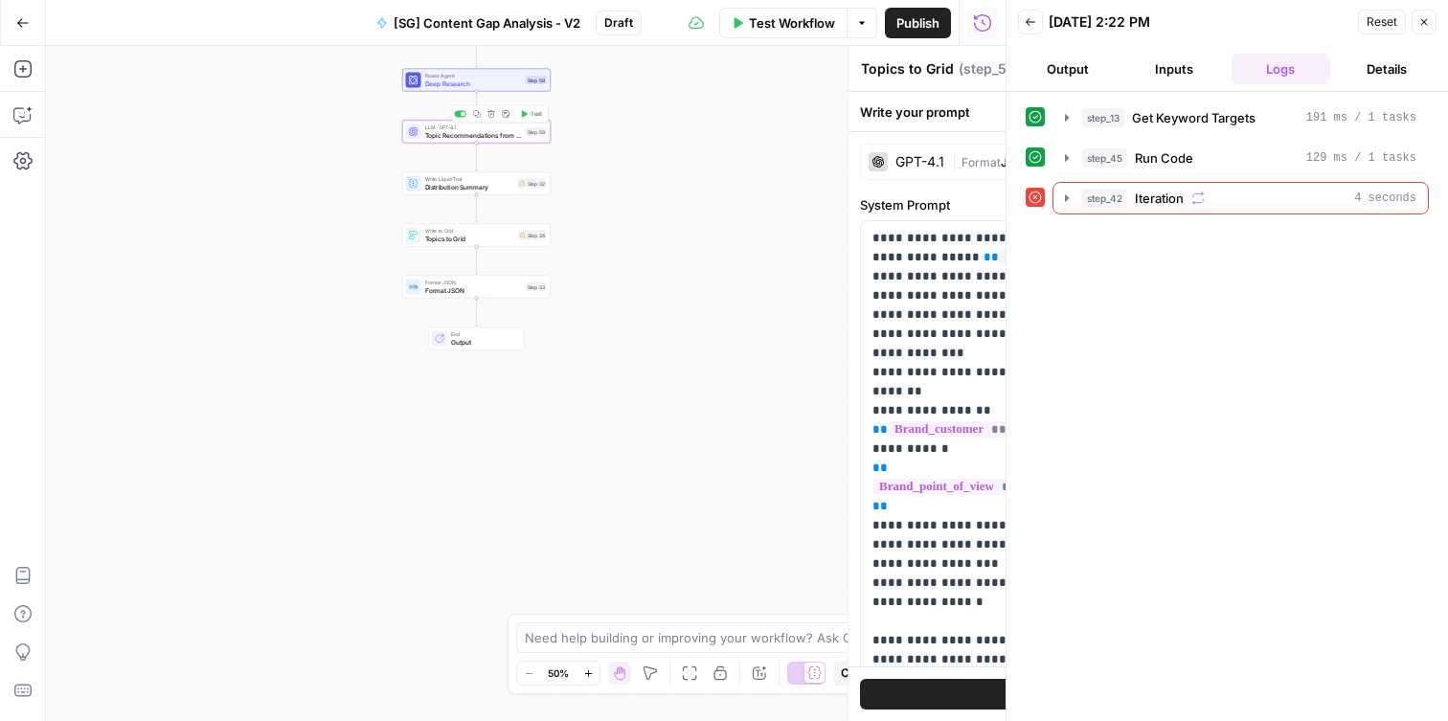
type textarea "Topic Recommendations from Deep Research"
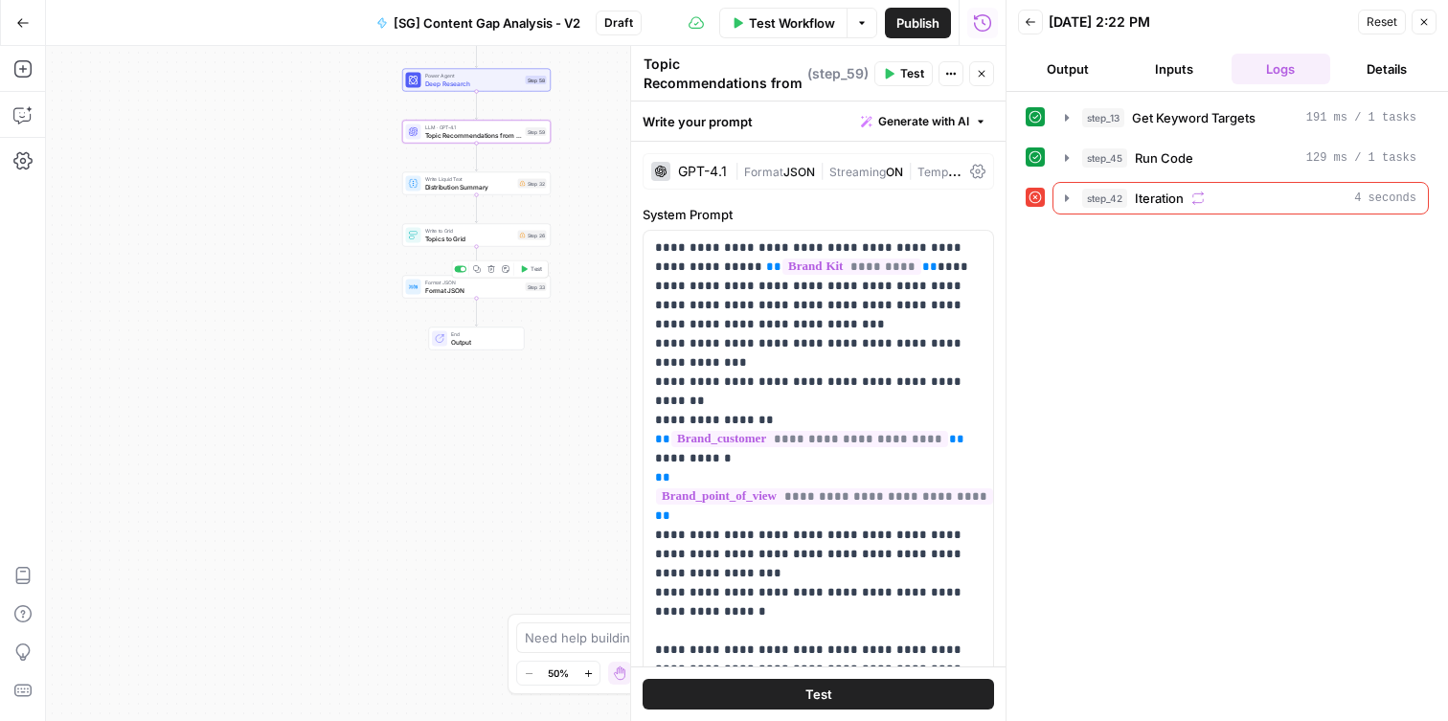
click at [463, 237] on span "Topics to Grid" at bounding box center [469, 239] width 89 height 10
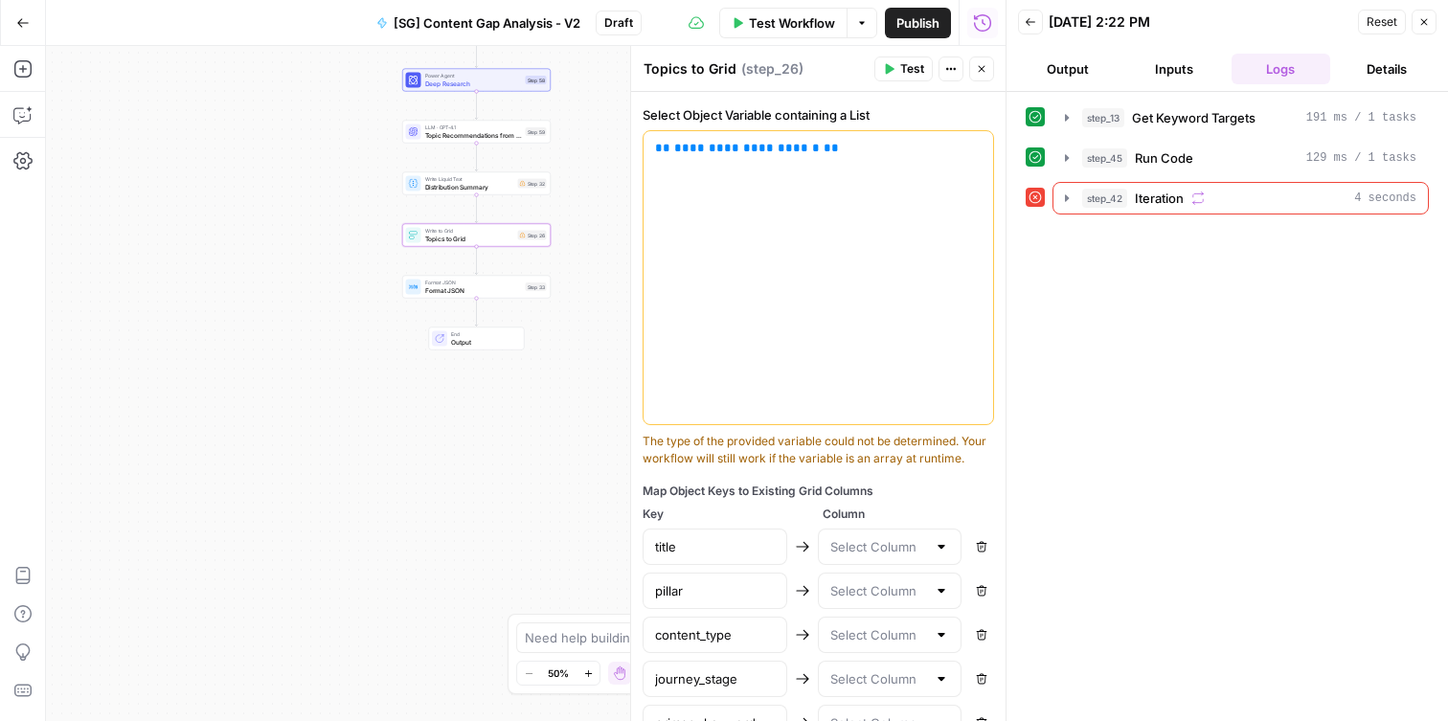
scroll to position [639, 0]
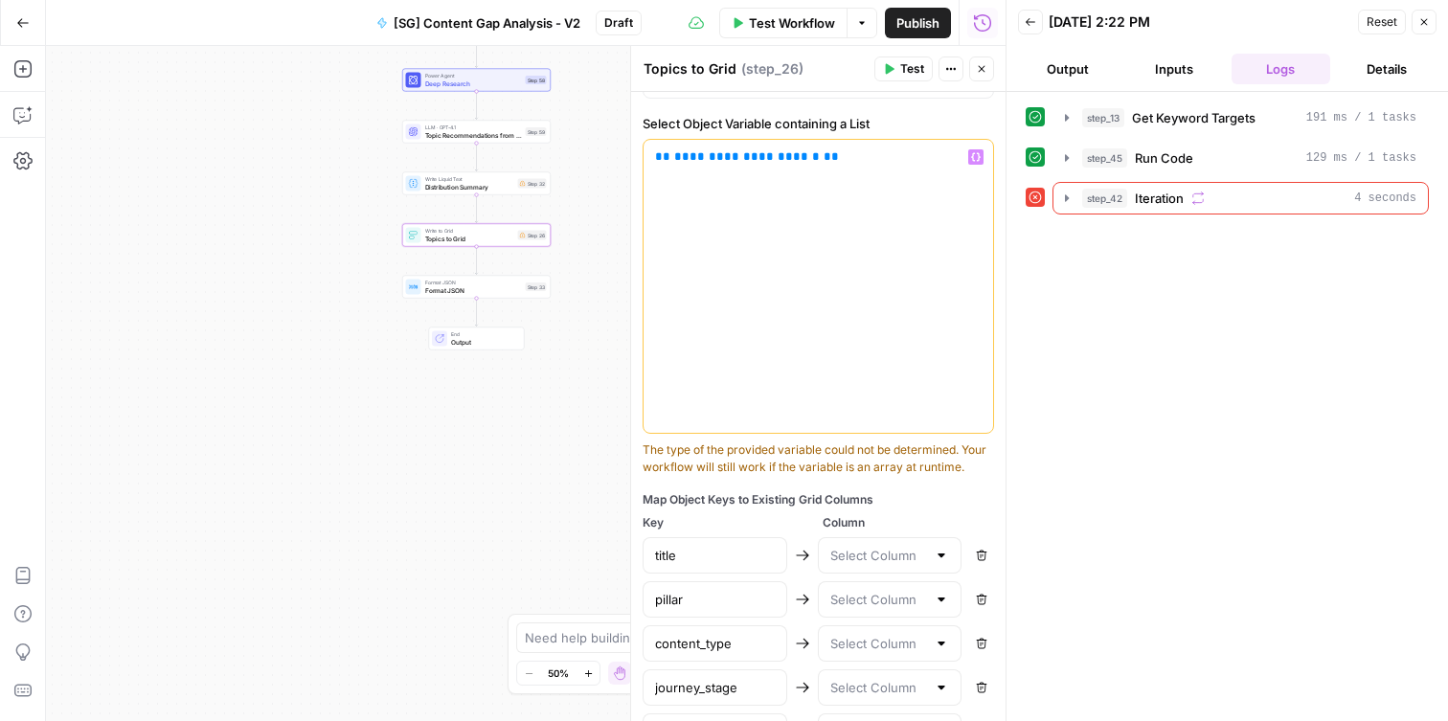
click at [922, 161] on p "**********" at bounding box center [818, 156] width 327 height 19
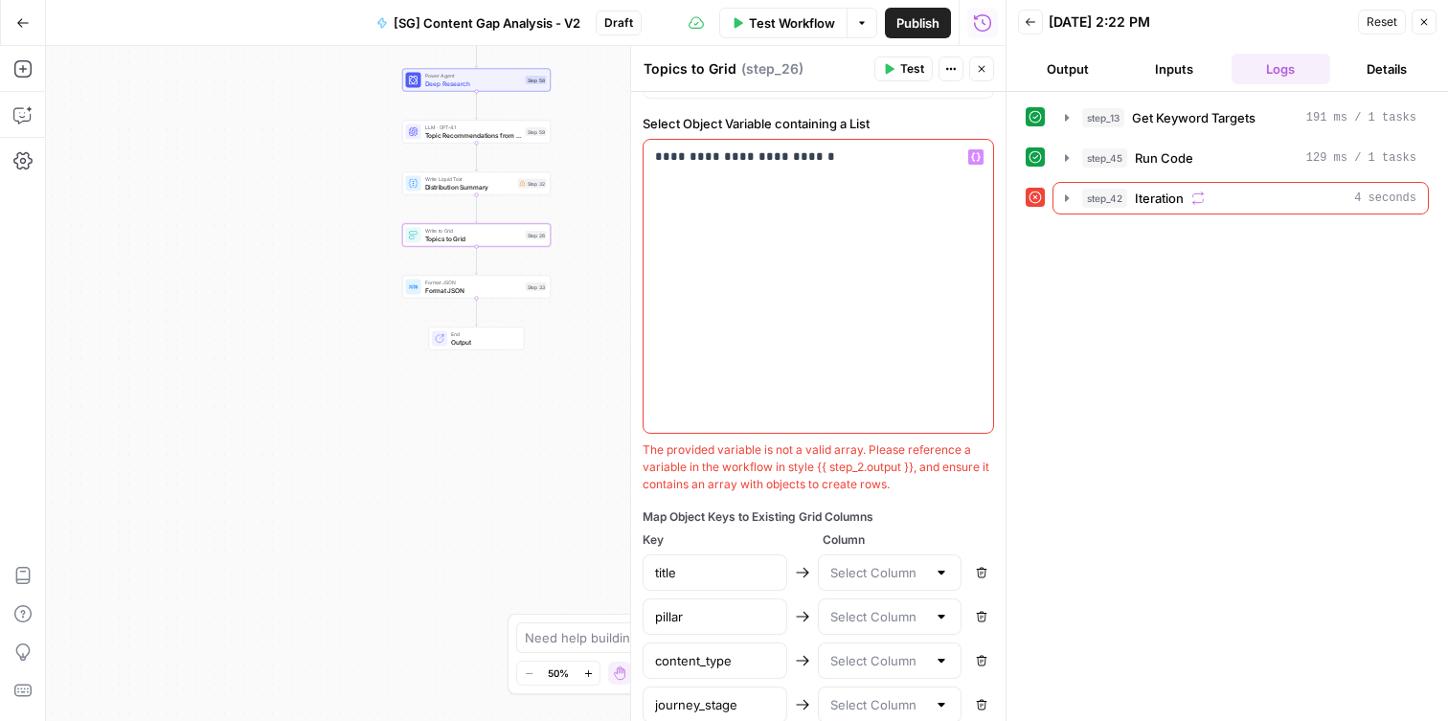
click at [734, 166] on p "**********" at bounding box center [818, 156] width 327 height 19
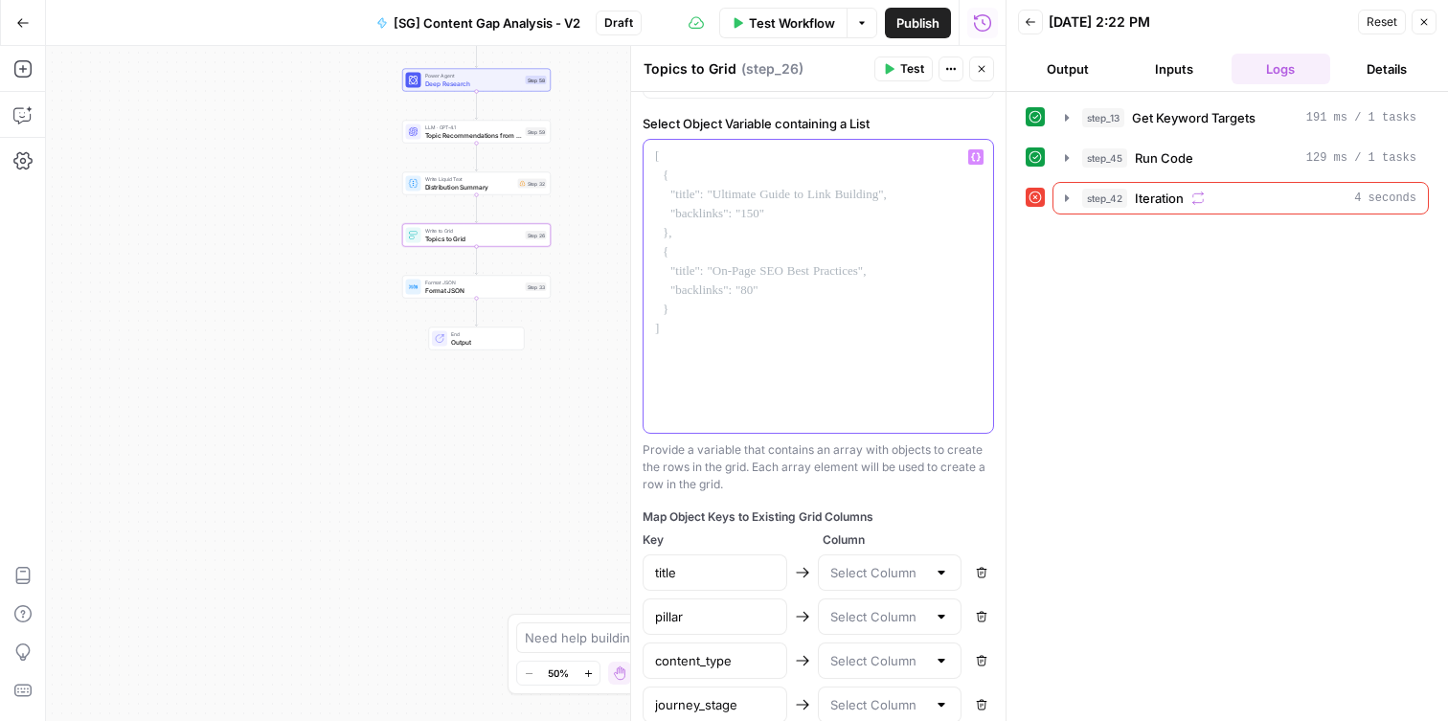
click at [983, 162] on div at bounding box center [819, 286] width 350 height 293
click at [982, 161] on button "Variables Menu" at bounding box center [975, 156] width 15 height 15
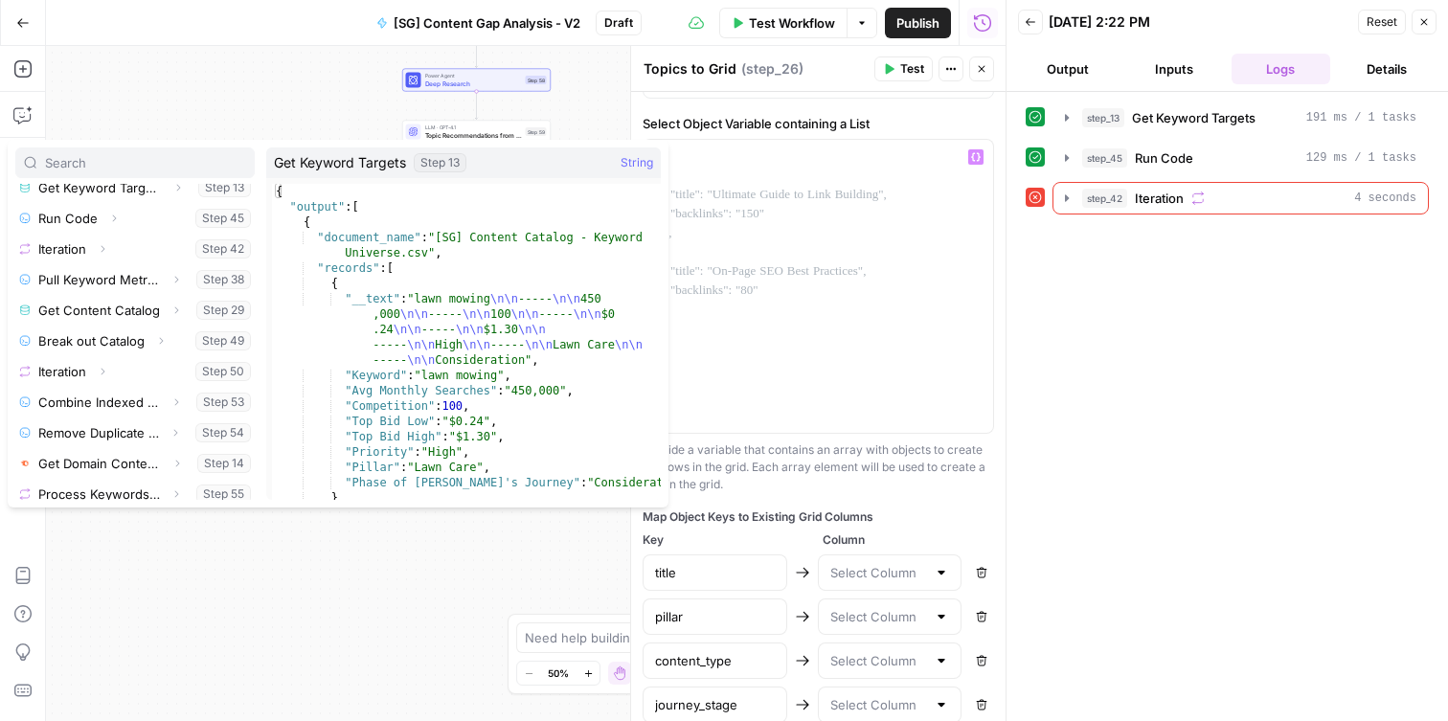
scroll to position [389, 0]
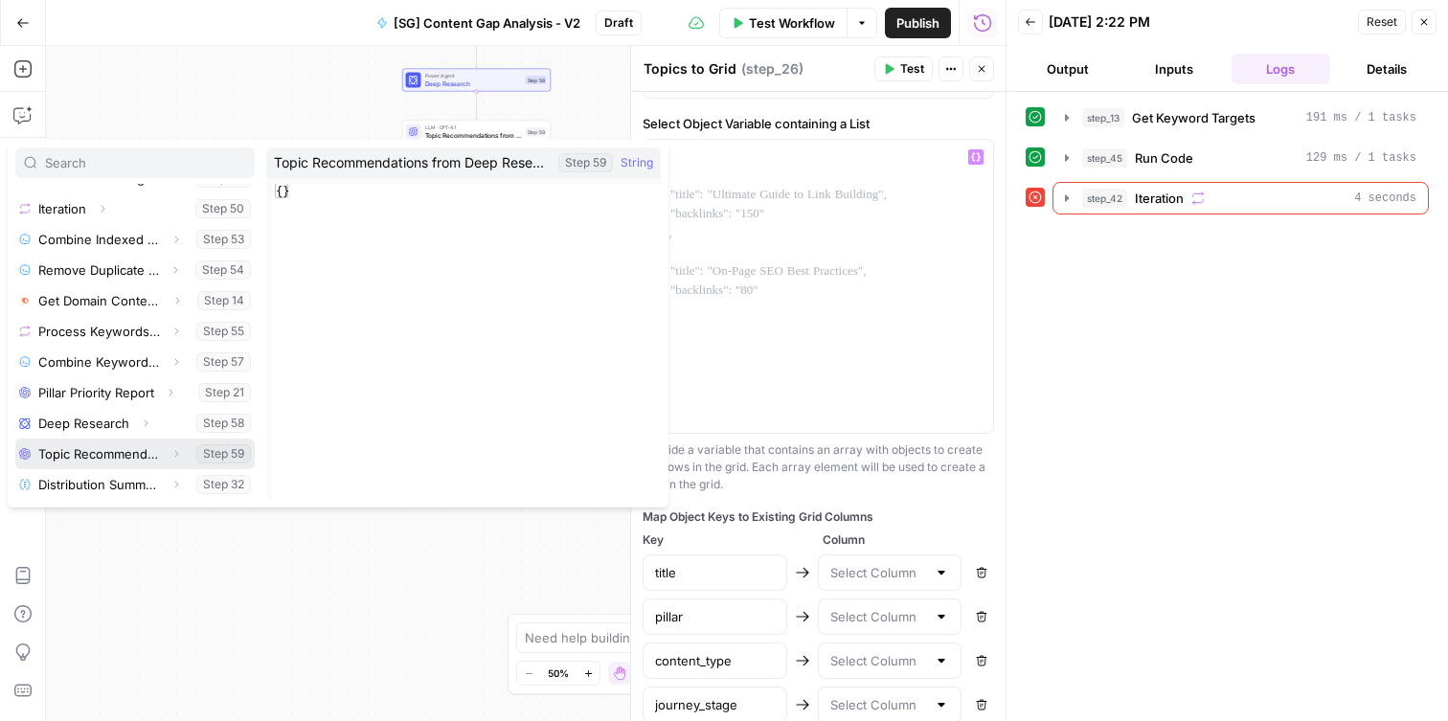
click at [128, 445] on button "Select variable Topic Recommendations from Deep Research" at bounding box center [134, 454] width 239 height 31
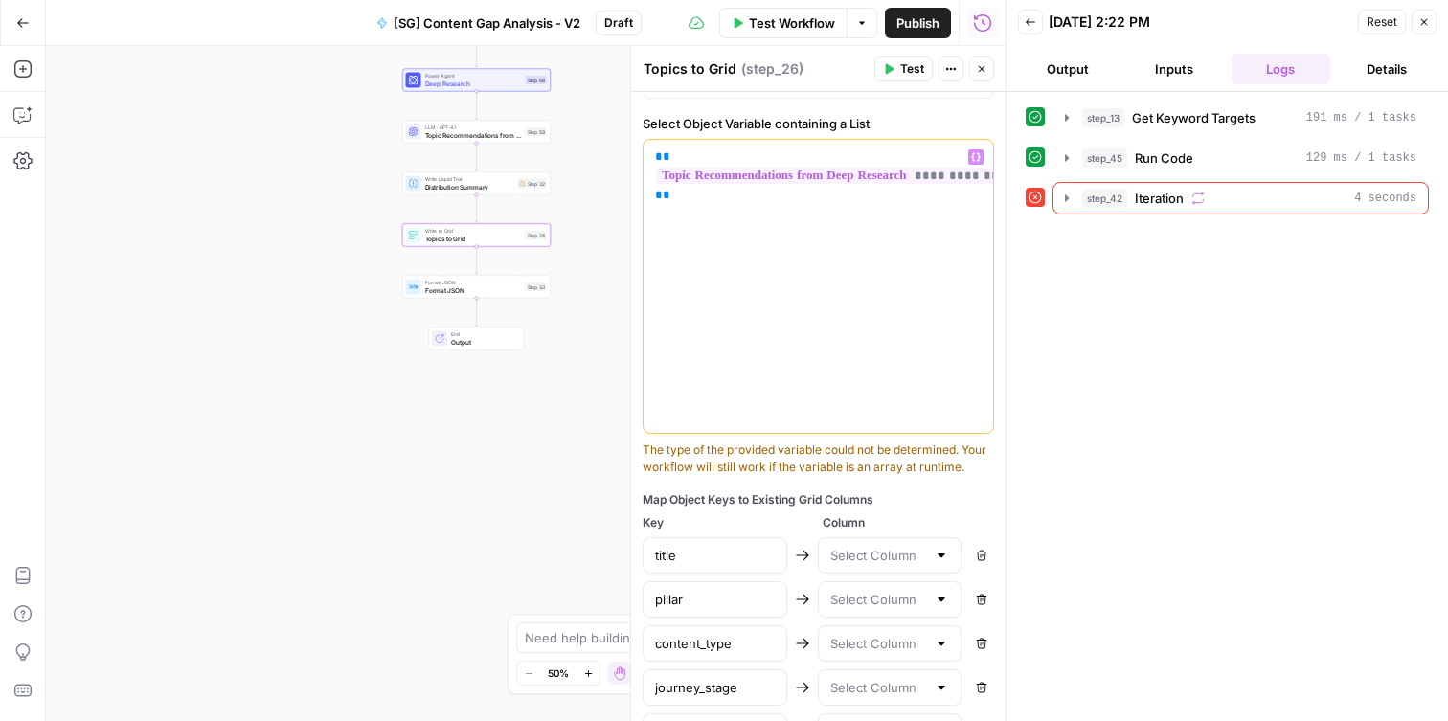
scroll to position [807, 0]
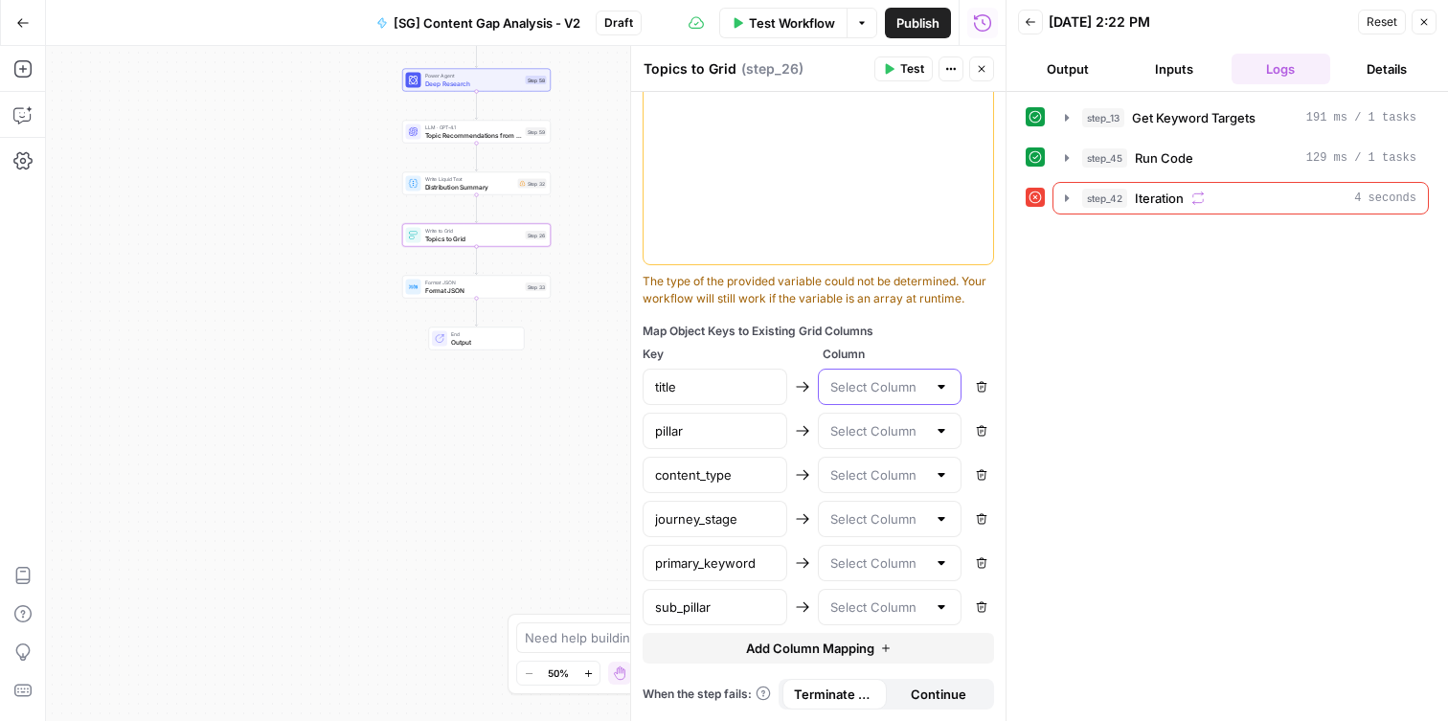
click at [874, 380] on input "text" at bounding box center [878, 386] width 97 height 19
click at [877, 435] on span "Title" at bounding box center [886, 434] width 104 height 19
type input "Title"
click at [882, 437] on input "text" at bounding box center [878, 430] width 97 height 19
click at [871, 508] on span "Pillar" at bounding box center [886, 505] width 104 height 19
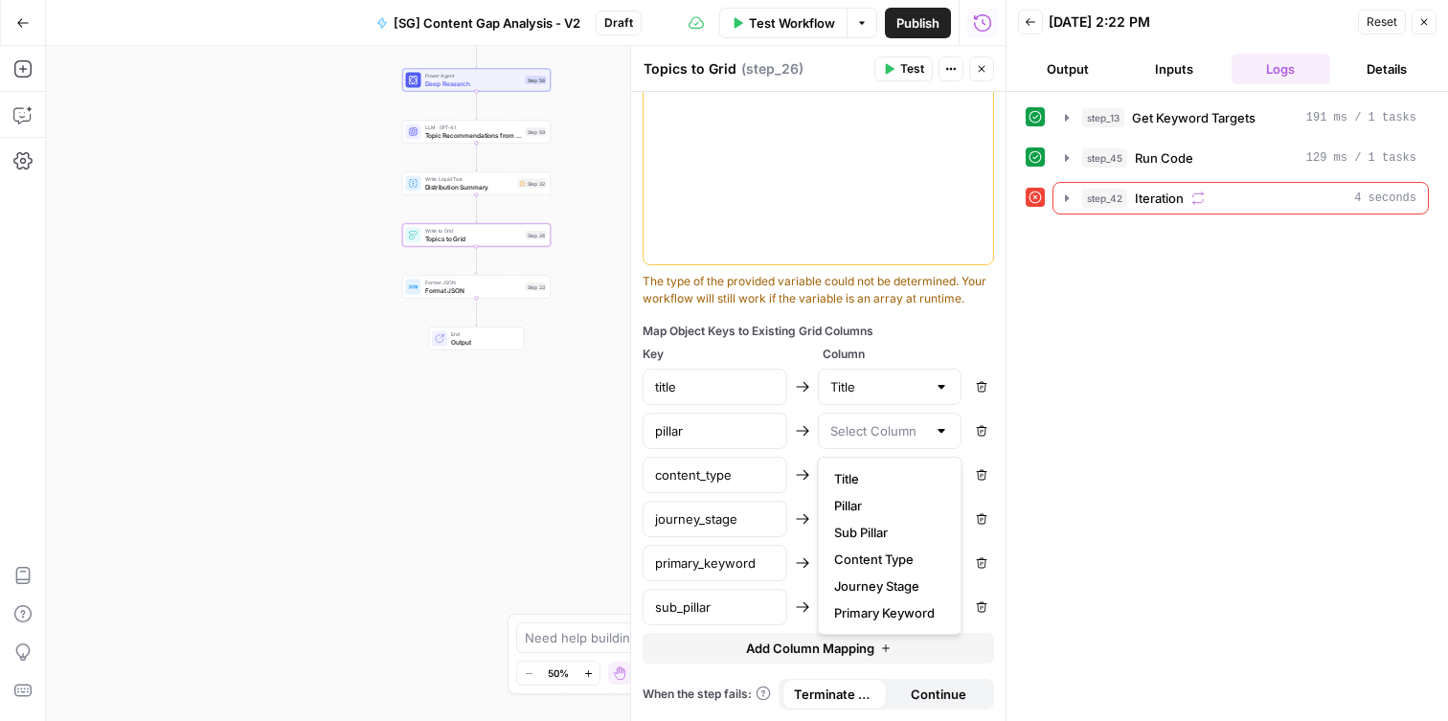
type input "Pillar"
click at [872, 470] on input "text" at bounding box center [878, 474] width 97 height 19
click at [900, 606] on span "Content Type" at bounding box center [886, 603] width 104 height 19
type input "Content Type"
click at [890, 536] on div at bounding box center [890, 519] width 145 height 36
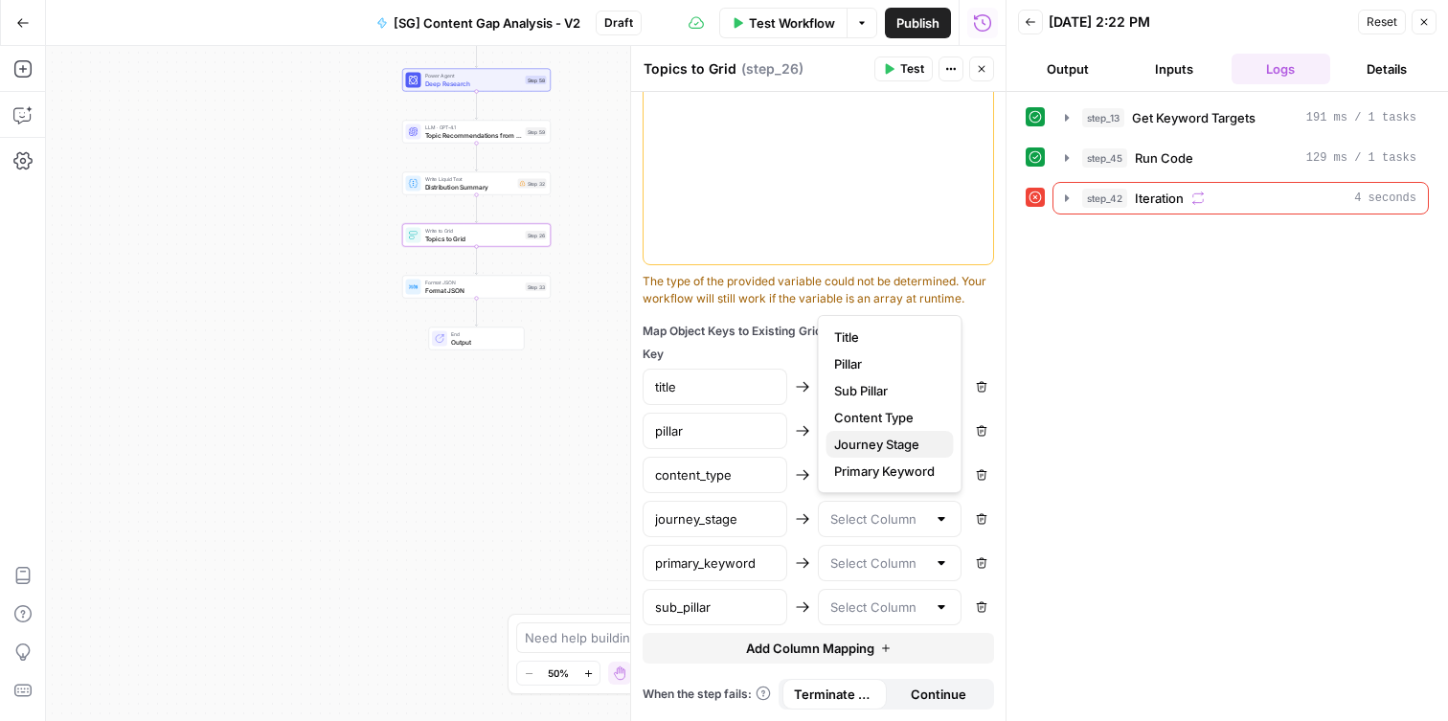
click at [869, 448] on span "Journey Stage" at bounding box center [886, 444] width 104 height 19
type input "Journey Stage"
click at [853, 550] on div at bounding box center [890, 563] width 145 height 36
click at [888, 511] on span "Primary Keyword" at bounding box center [886, 515] width 104 height 19
type input "Primary Keyword"
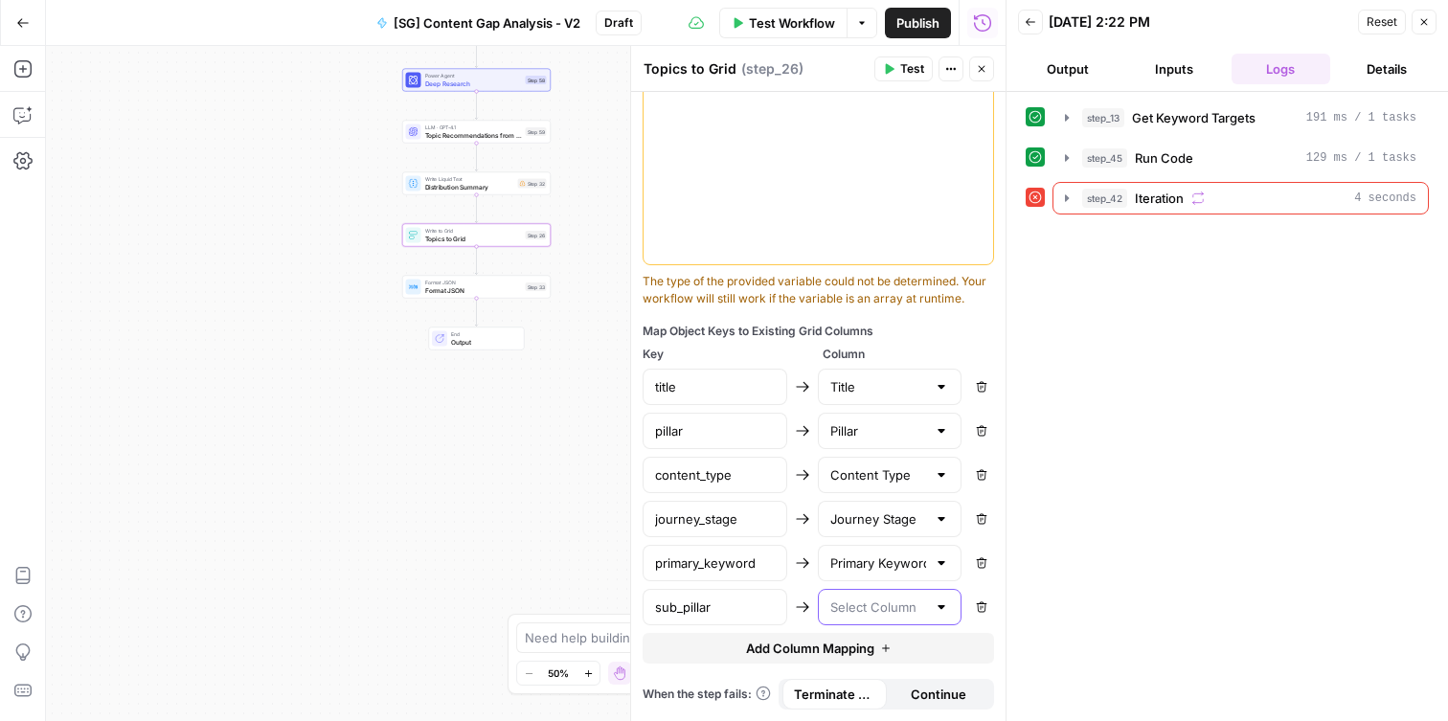
click at [885, 614] on input "text" at bounding box center [878, 607] width 97 height 19
click at [892, 482] on span "Sub Pillar" at bounding box center [886, 478] width 104 height 19
type input "Sub Pillar"
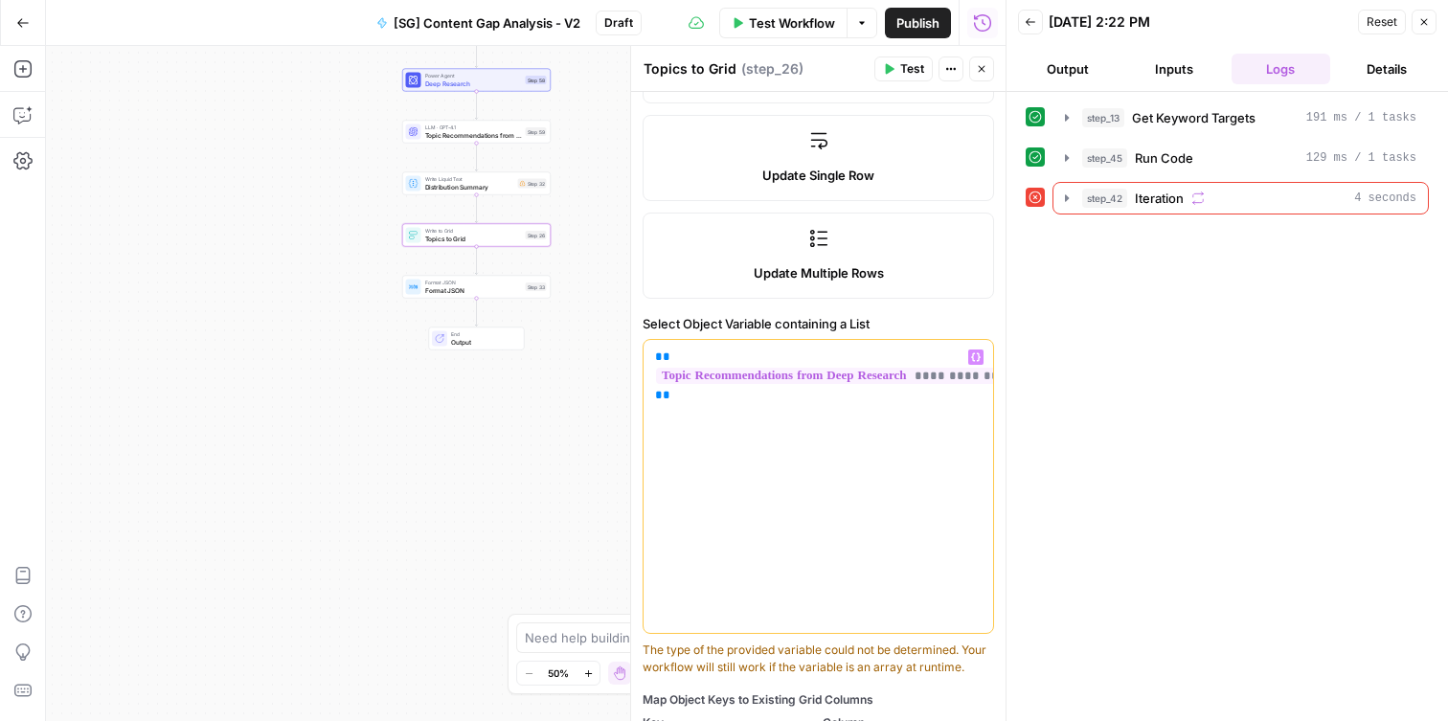
scroll to position [438, 0]
click at [788, 18] on span "Test Workflow" at bounding box center [792, 22] width 86 height 19
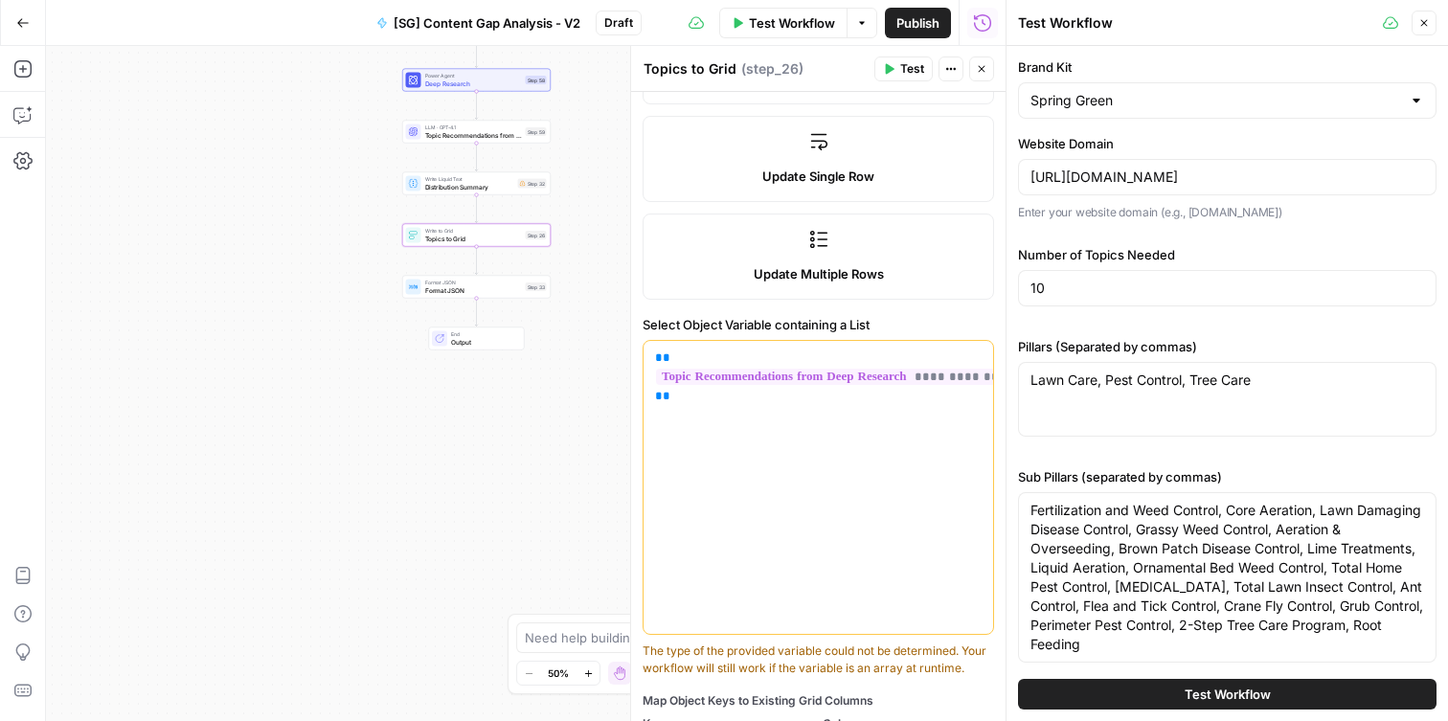
click at [1163, 682] on button "Test Workflow" at bounding box center [1227, 694] width 418 height 31
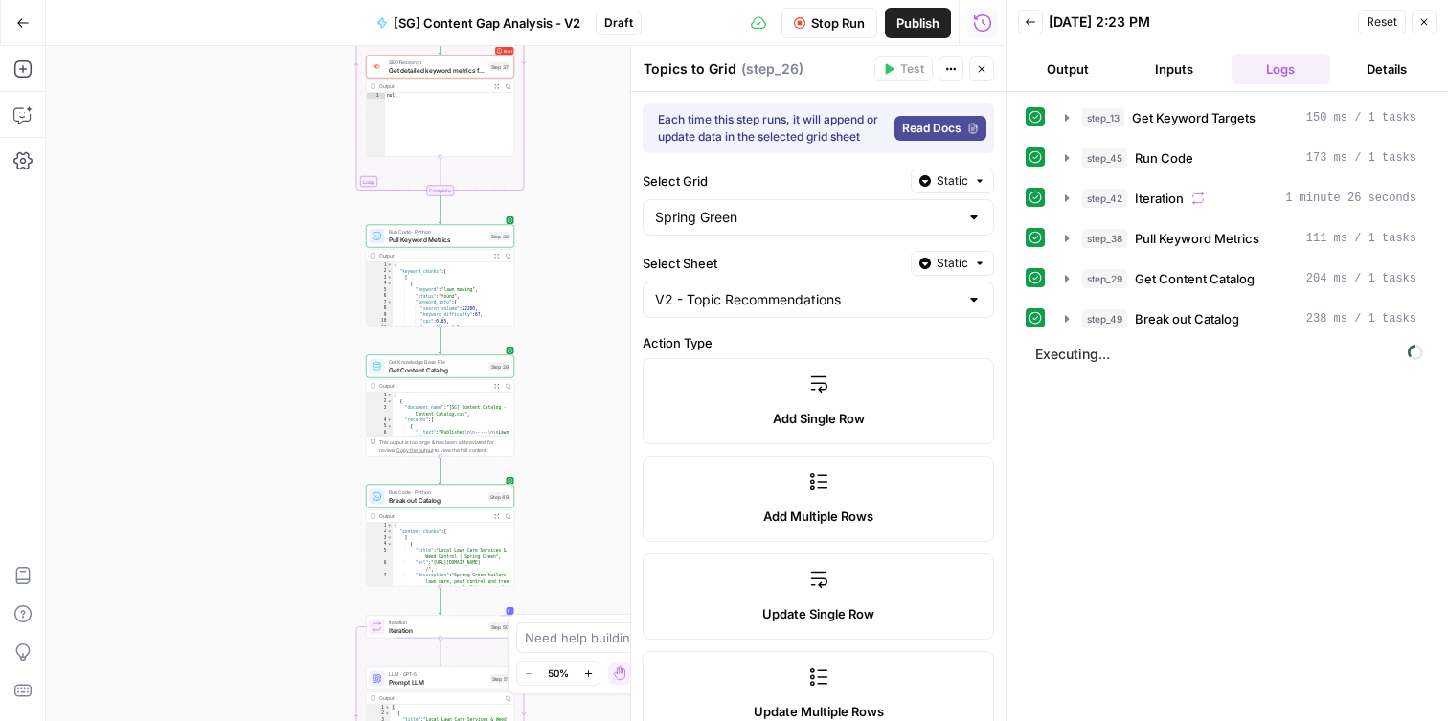
scroll to position [438, 0]
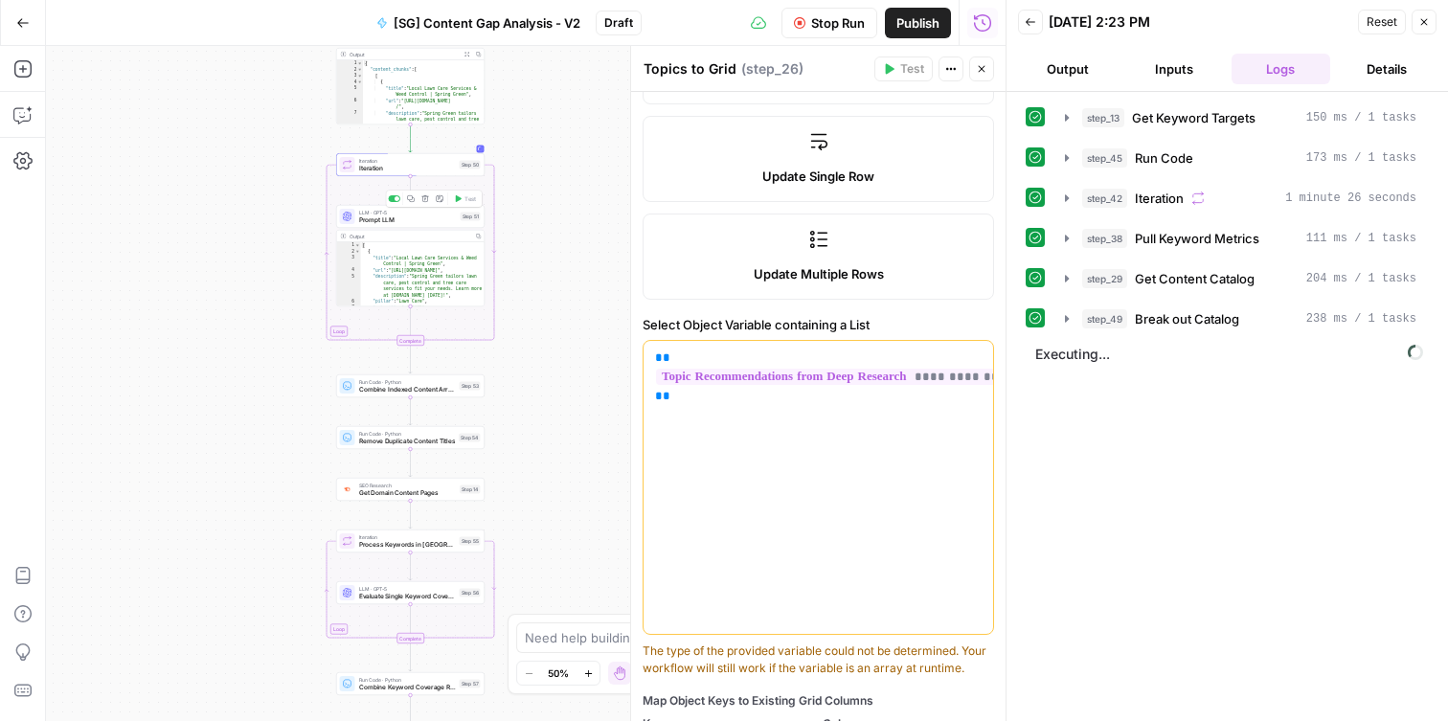
click at [362, 210] on span "LLM · GPT-5" at bounding box center [408, 213] width 98 height 8
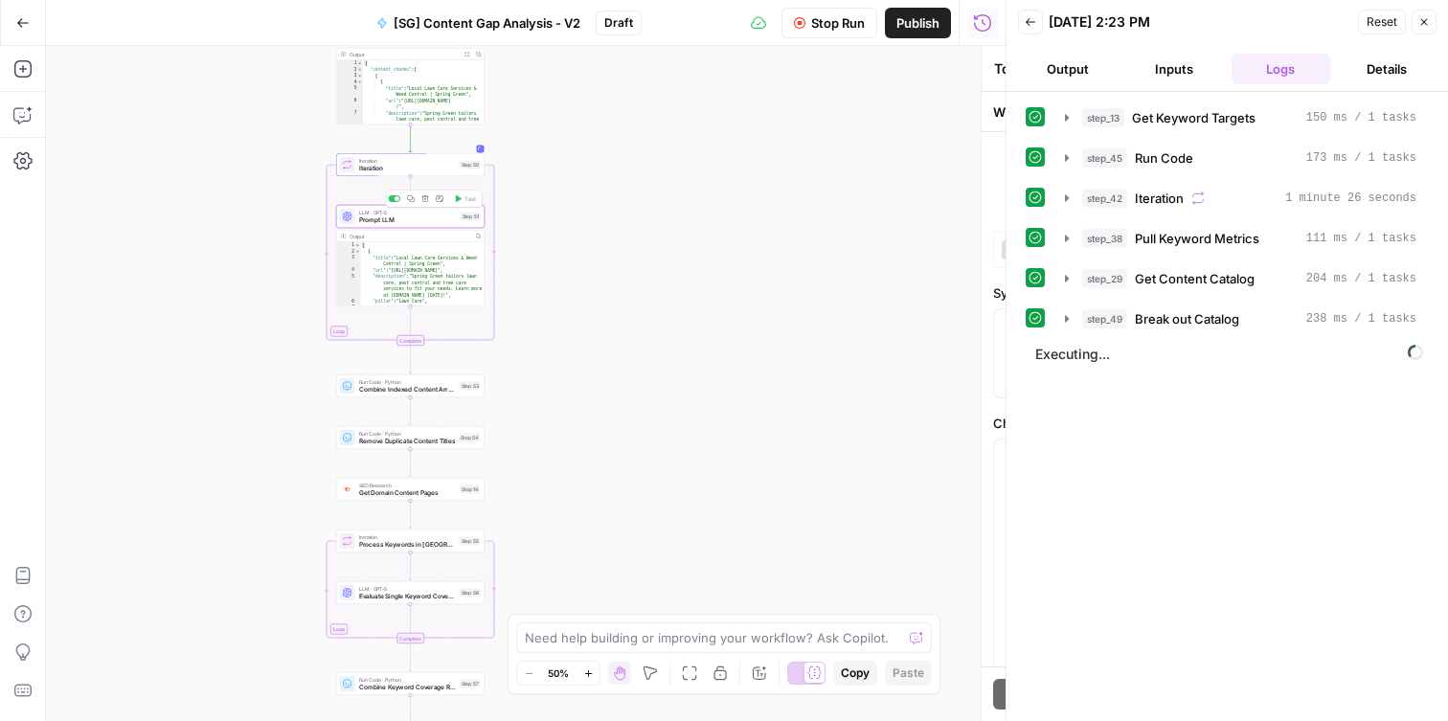
type textarea "Prompt LLM"
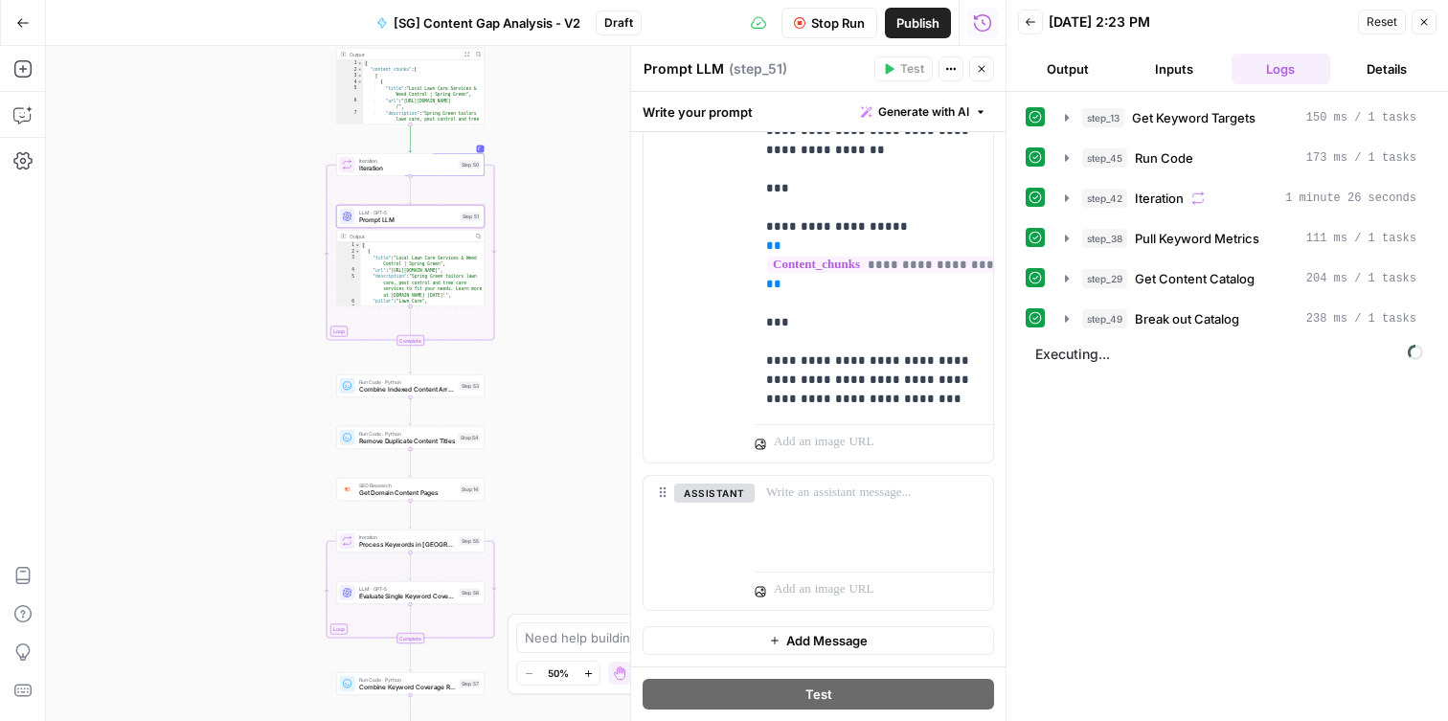
scroll to position [0, 0]
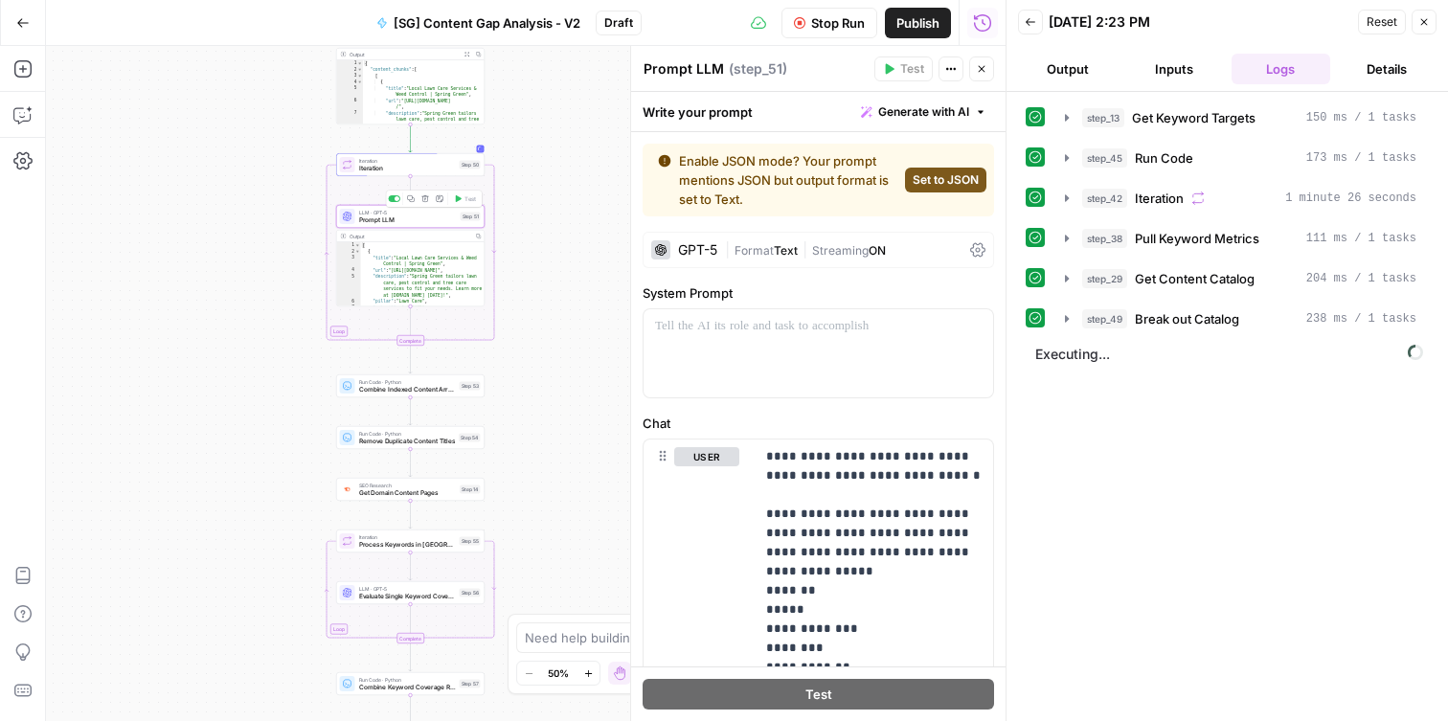
click at [437, 221] on span "Prompt LLM" at bounding box center [408, 220] width 98 height 10
click at [822, 22] on span "Stop Run" at bounding box center [838, 22] width 54 height 19
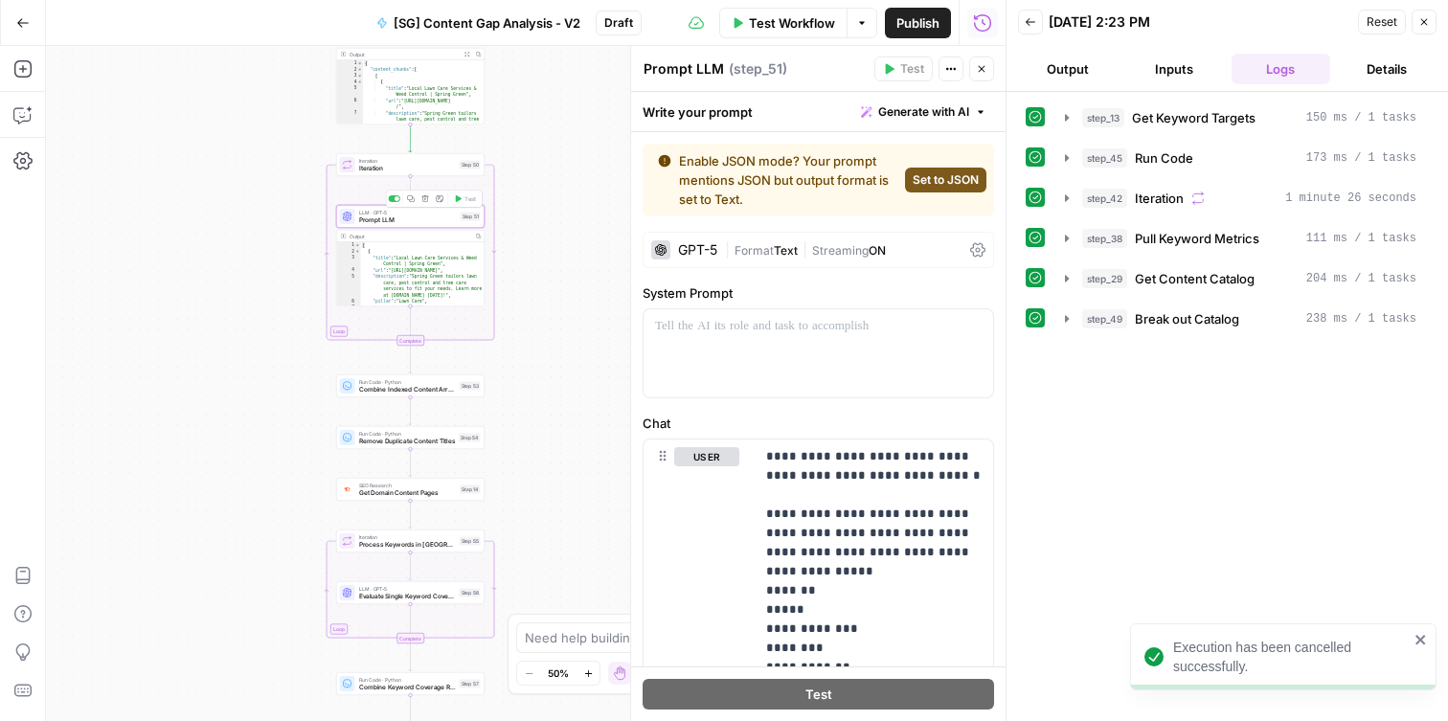
click at [380, 220] on span "Prompt LLM" at bounding box center [408, 220] width 98 height 10
click at [962, 172] on span "Set to JSON" at bounding box center [946, 179] width 66 height 17
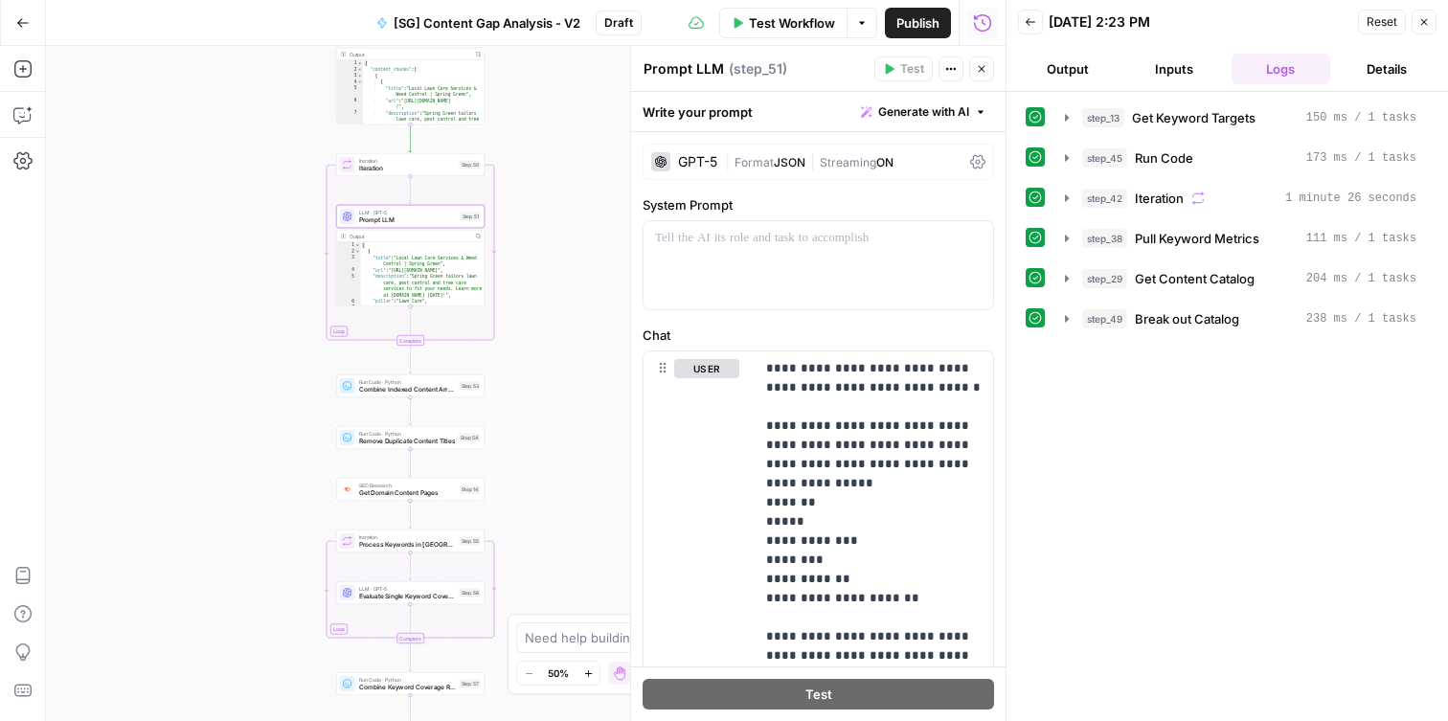
click at [753, 34] on button "Test Workflow" at bounding box center [783, 23] width 128 height 31
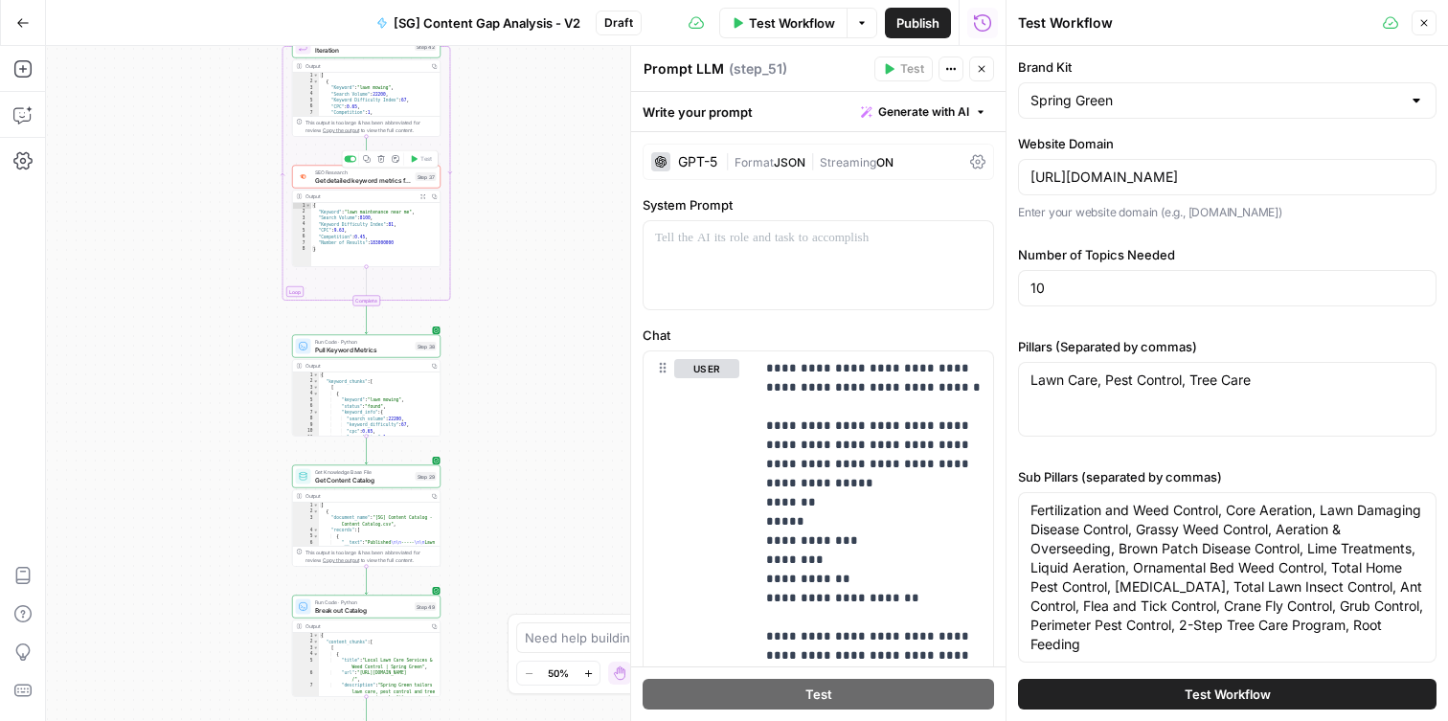
click at [411, 172] on div "SEO Research Get detailed keyword metrics for prioritization Step 37 Copy step …" at bounding box center [366, 177] width 141 height 16
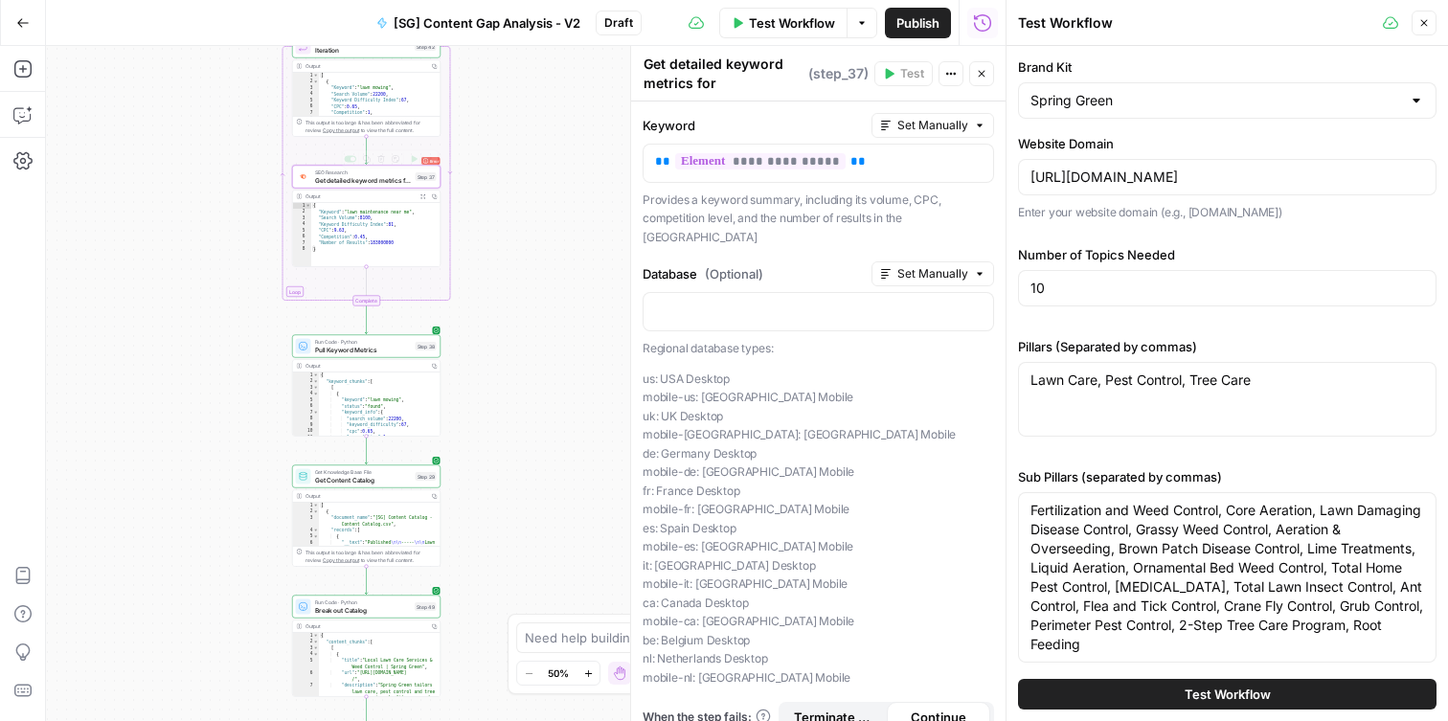
click at [361, 183] on span "Get detailed keyword metrics for prioritization" at bounding box center [363, 180] width 97 height 10
click at [1166, 693] on button "Test Workflow" at bounding box center [1227, 694] width 418 height 31
